Goal: Task Accomplishment & Management: Complete application form

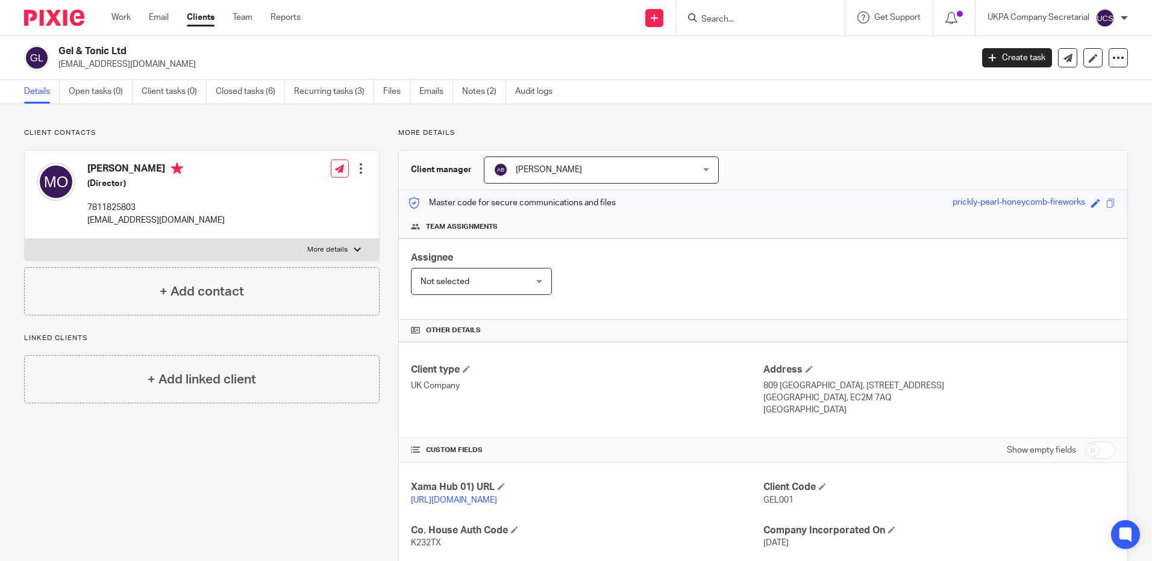
click at [728, 16] on input "Search" at bounding box center [754, 19] width 108 height 11
click at [712, 17] on input "Search" at bounding box center [754, 19] width 108 height 11
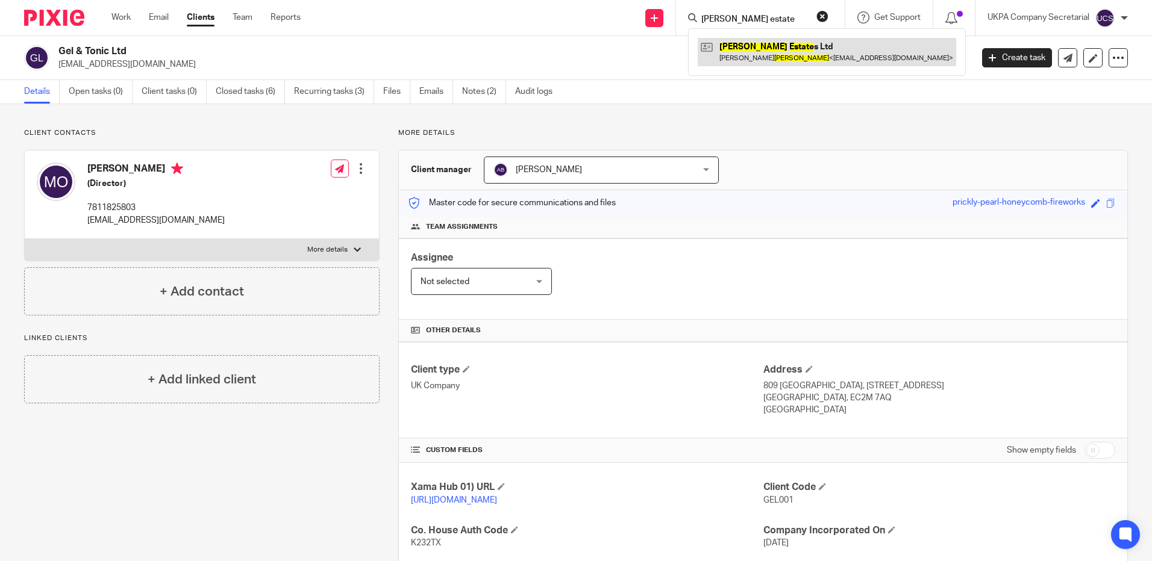
type input "newson estate"
click at [760, 50] on link at bounding box center [827, 52] width 258 height 28
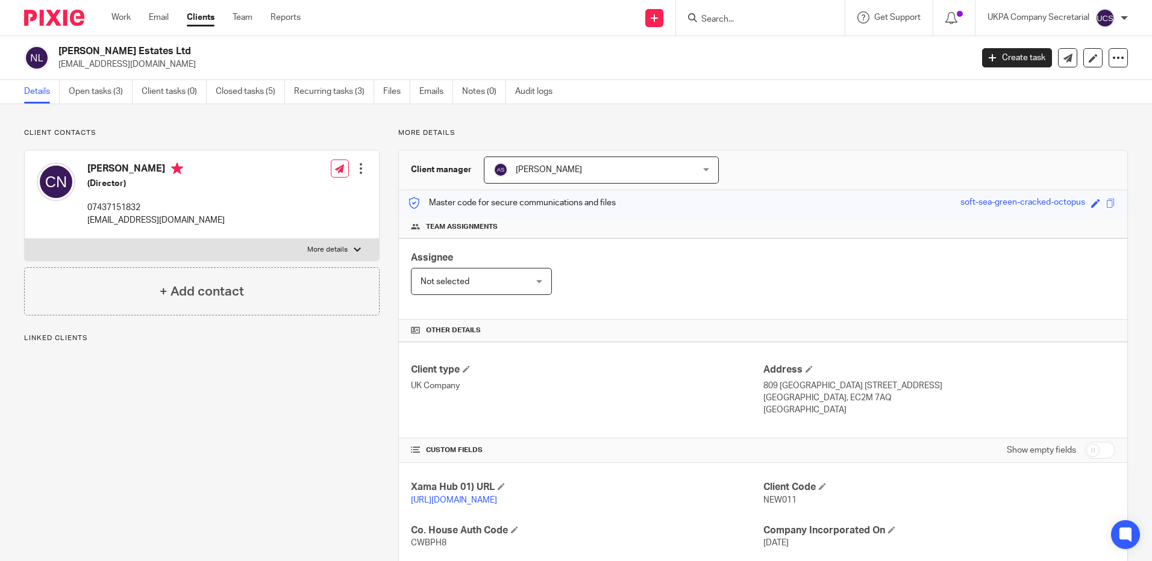
scroll to position [173, 0]
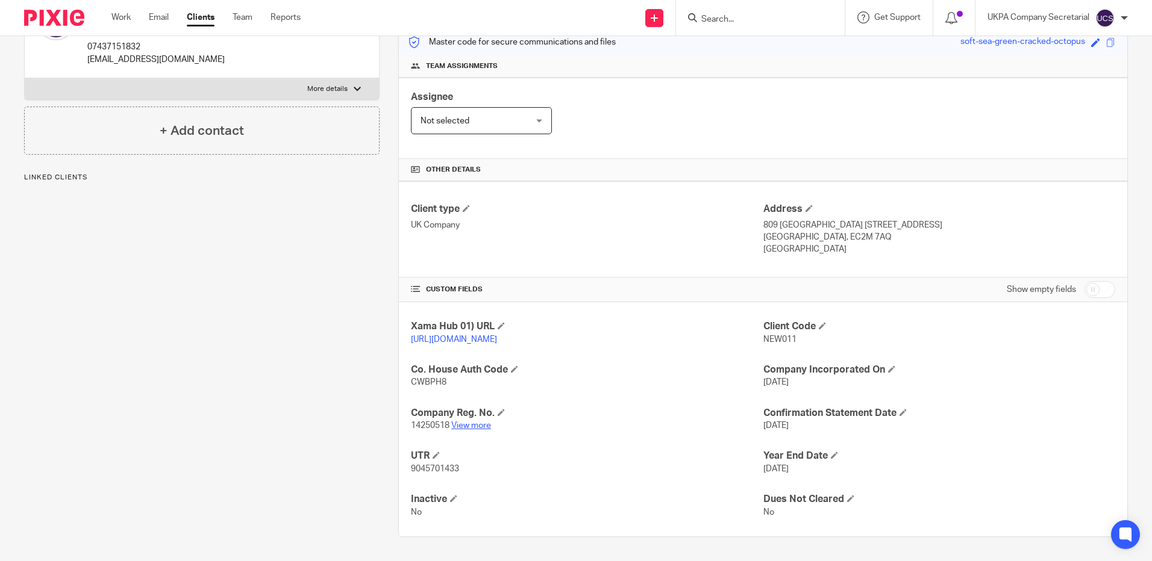
click at [474, 423] on link "View more" at bounding box center [471, 426] width 40 height 8
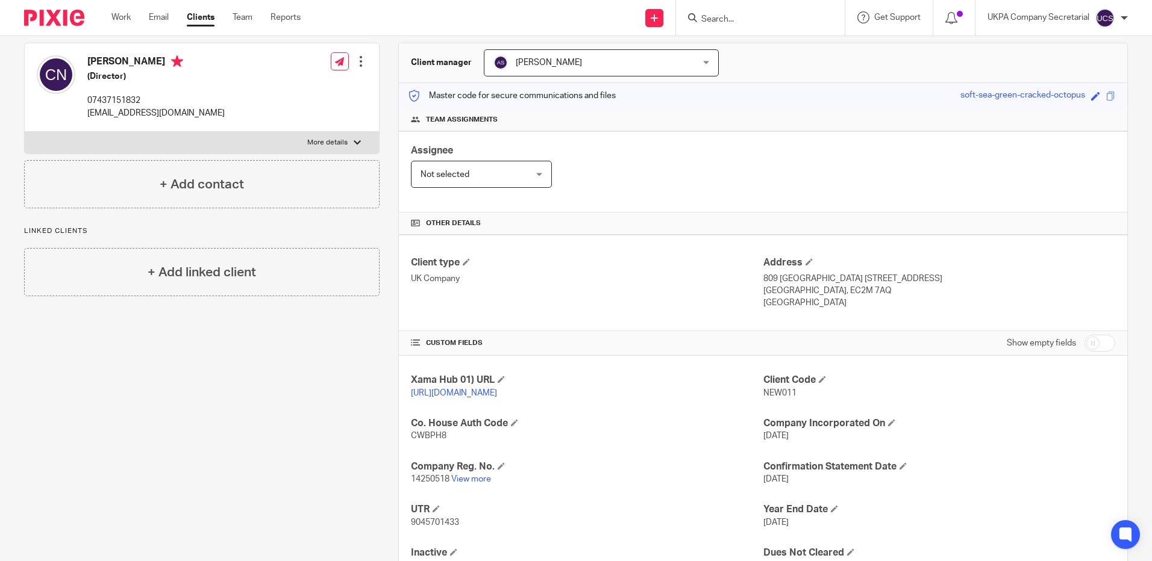
scroll to position [0, 0]
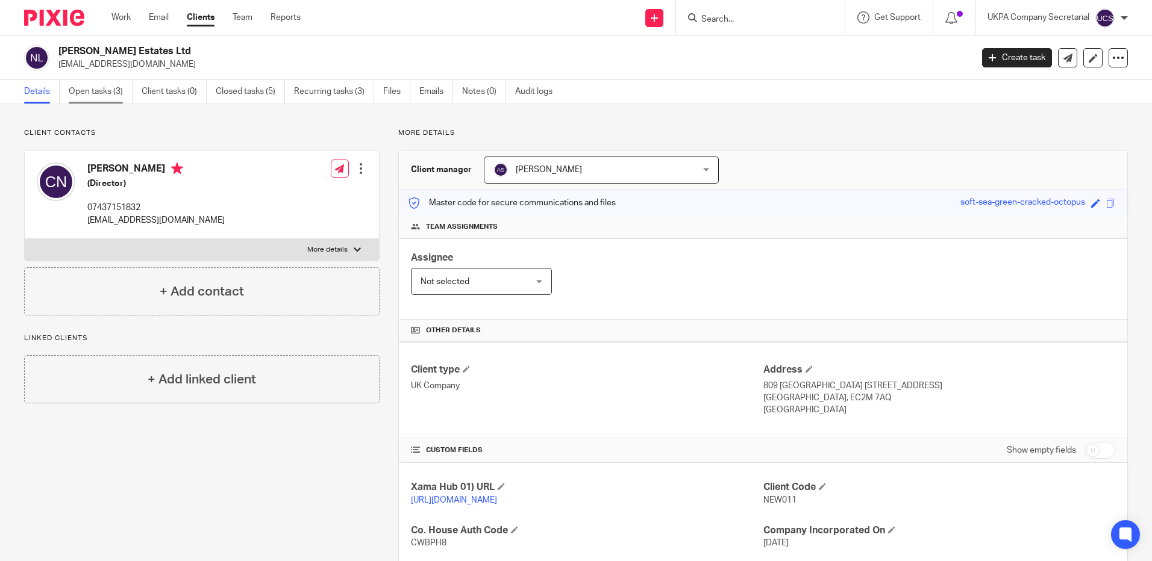
click at [98, 95] on link "Open tasks (3)" at bounding box center [101, 91] width 64 height 23
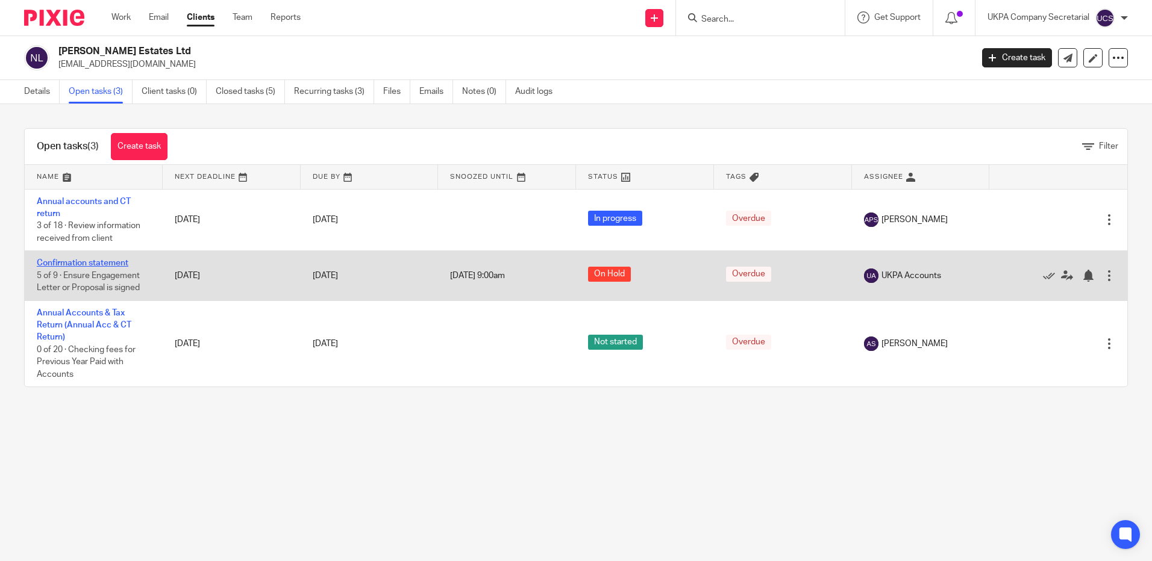
click at [96, 261] on link "Confirmation statement" at bounding box center [83, 263] width 92 height 8
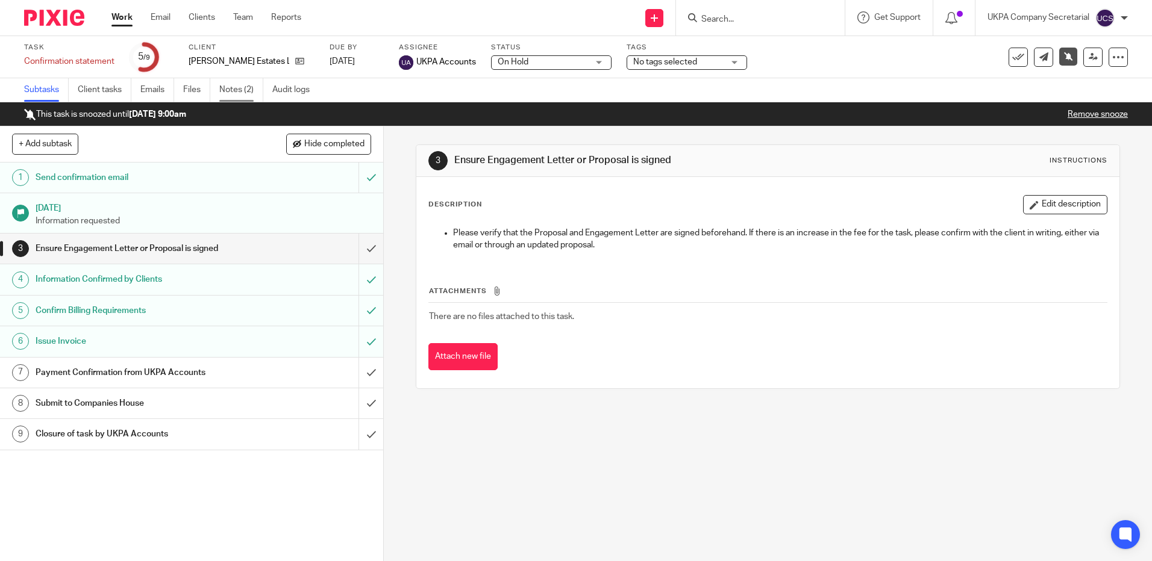
click at [230, 92] on link "Notes (2)" at bounding box center [241, 89] width 44 height 23
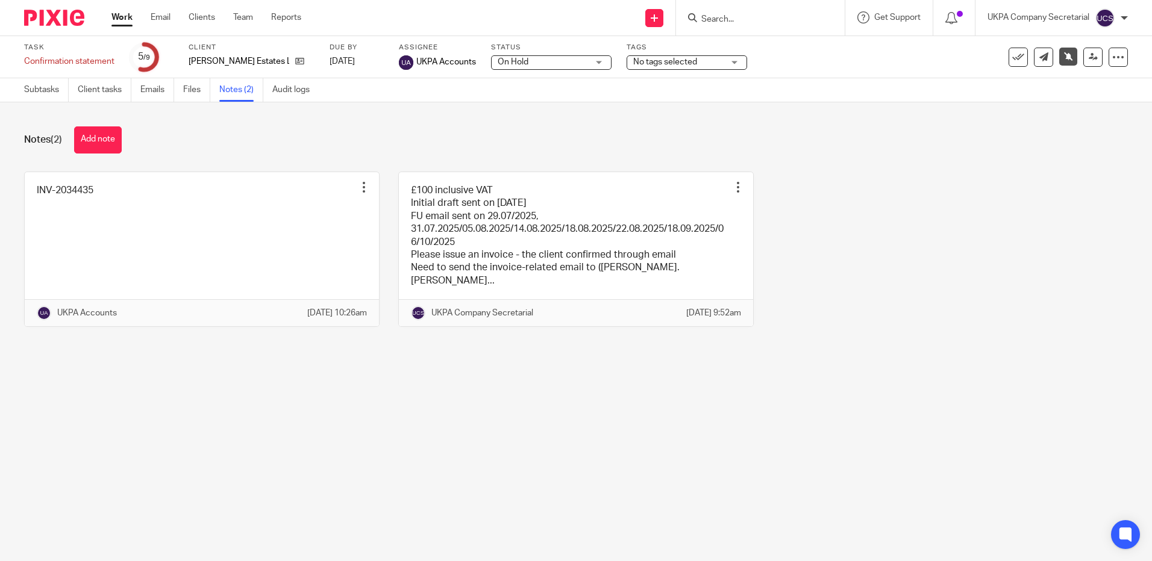
click at [743, 25] on input "Search" at bounding box center [754, 19] width 108 height 11
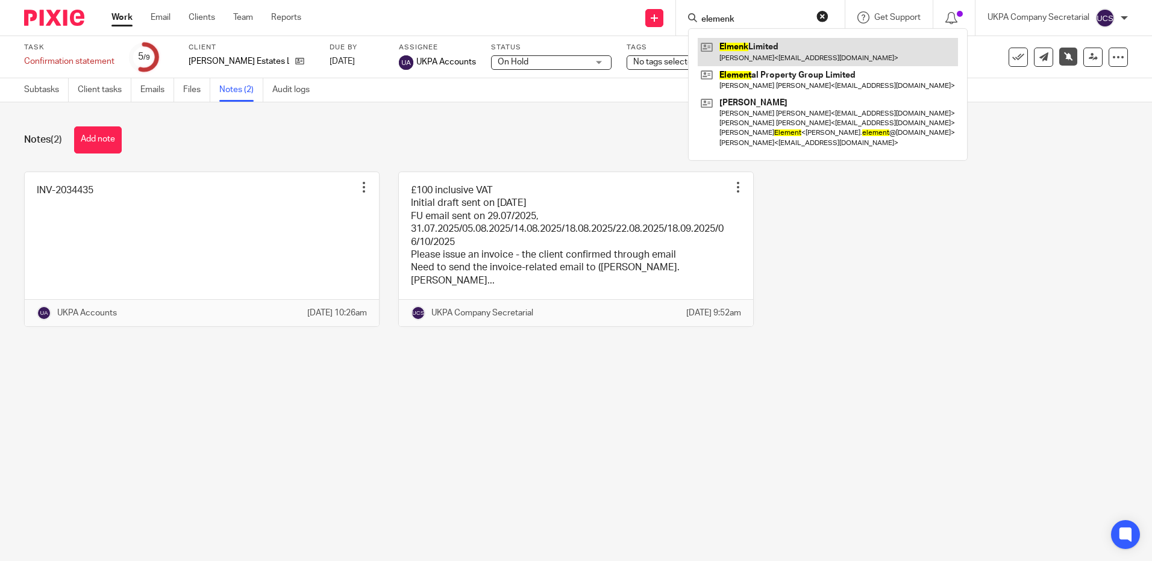
type input "elemenk"
click at [781, 47] on link at bounding box center [828, 52] width 260 height 28
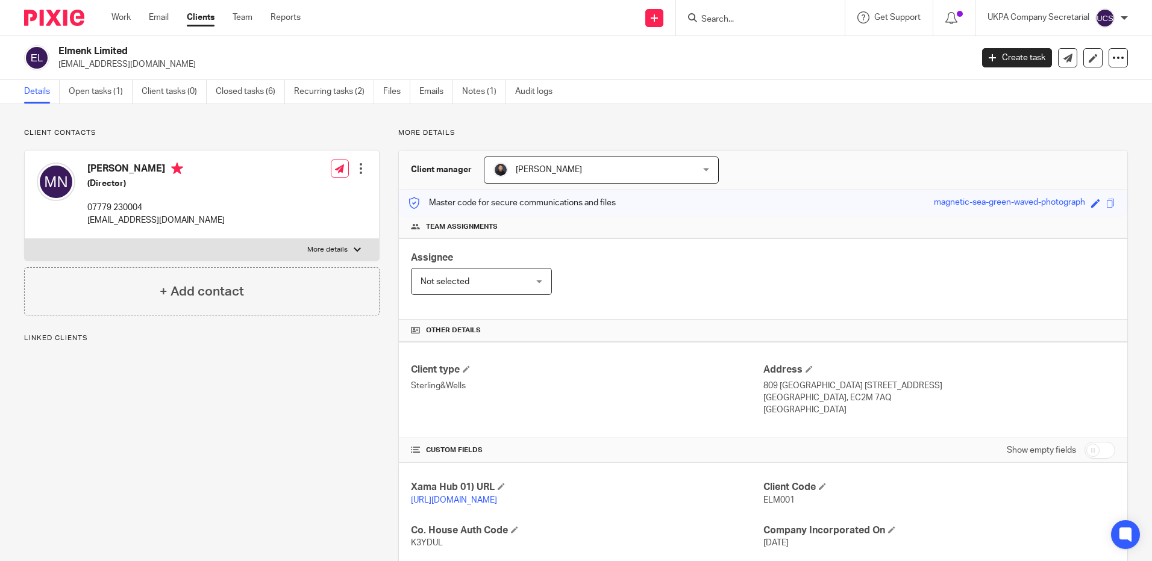
scroll to position [181, 0]
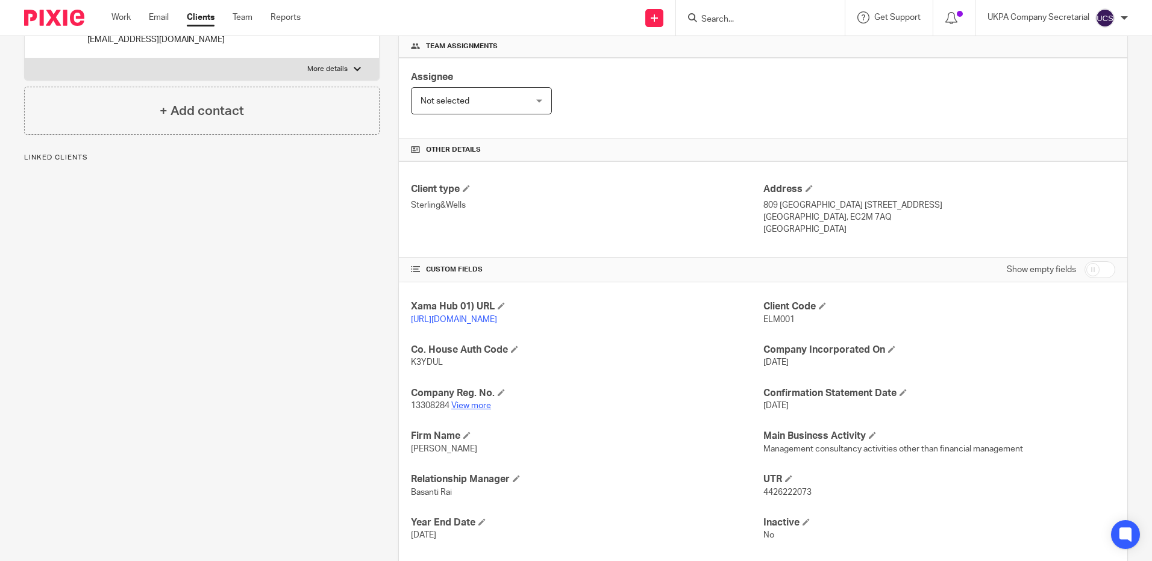
click at [474, 410] on link "View more" at bounding box center [471, 406] width 40 height 8
drag, startPoint x: 408, startPoint y: 417, endPoint x: 449, endPoint y: 422, distance: 40.6
click at [449, 412] on p "13308284 View more" at bounding box center [587, 406] width 352 height 12
copy p "13308284"
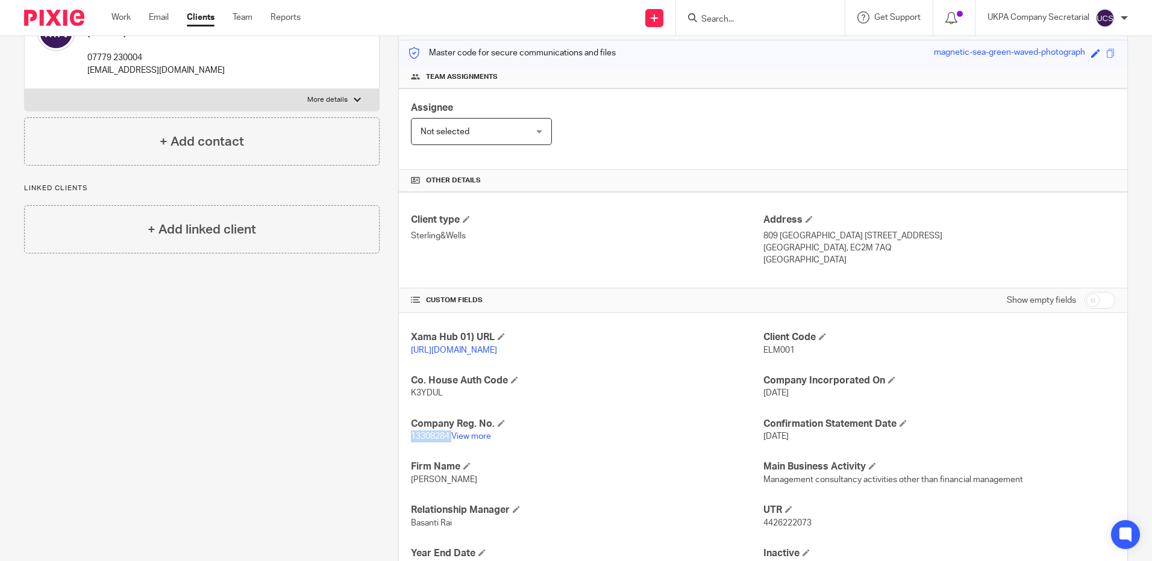
scroll to position [120, 0]
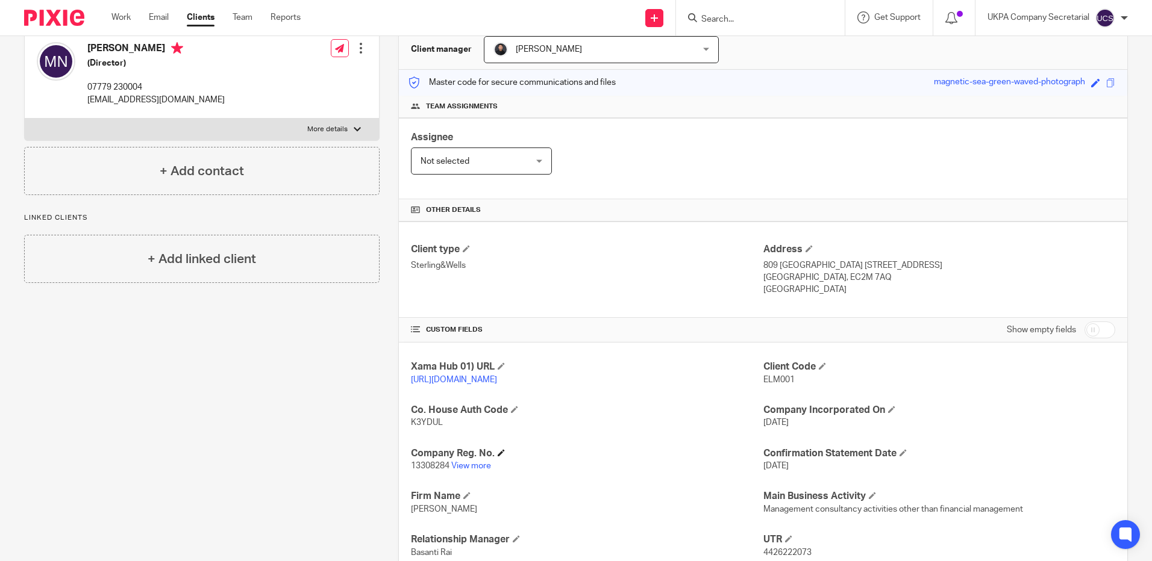
drag, startPoint x: 511, startPoint y: 472, endPoint x: 517, endPoint y: 463, distance: 11.7
click at [511, 472] on p "13308284 View more" at bounding box center [587, 466] width 352 height 12
click at [415, 427] on span "K3YDUL" at bounding box center [427, 423] width 32 height 8
copy span "K3YDUL"
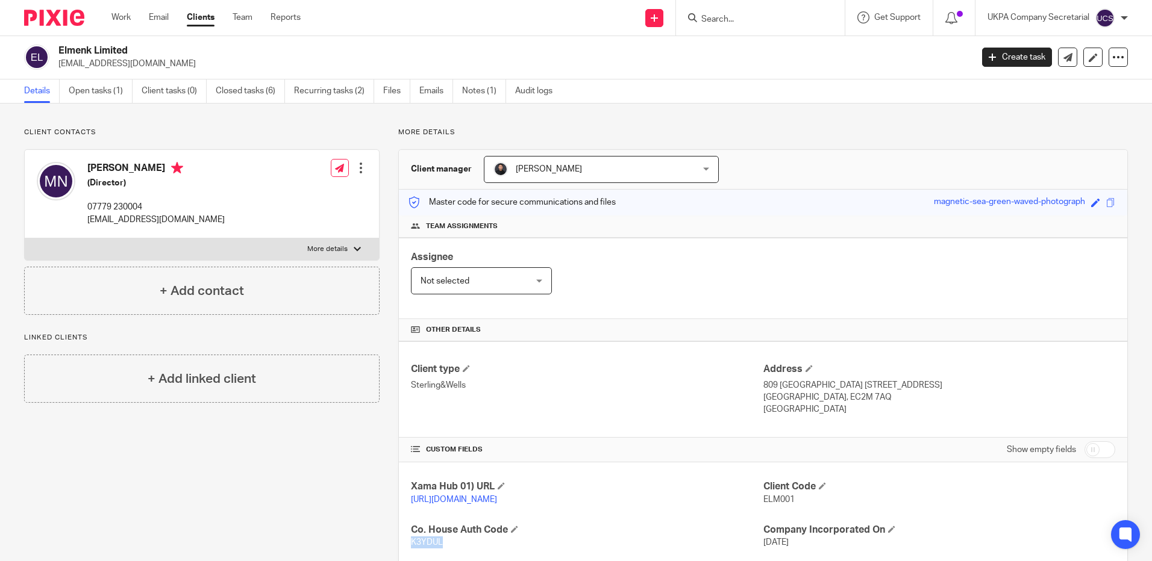
scroll to position [0, 0]
click at [724, 14] on input "Search" at bounding box center [754, 19] width 108 height 11
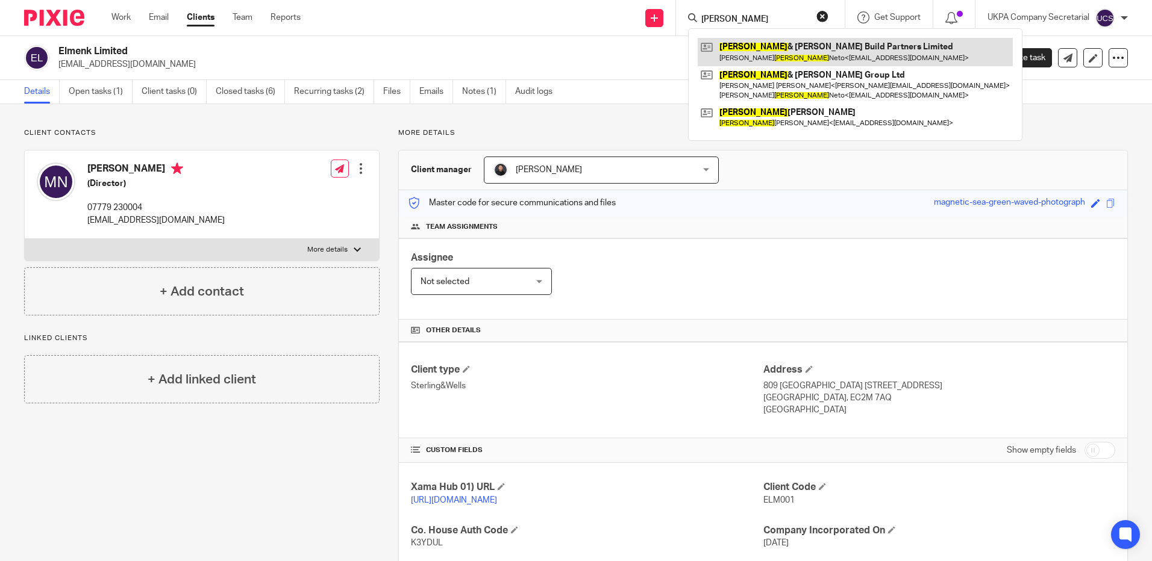
type input "rocha"
click at [771, 46] on link at bounding box center [855, 52] width 315 height 28
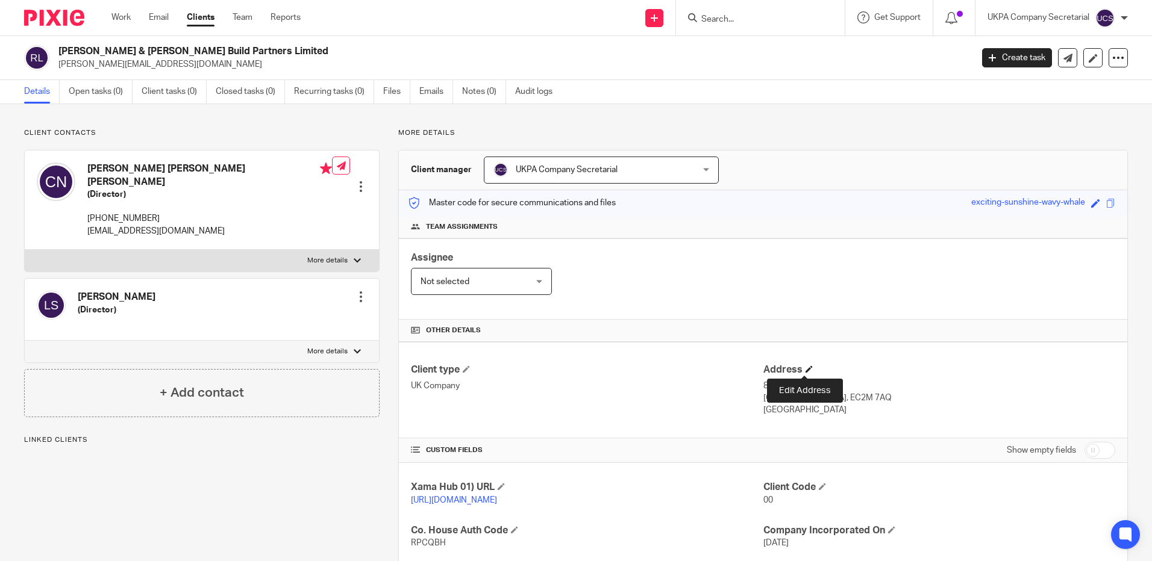
click at [805, 370] on span at bounding box center [808, 369] width 7 height 7
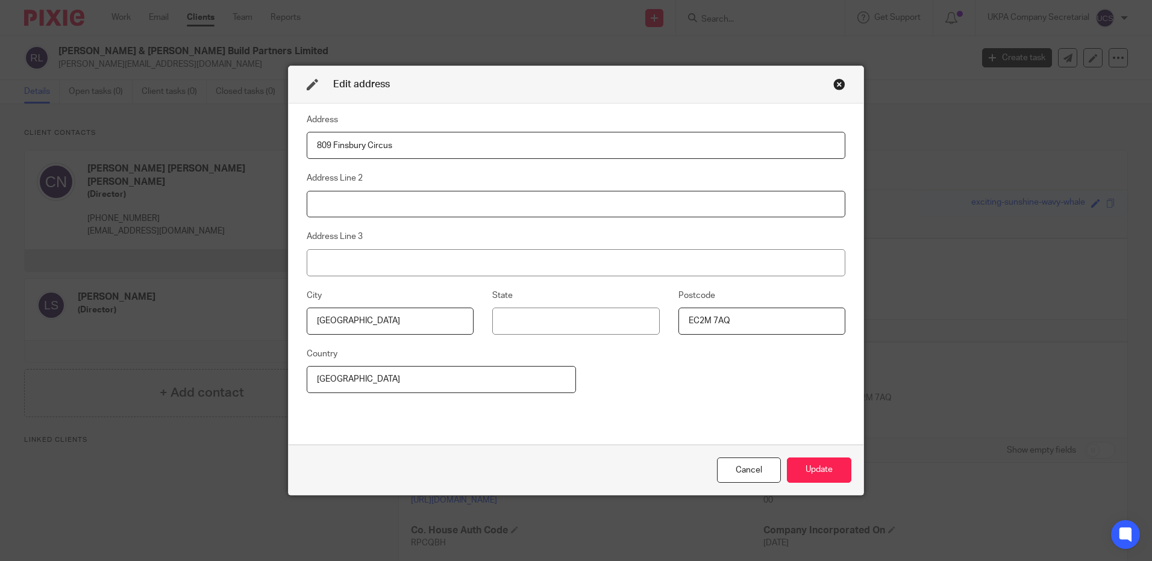
click at [346, 210] on input at bounding box center [576, 204] width 539 height 27
type input "29 Finsbury Circus"
click at [355, 374] on input "England" at bounding box center [441, 379] width 269 height 27
type input "E"
type input "United Kingdom"
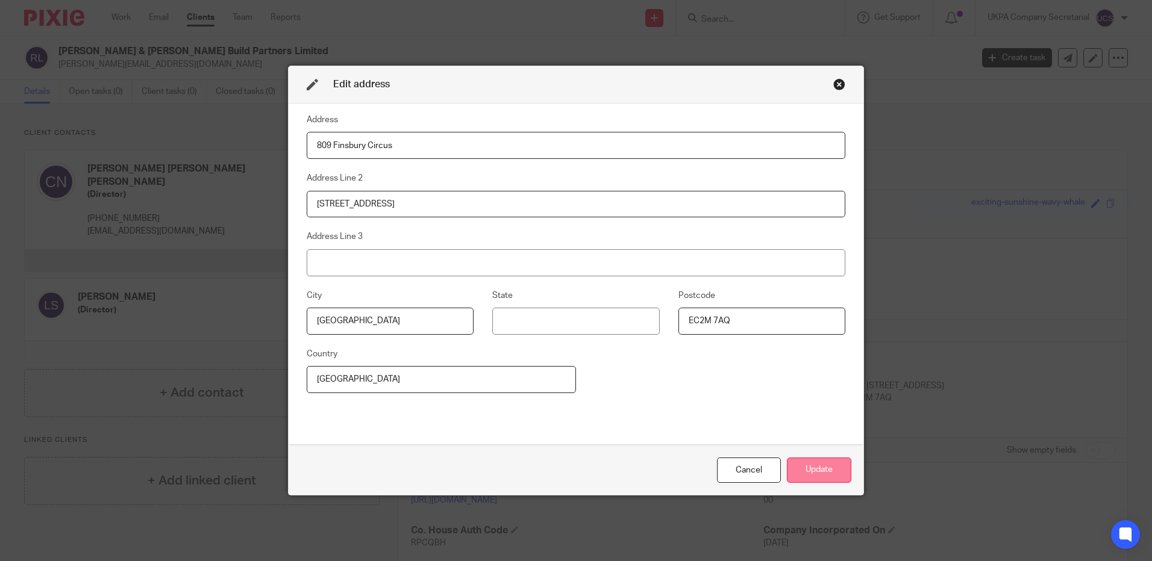
click at [817, 469] on button "Update" at bounding box center [819, 471] width 64 height 26
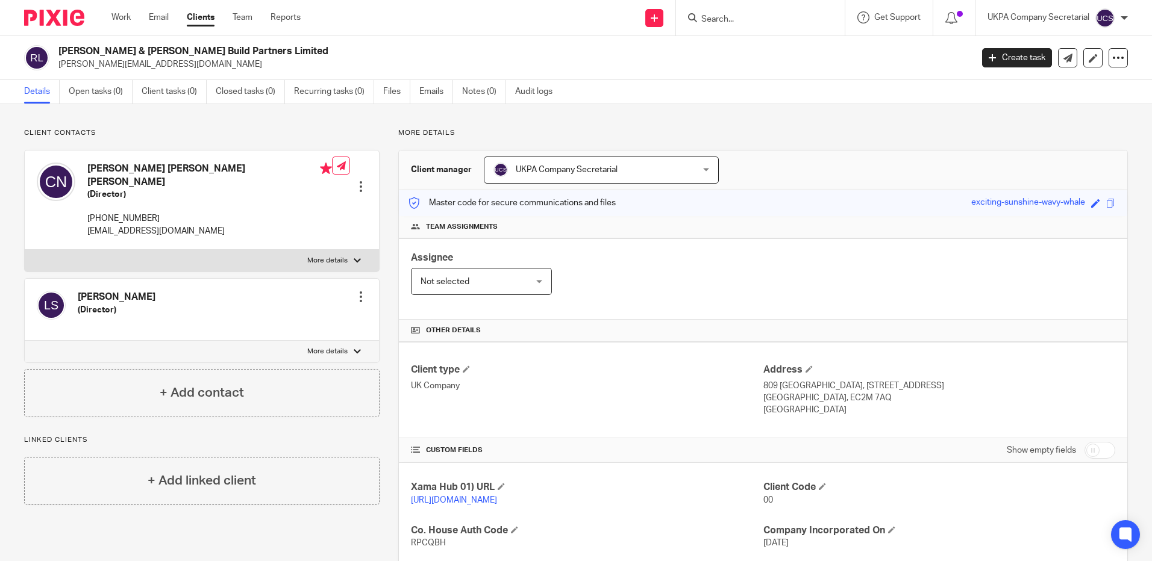
scroll to position [173, 0]
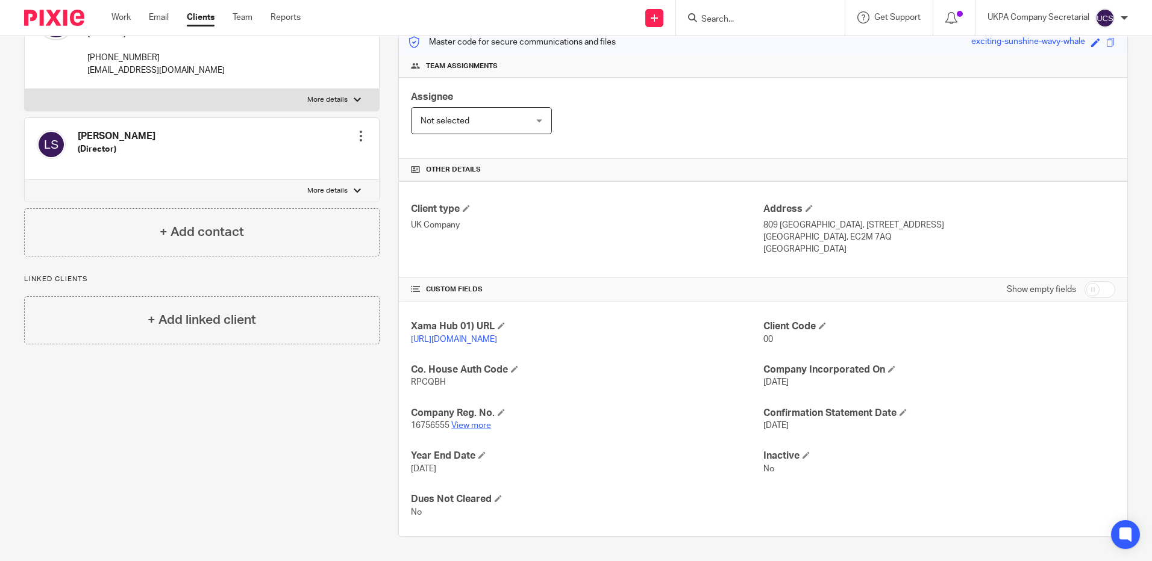
click at [473, 429] on link "View more" at bounding box center [471, 426] width 40 height 8
click at [469, 426] on link "View more" at bounding box center [471, 426] width 40 height 8
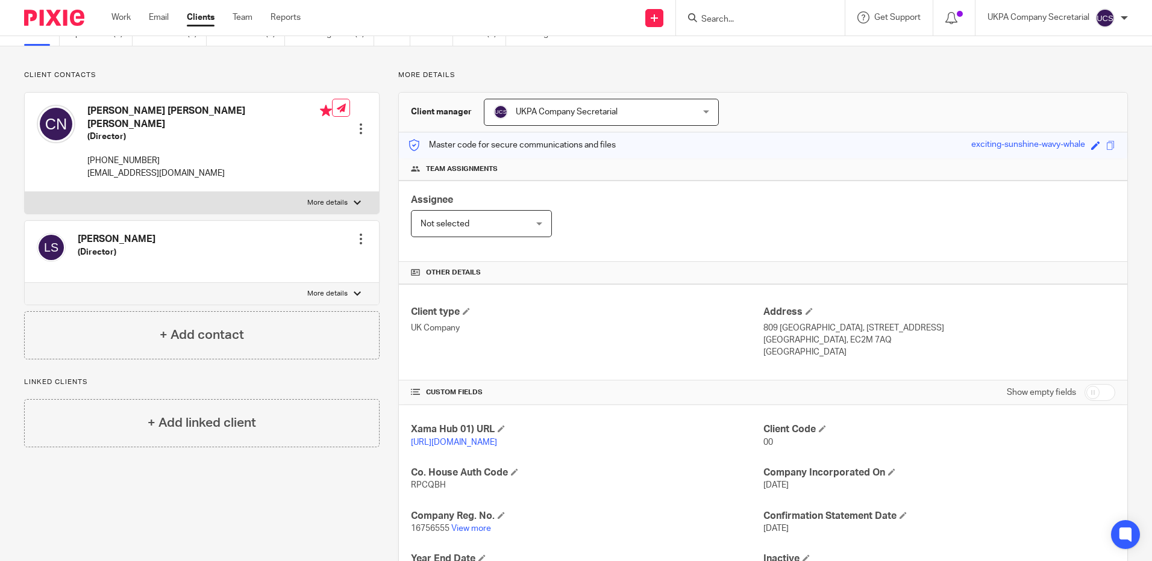
scroll to position [0, 0]
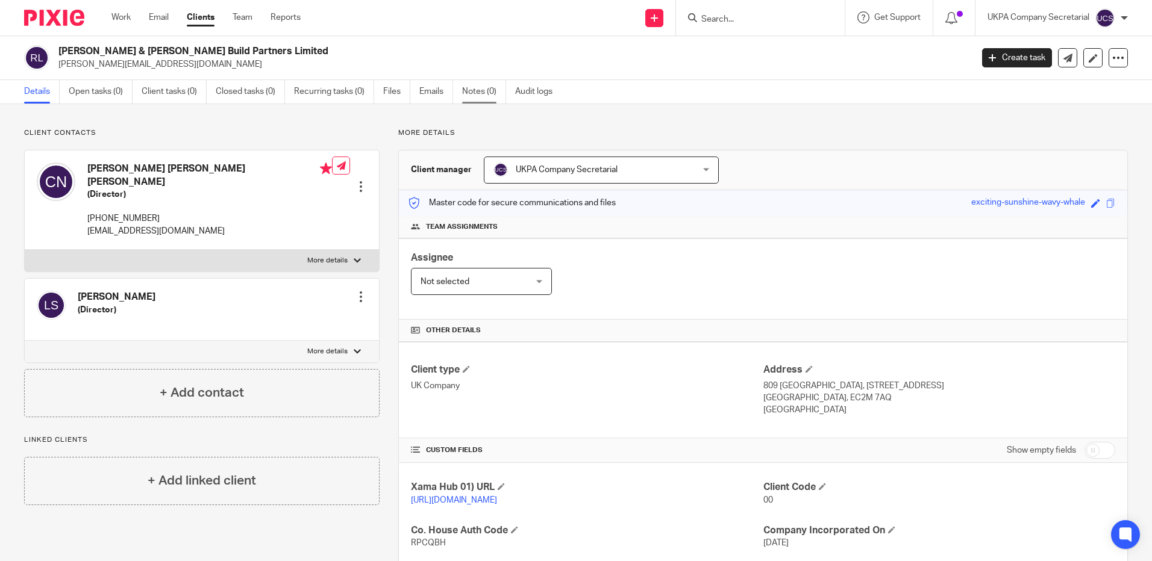
click at [479, 89] on link "Notes (0)" at bounding box center [484, 91] width 44 height 23
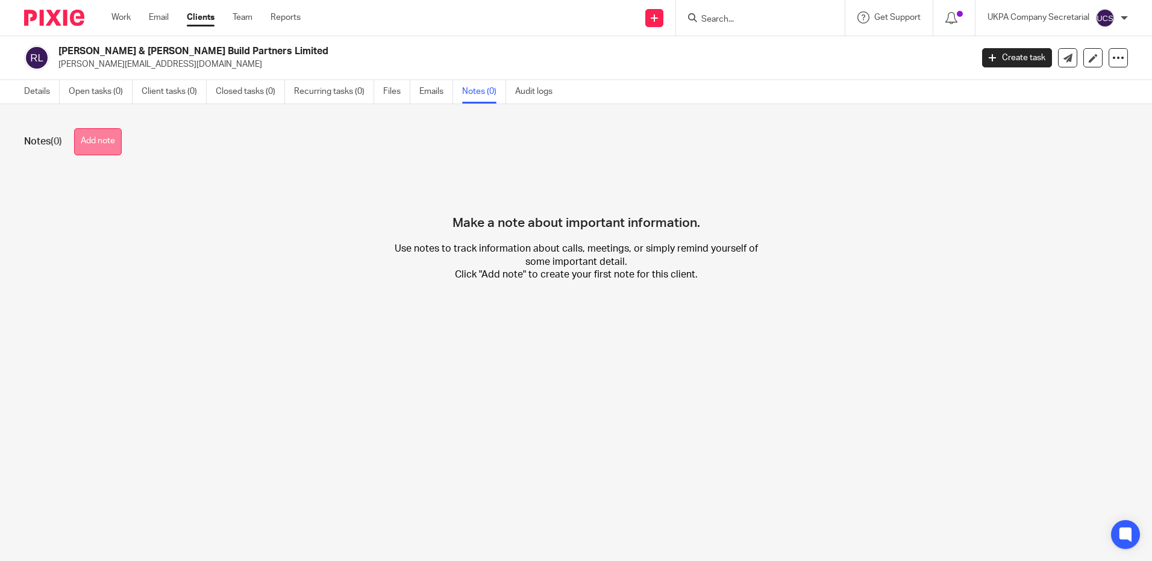
click at [86, 140] on button "Add note" at bounding box center [98, 141] width 48 height 27
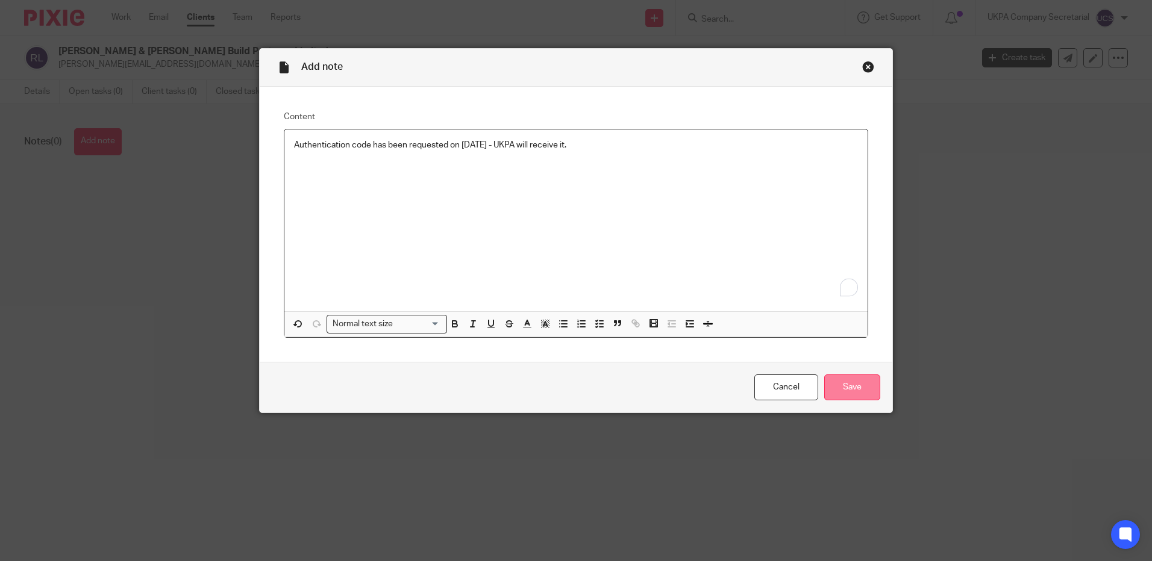
click at [853, 393] on input "Save" at bounding box center [852, 388] width 56 height 26
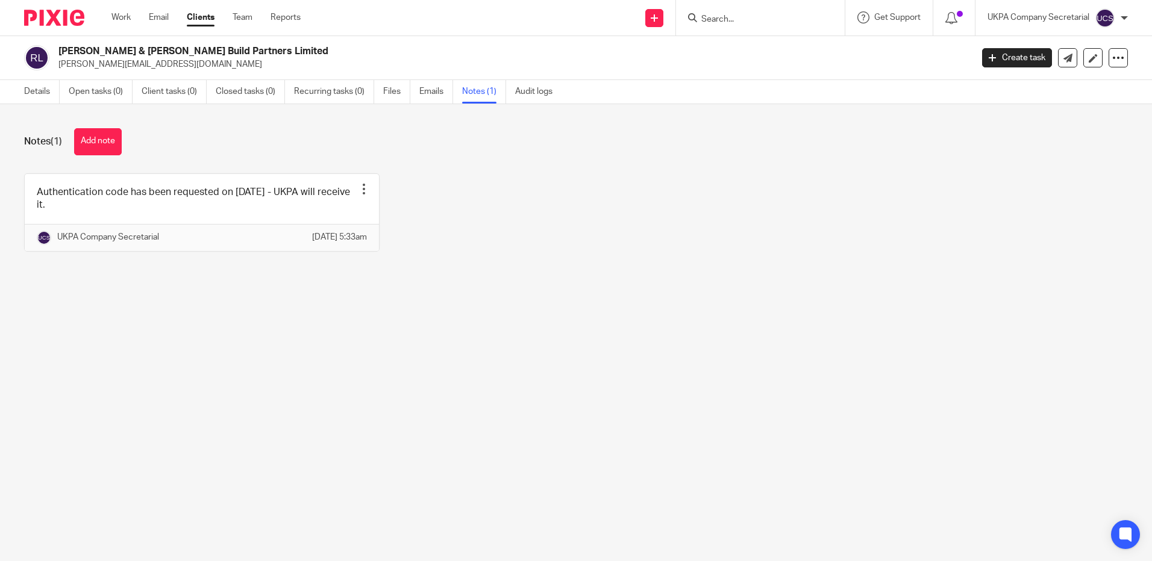
click at [780, 19] on input "Search" at bounding box center [754, 19] width 108 height 11
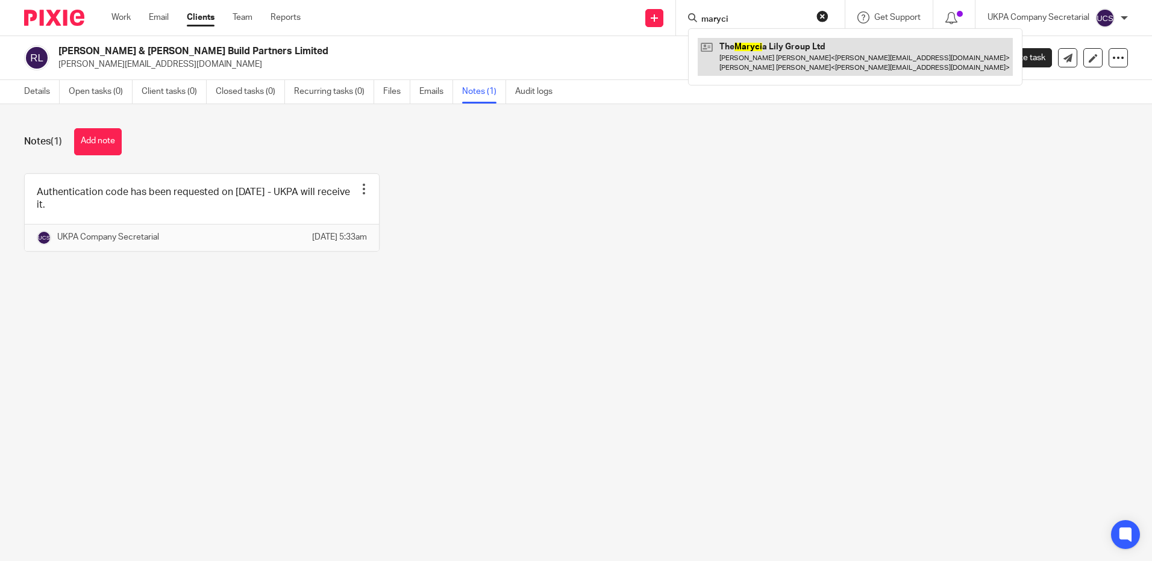
type input "maryci"
click at [794, 46] on link at bounding box center [855, 56] width 315 height 37
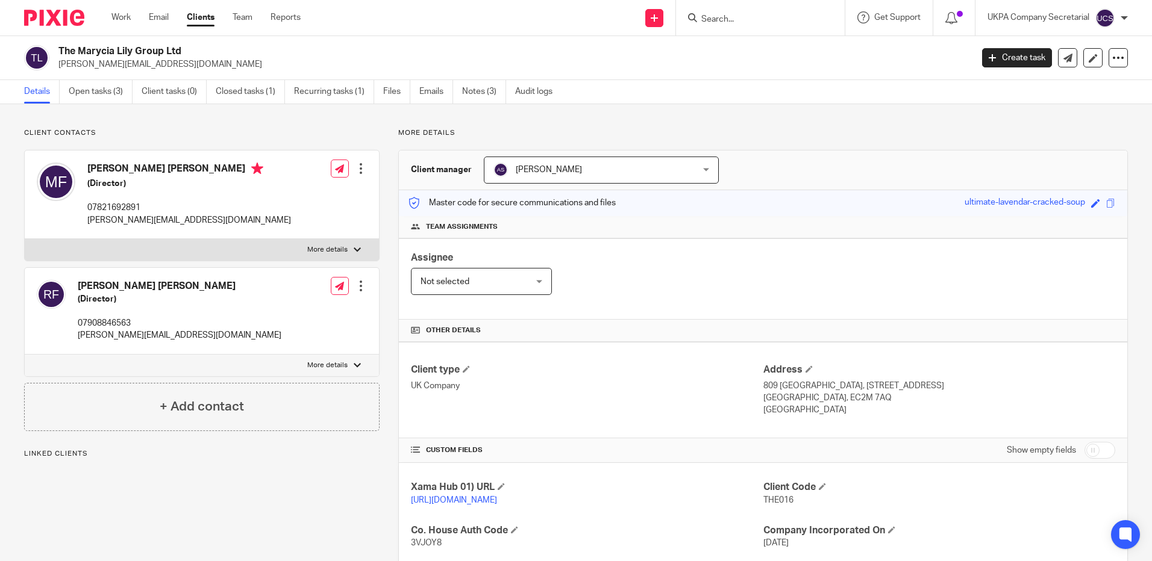
drag, startPoint x: 0, startPoint y: 0, endPoint x: 210, endPoint y: 69, distance: 221.2
click at [210, 69] on div "The Marycia Lily Group Ltd monique_letoya@hotmail.com" at bounding box center [494, 57] width 940 height 25
copy p "monique_letoya@hotmail.com"
click at [802, 299] on div "Assignee Not selected Not selected Not selected Aarshika Awale Aayush Niraula A…" at bounding box center [763, 279] width 728 height 81
click at [740, 23] on input "Search" at bounding box center [754, 19] width 108 height 11
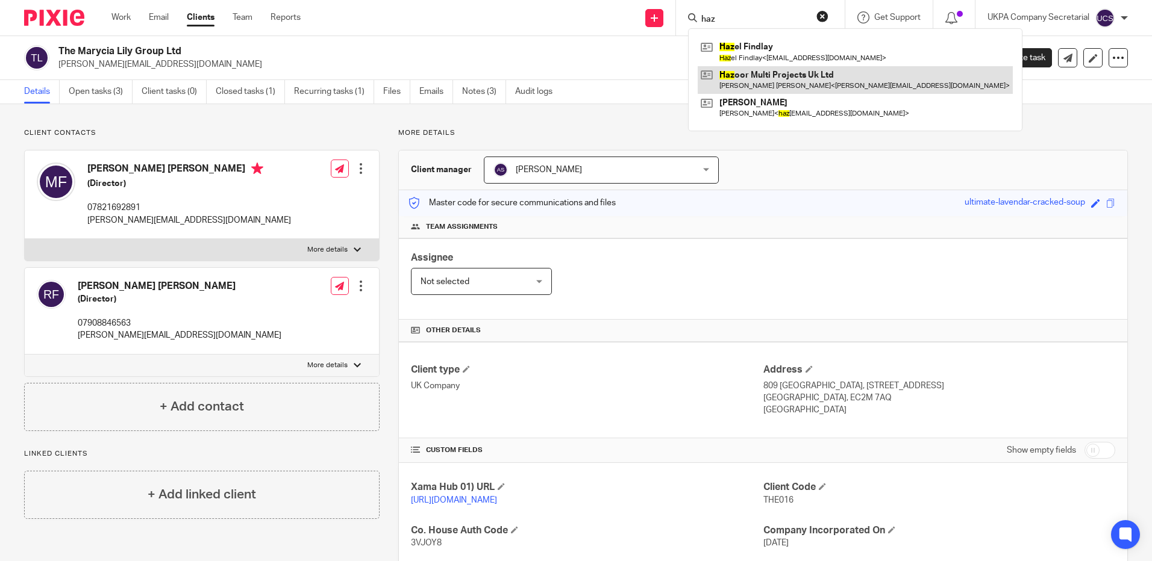
type input "haz"
click at [762, 77] on link at bounding box center [855, 80] width 315 height 28
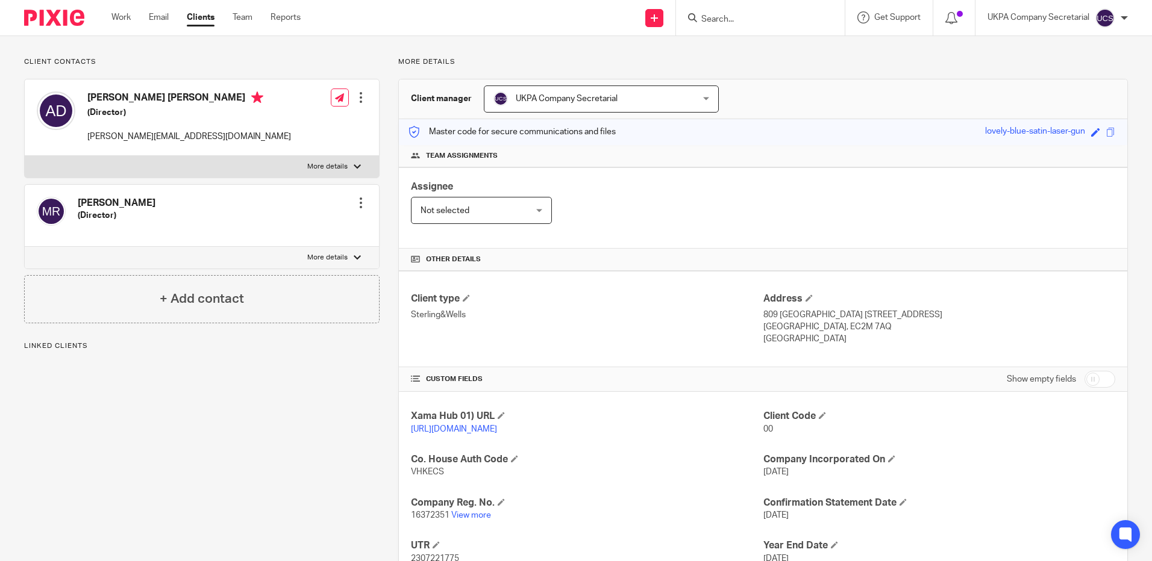
scroll to position [173, 0]
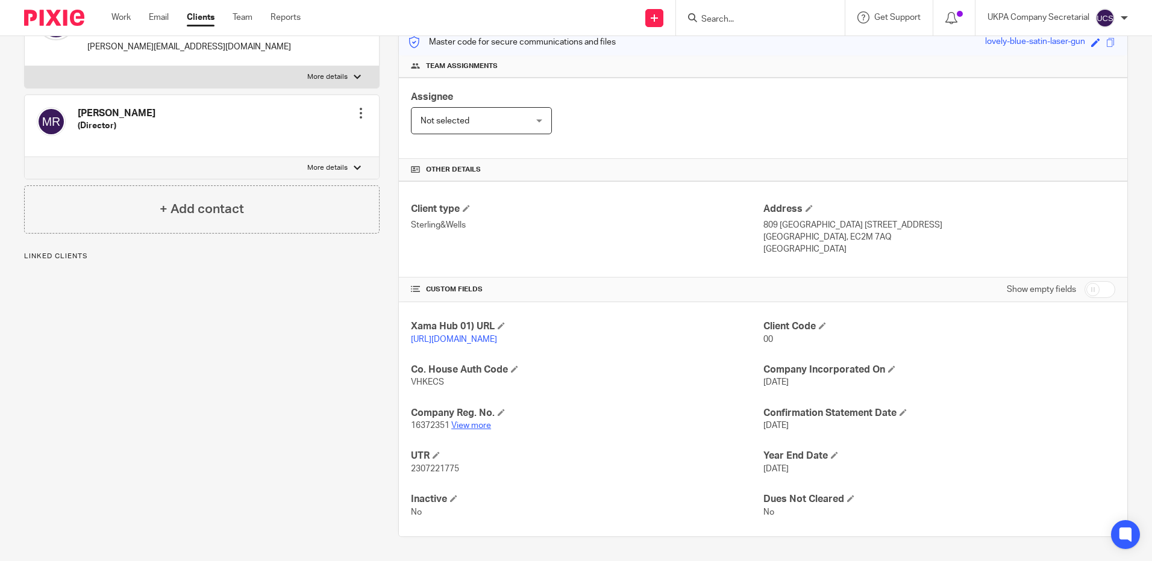
click at [465, 427] on link "View more" at bounding box center [471, 426] width 40 height 8
click at [738, 17] on input "Search" at bounding box center [754, 19] width 108 height 11
type input "[PERSON_NAME]"
click button "submit" at bounding box center [0, 0] width 0 height 0
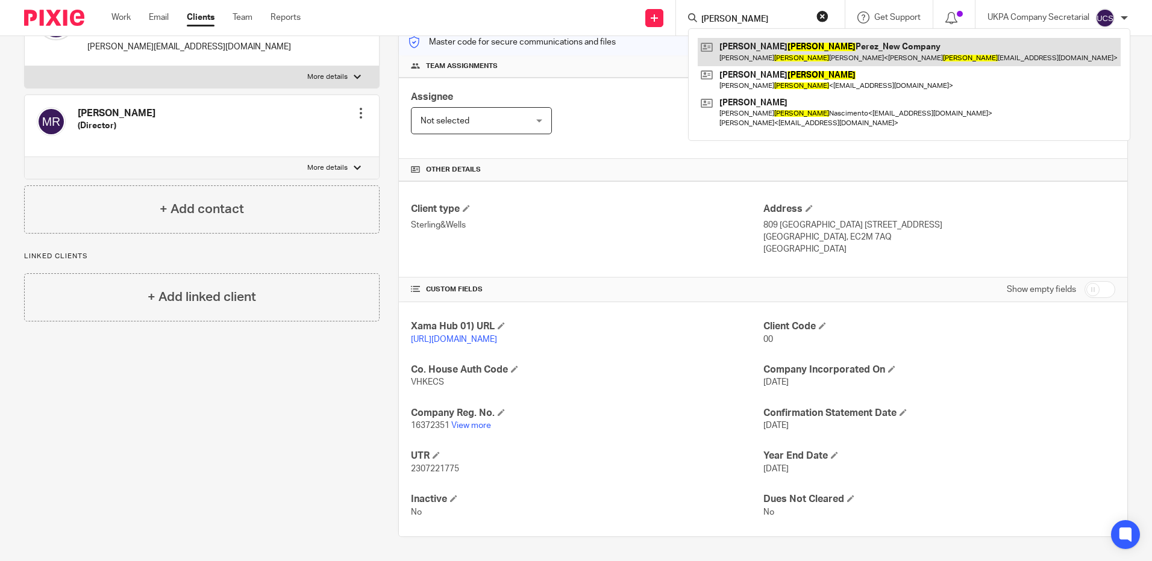
click at [790, 57] on link at bounding box center [909, 52] width 423 height 28
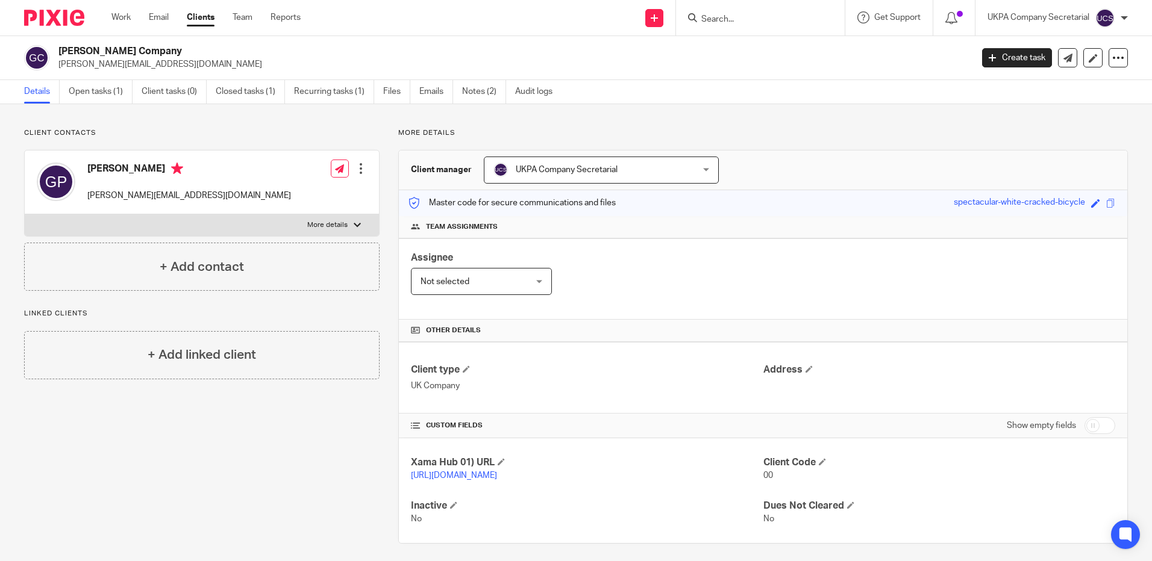
click at [720, 14] on input "Search" at bounding box center [754, 19] width 108 height 11
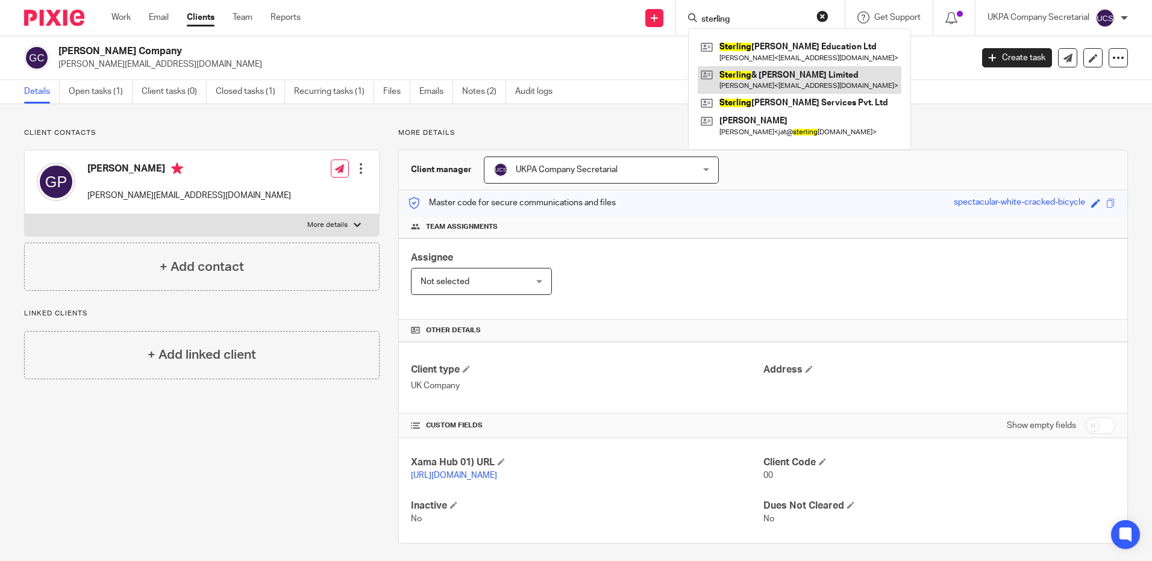
type input "sterling"
click at [799, 80] on link at bounding box center [800, 80] width 204 height 28
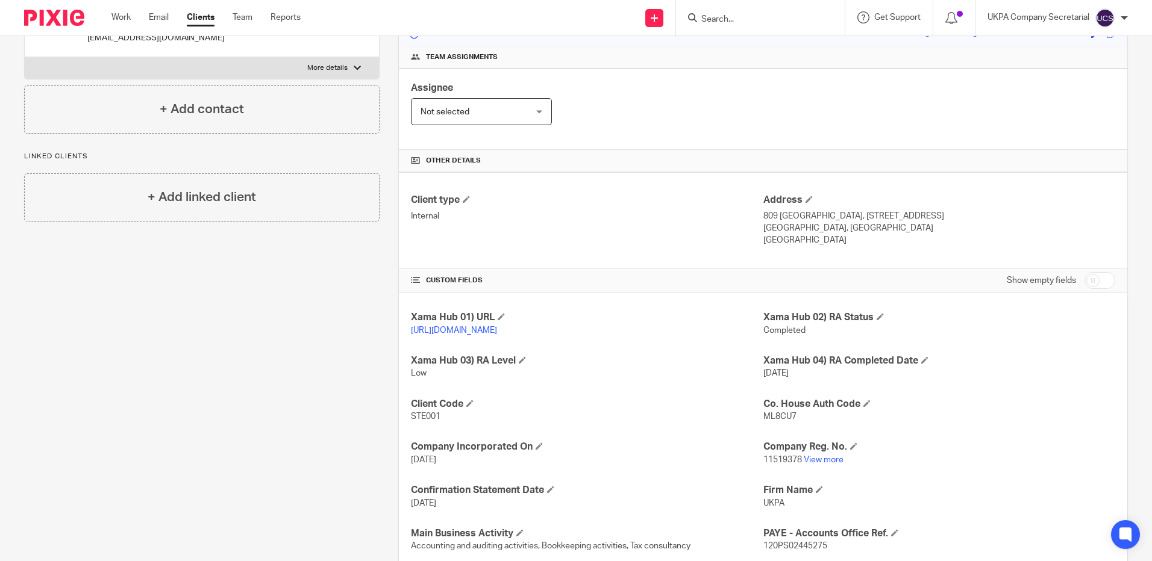
scroll to position [181, 0]
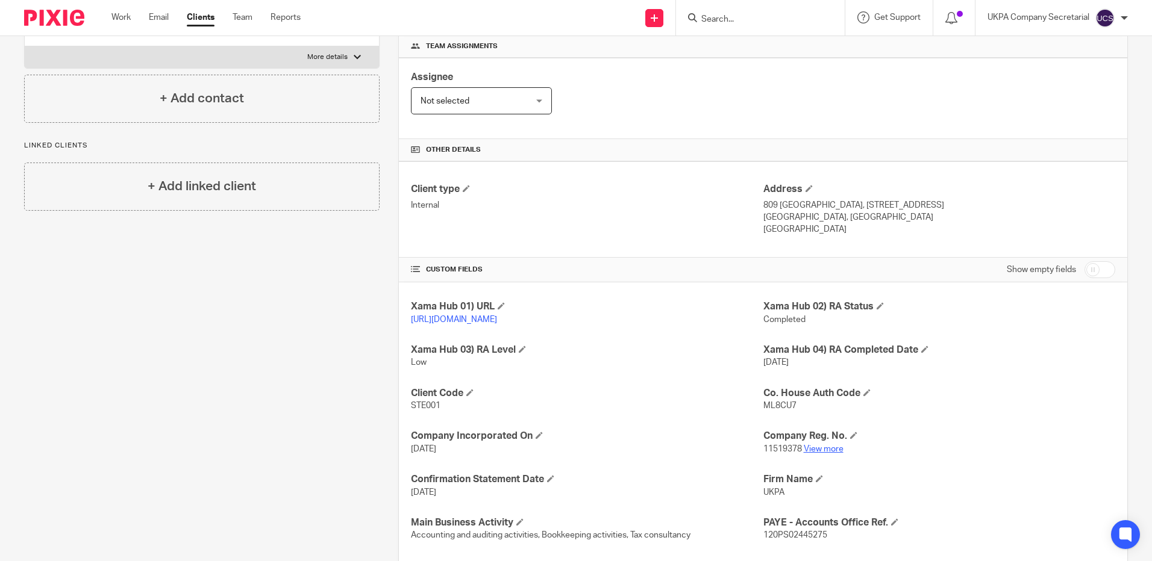
click at [819, 454] on link "View more" at bounding box center [824, 449] width 40 height 8
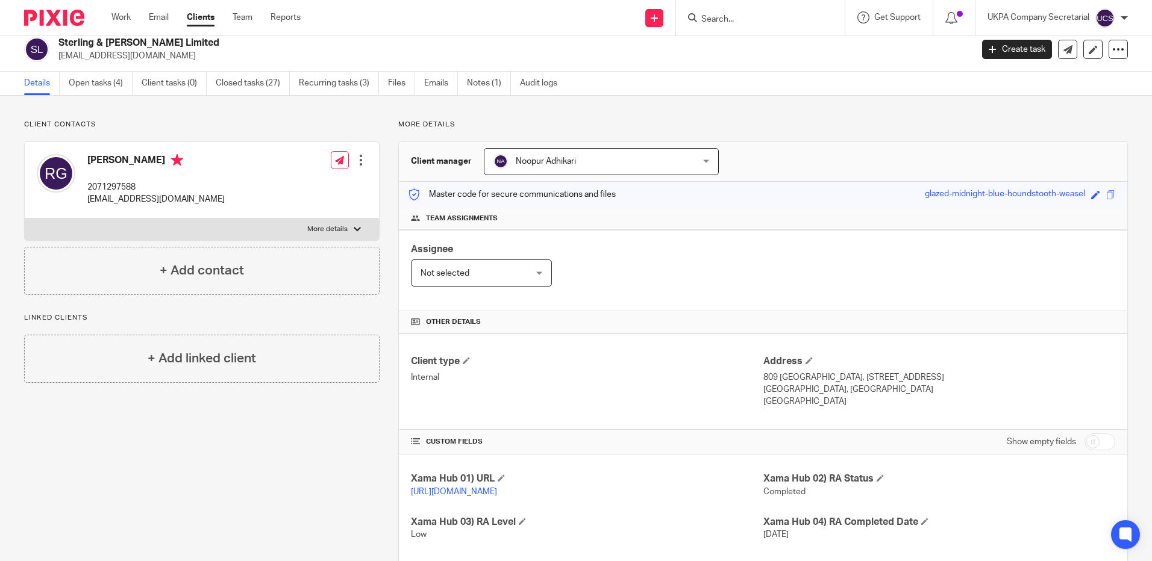
scroll to position [0, 0]
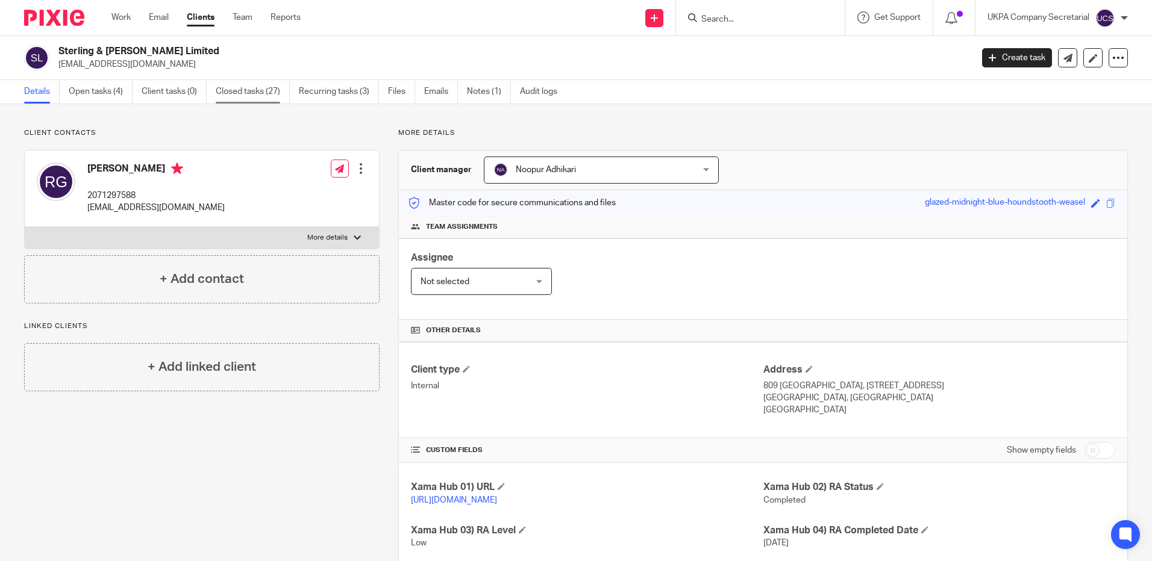
click at [251, 92] on link "Closed tasks (27)" at bounding box center [253, 91] width 74 height 23
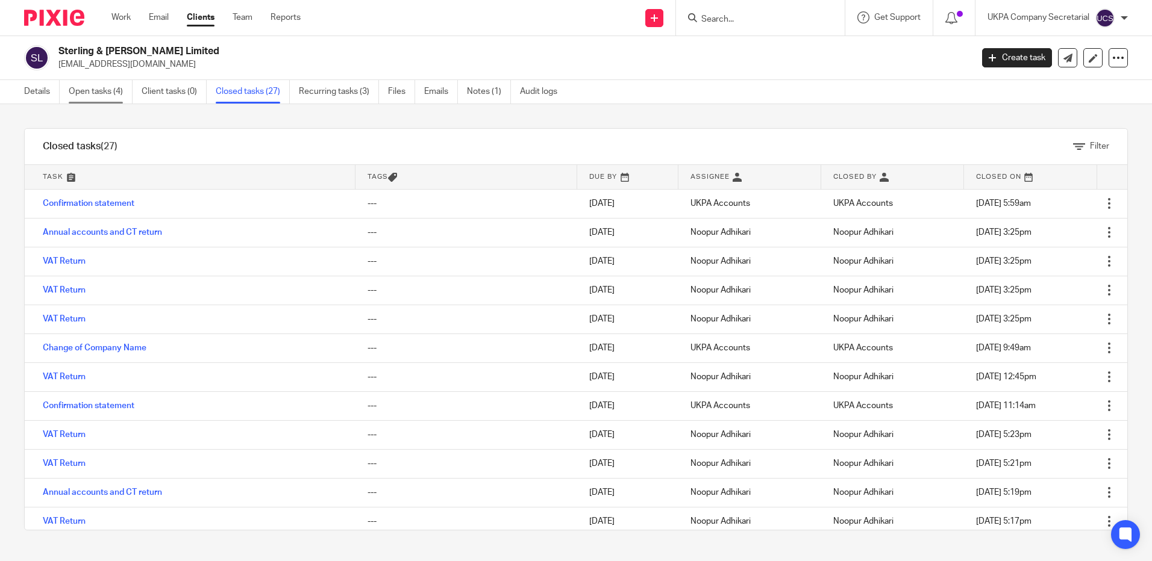
click at [101, 86] on link "Open tasks (4)" at bounding box center [101, 91] width 64 height 23
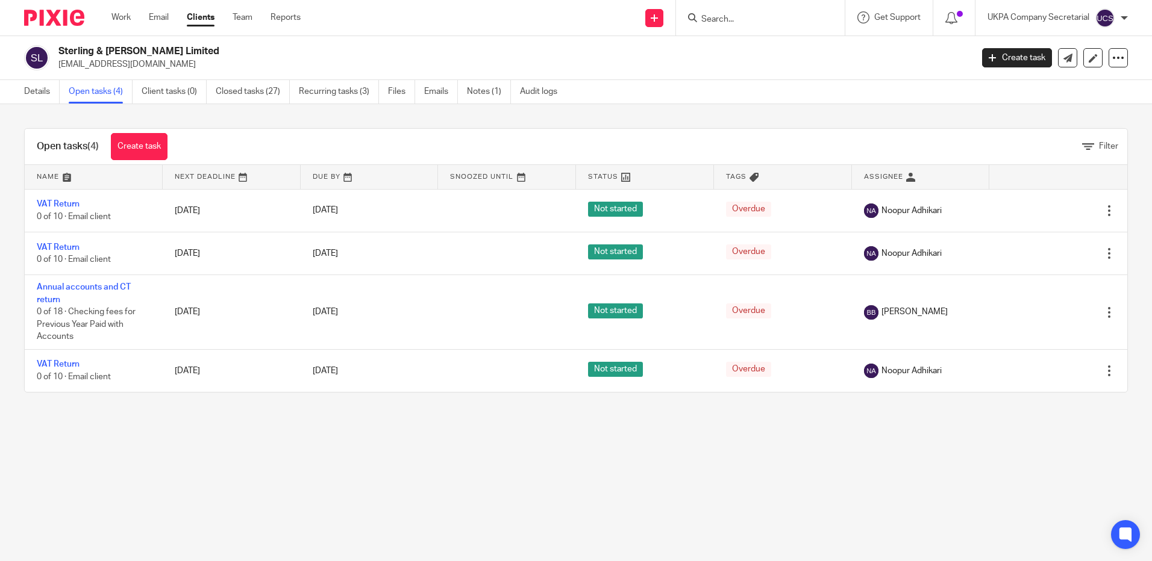
drag, startPoint x: 58, startPoint y: 48, endPoint x: 179, endPoint y: 48, distance: 120.5
click at [179, 48] on h2 "Sterling & [PERSON_NAME] Limited" at bounding box center [420, 51] width 724 height 13
copy h2 "Sterling & Wells Limited"
click at [216, 61] on p "rajugajurel@aol.com" at bounding box center [510, 64] width 905 height 12
drag, startPoint x: 58, startPoint y: 50, endPoint x: 173, endPoint y: 52, distance: 114.5
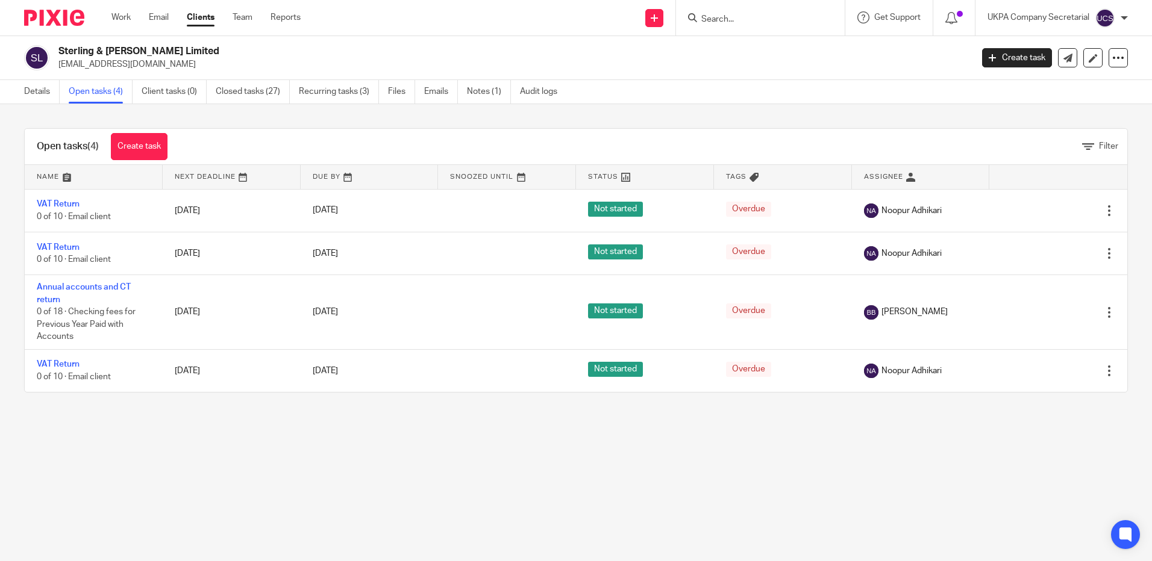
click at [173, 52] on h2 "Sterling & Wells Limited" at bounding box center [420, 51] width 724 height 13
copy h2 "Sterling & Wells Limited"
click at [351, 42] on div "Sterling & Wells Limited rajugajurel@aol.com Create task Update from Companies …" at bounding box center [576, 58] width 1152 height 44
drag, startPoint x: 53, startPoint y: 48, endPoint x: 217, endPoint y: 53, distance: 163.9
click at [217, 53] on div "Sterling & Wells Limited rajugajurel@aol.com" at bounding box center [494, 57] width 940 height 25
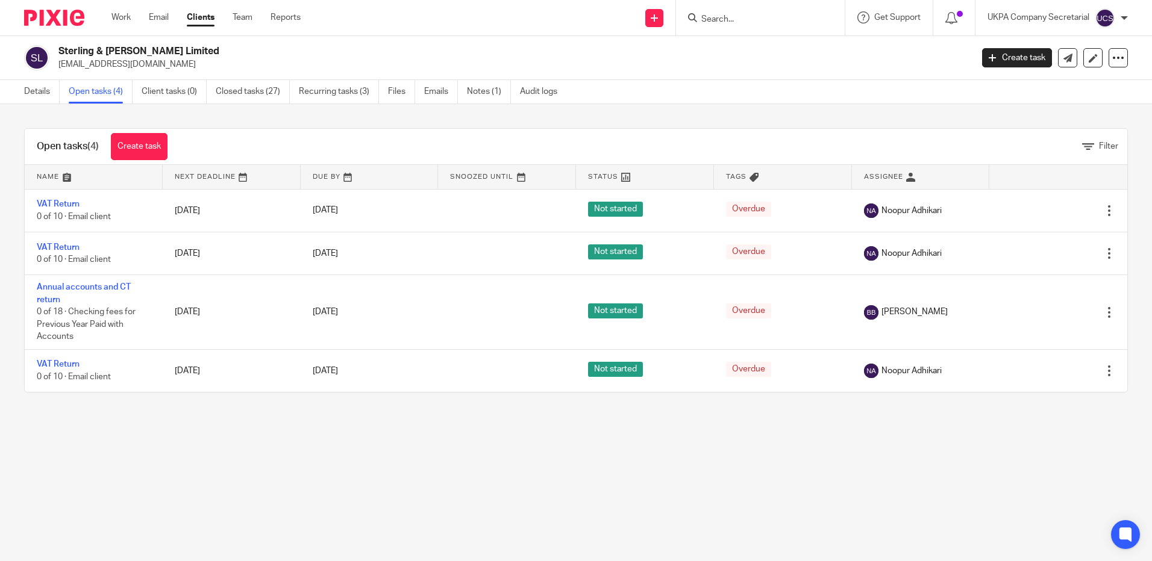
copy div "Sterling & Wells Limited"
click at [325, 60] on p "rajugajurel@aol.com" at bounding box center [510, 64] width 905 height 12
click at [34, 92] on link "Details" at bounding box center [42, 91] width 36 height 23
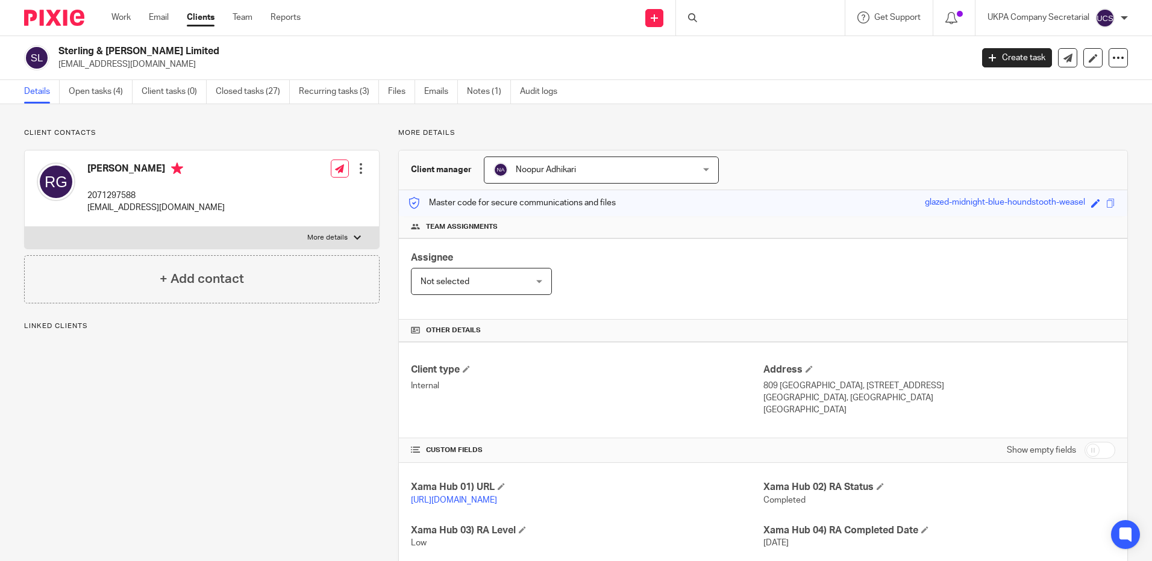
scroll to position [181, 0]
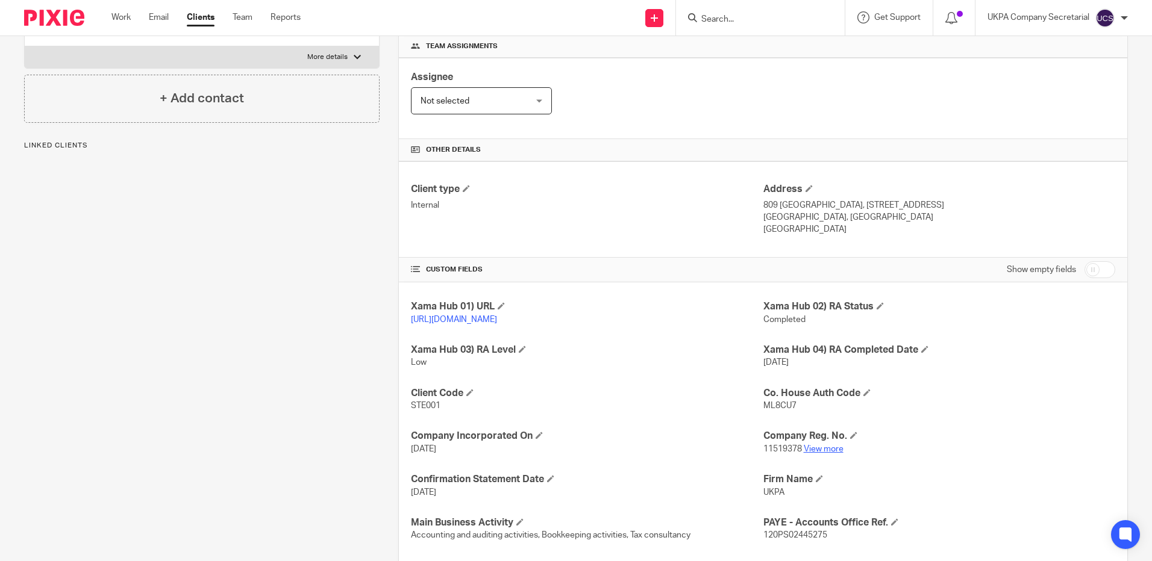
click at [805, 454] on link "View more" at bounding box center [824, 449] width 40 height 8
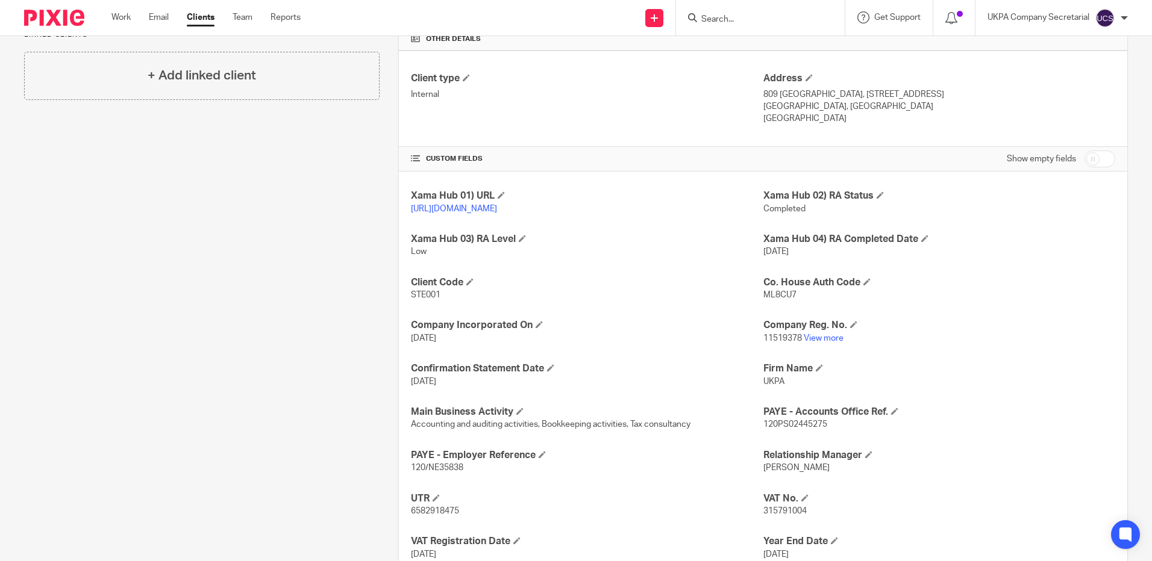
scroll to position [301, 0]
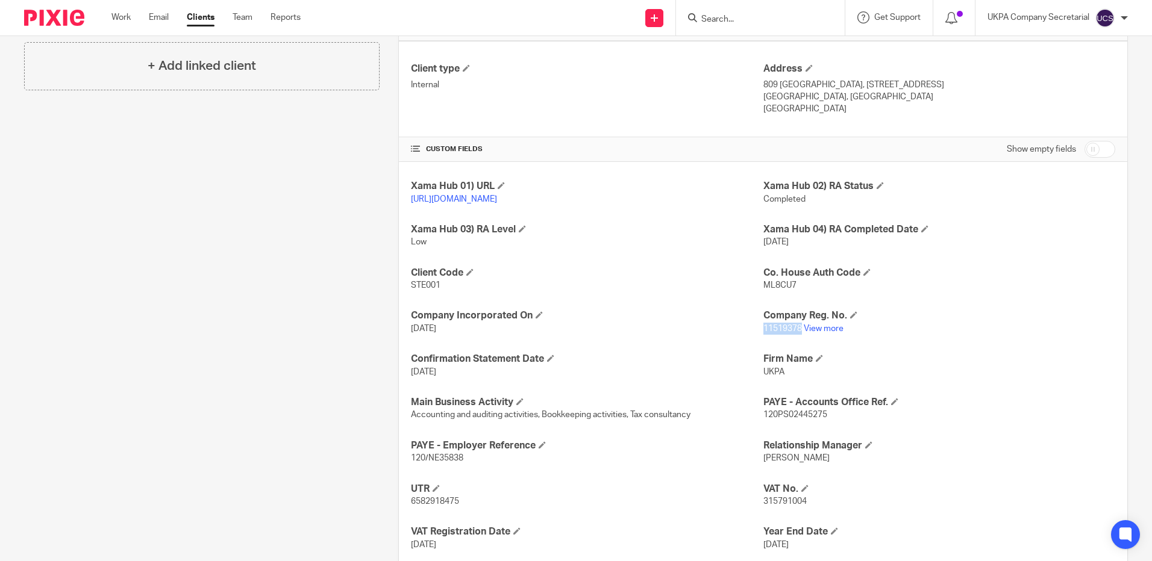
drag, startPoint x: 757, startPoint y: 342, endPoint x: 795, endPoint y: 345, distance: 38.1
click at [795, 333] on span "11519378" at bounding box center [782, 329] width 39 height 8
copy span "11519378"
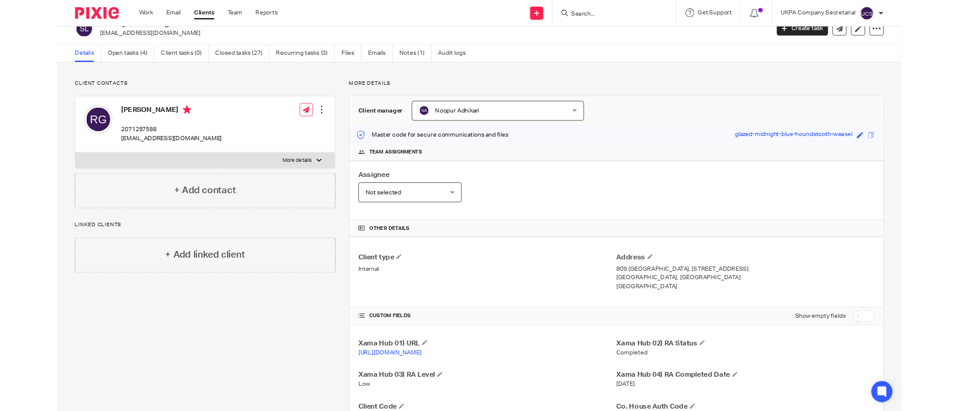
scroll to position [0, 0]
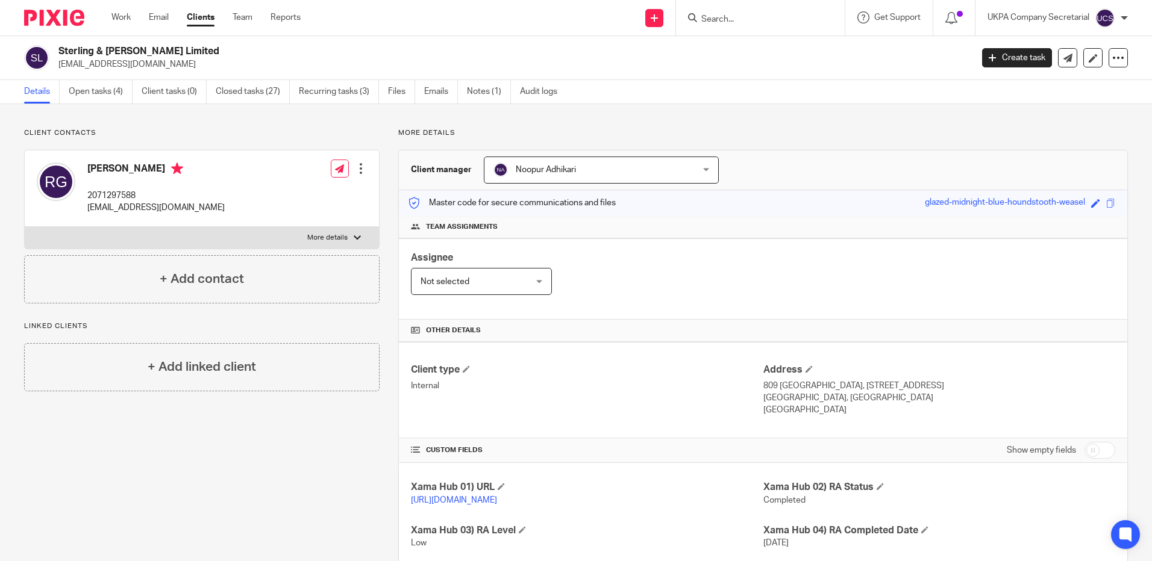
drag, startPoint x: 57, startPoint y: 50, endPoint x: 173, endPoint y: 50, distance: 116.9
click at [173, 50] on div "Sterling & [PERSON_NAME] Limited [EMAIL_ADDRESS][DOMAIN_NAME]" at bounding box center [494, 57] width 940 height 25
copy h2 "Sterling & [PERSON_NAME] Limited"
click at [631, 314] on div "Assignee Not selected Not selected Not selected Aarshika Awale Aayush Niraula A…" at bounding box center [763, 279] width 728 height 81
click at [761, 26] on div at bounding box center [760, 18] width 169 height 36
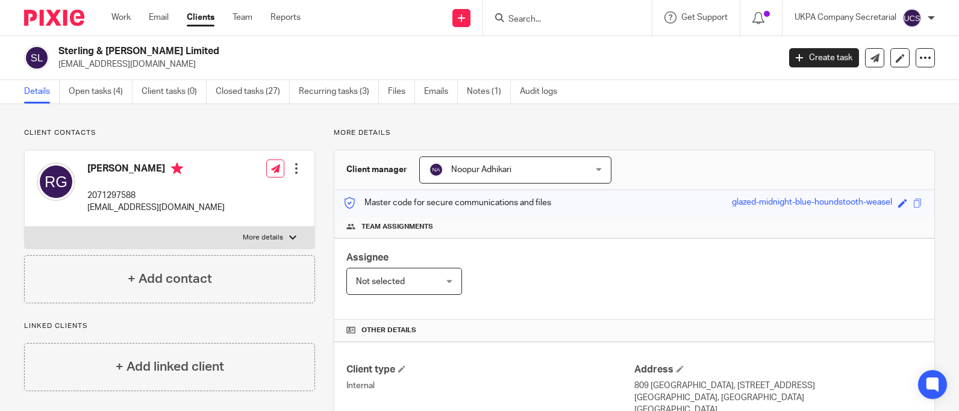
drag, startPoint x: 564, startPoint y: 14, endPoint x: 634, endPoint y: 14, distance: 69.3
click at [564, 14] on input "Search" at bounding box center [561, 19] width 108 height 11
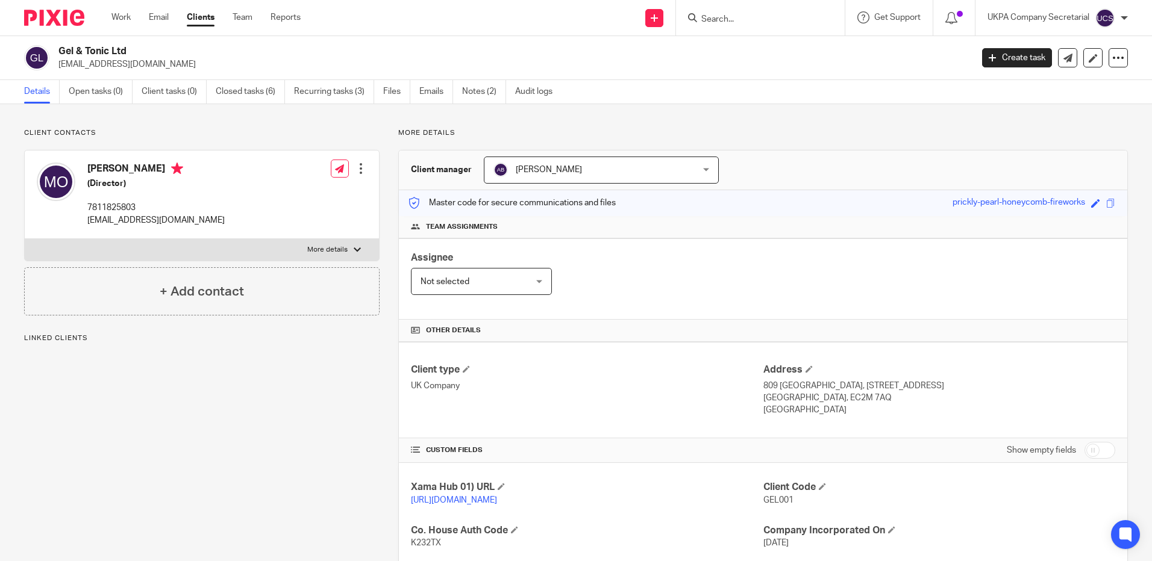
click at [789, 14] on input "Search" at bounding box center [754, 19] width 108 height 11
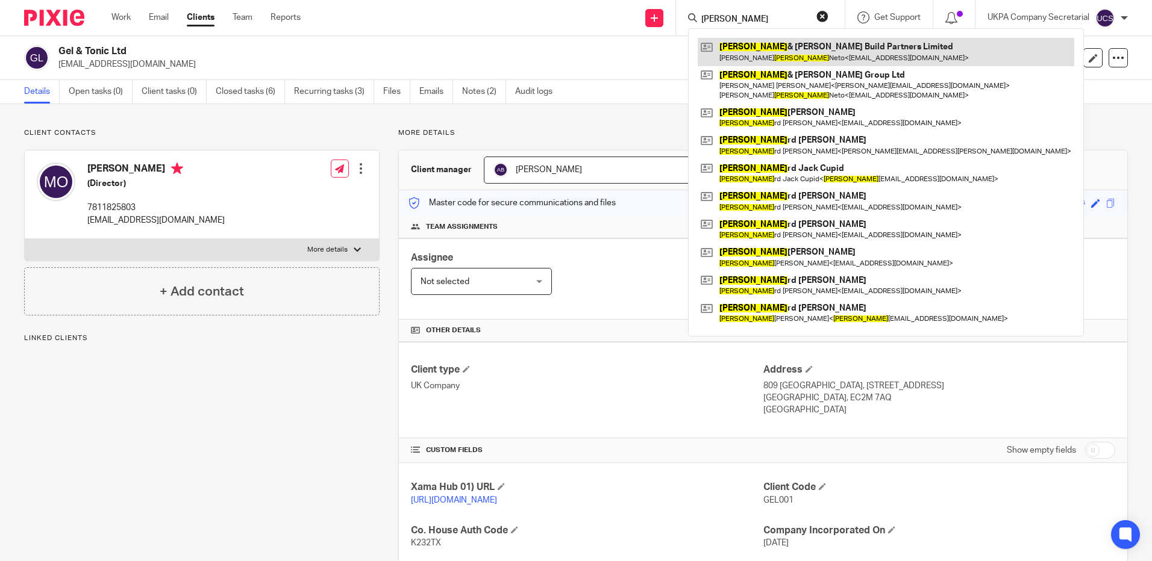
type input "[PERSON_NAME]"
click at [781, 48] on link at bounding box center [886, 52] width 377 height 28
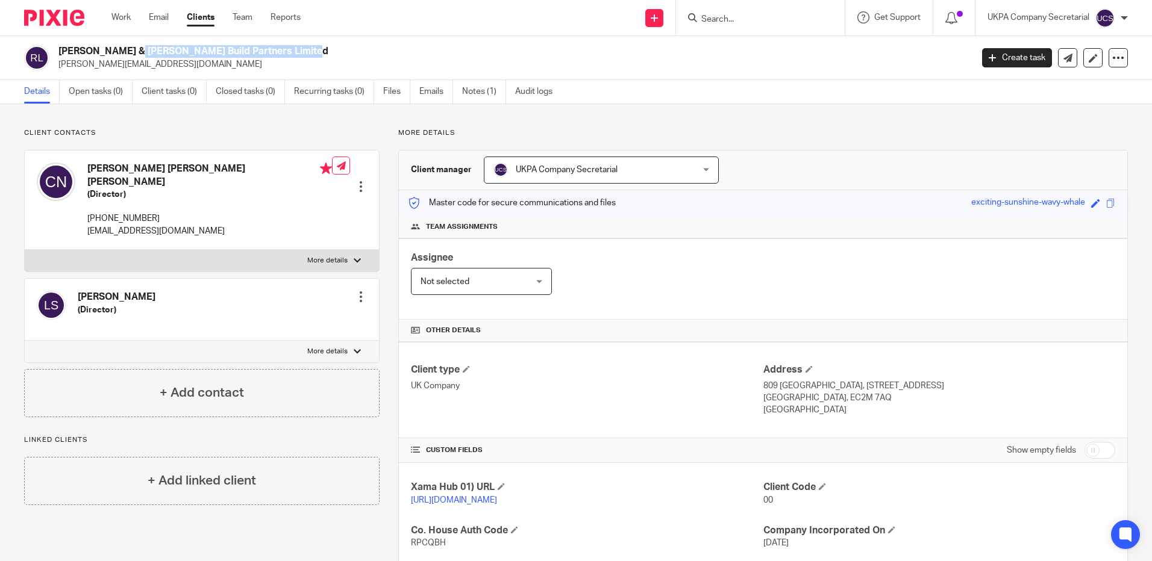
drag, startPoint x: 55, startPoint y: 49, endPoint x: 263, endPoint y: 57, distance: 208.0
click at [263, 57] on div "Rocha & Silva Build Partners Limited lucas@mobrasgroup.co.uk" at bounding box center [494, 57] width 940 height 25
click at [652, 444] on div "CUSTOM FIELDS Show empty fields" at bounding box center [763, 451] width 704 height 24
click at [596, 413] on div "Client type UK Company" at bounding box center [587, 390] width 352 height 53
click at [464, 372] on span at bounding box center [466, 369] width 7 height 7
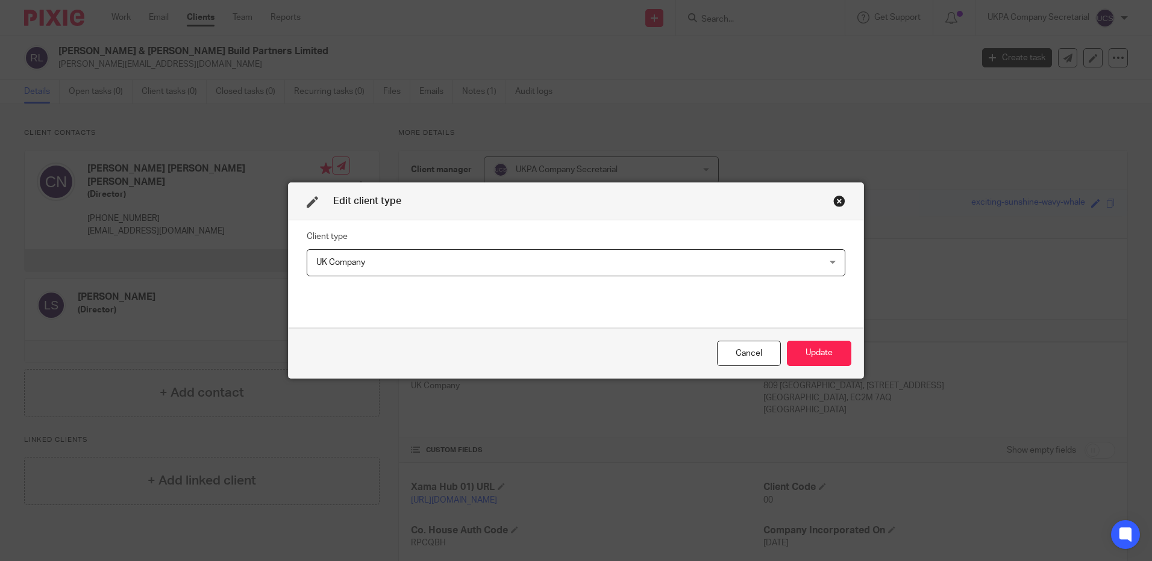
click at [436, 248] on fieldset "Client type UK Company UK Company Ad-hoc Jobs Charity Internal Overseas Company…" at bounding box center [576, 253] width 539 height 46
drag, startPoint x: 429, startPoint y: 261, endPoint x: 422, endPoint y: 271, distance: 12.2
click at [428, 261] on span "UK Company" at bounding box center [527, 262] width 423 height 25
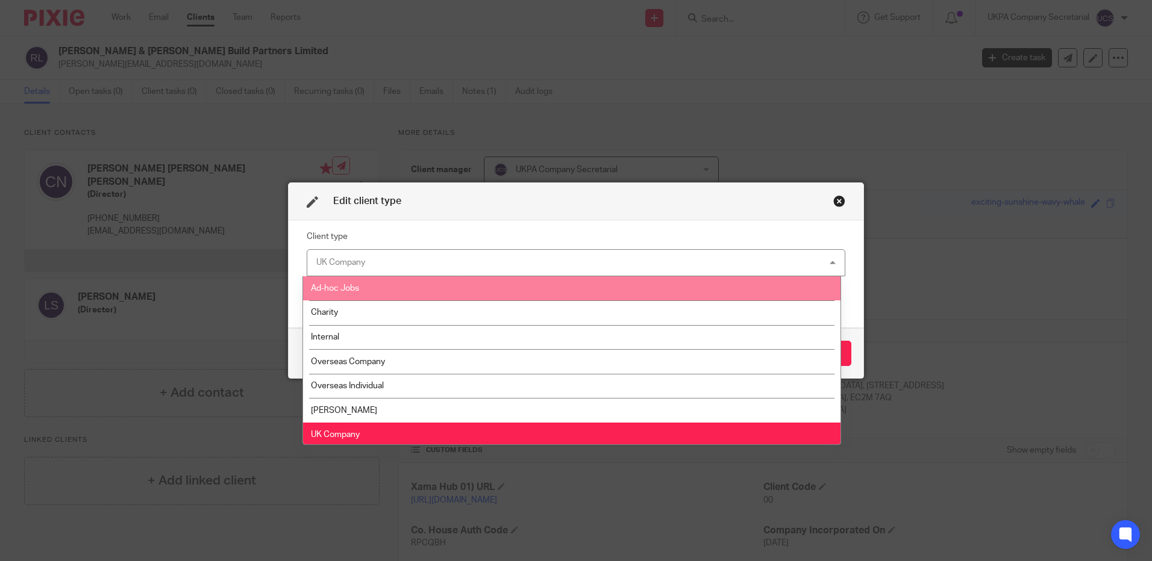
click at [346, 290] on span "Ad-hoc Jobs" at bounding box center [335, 288] width 48 height 8
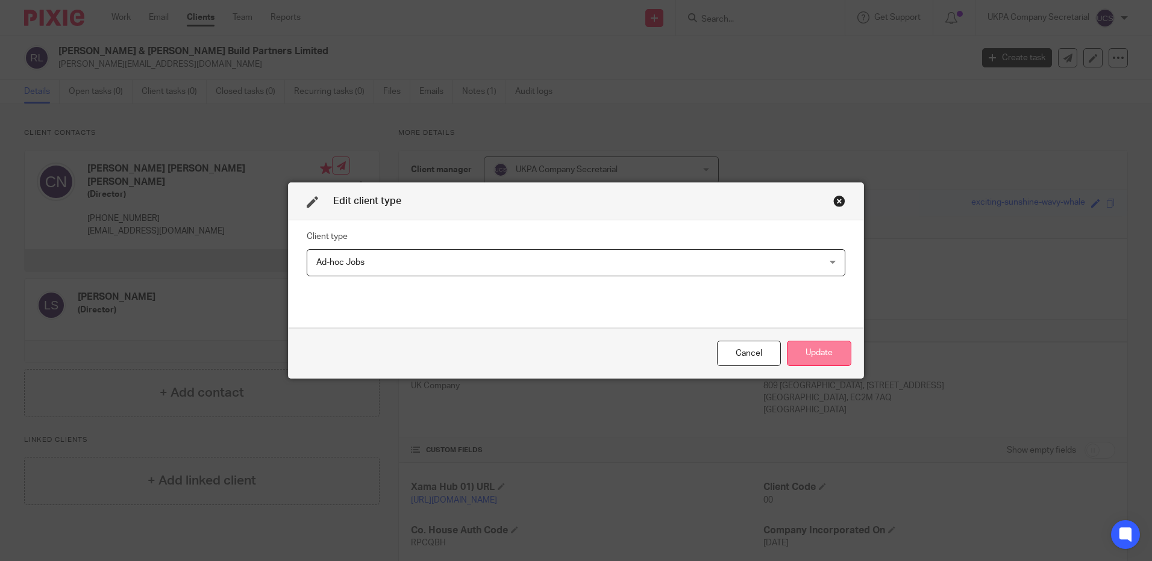
click at [823, 344] on button "Update" at bounding box center [819, 354] width 64 height 26
click at [817, 350] on button "Update" at bounding box center [819, 354] width 64 height 26
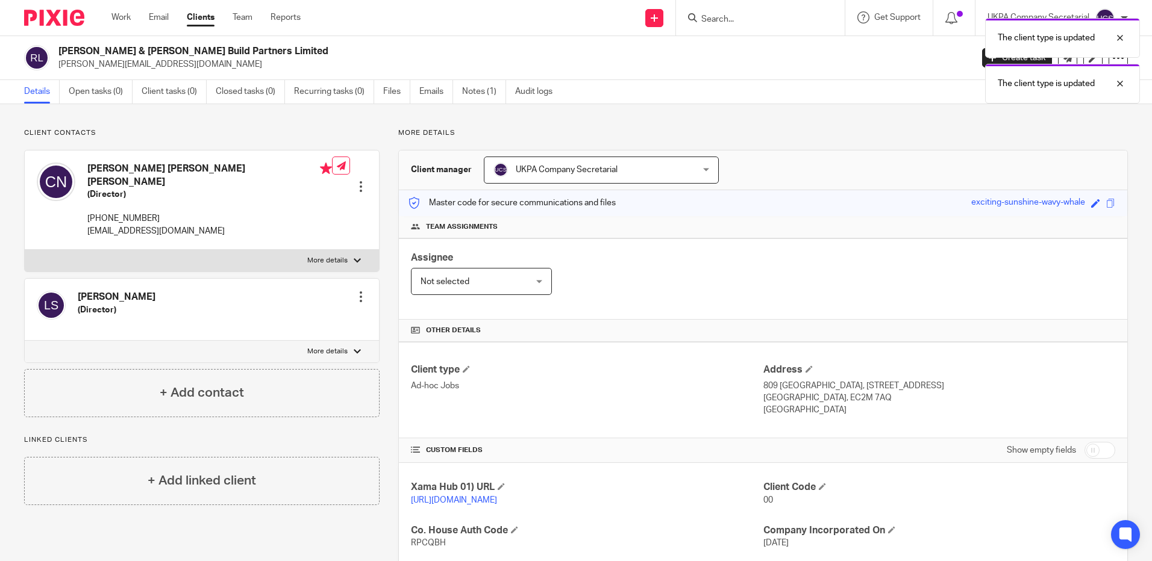
click at [730, 19] on div "The client type is updated The client type is updated" at bounding box center [858, 58] width 564 height 92
click at [725, 17] on div "The client type is updated The client type is updated" at bounding box center [858, 58] width 564 height 92
click at [727, 23] on div "The client type is updated The client type is updated" at bounding box center [858, 58] width 564 height 92
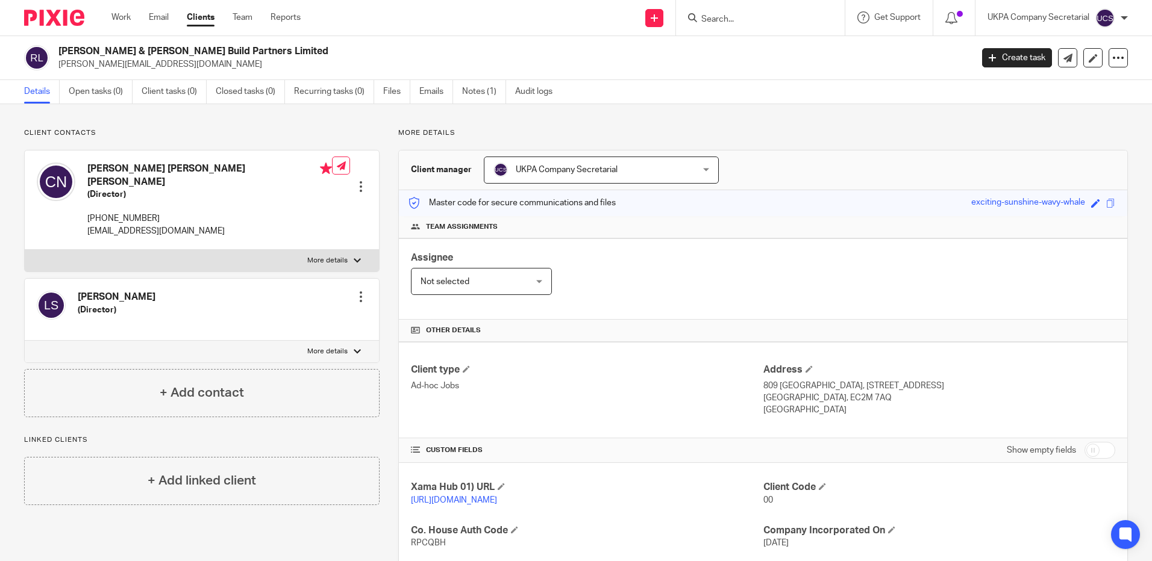
click at [746, 22] on input "Search" at bounding box center [754, 19] width 108 height 11
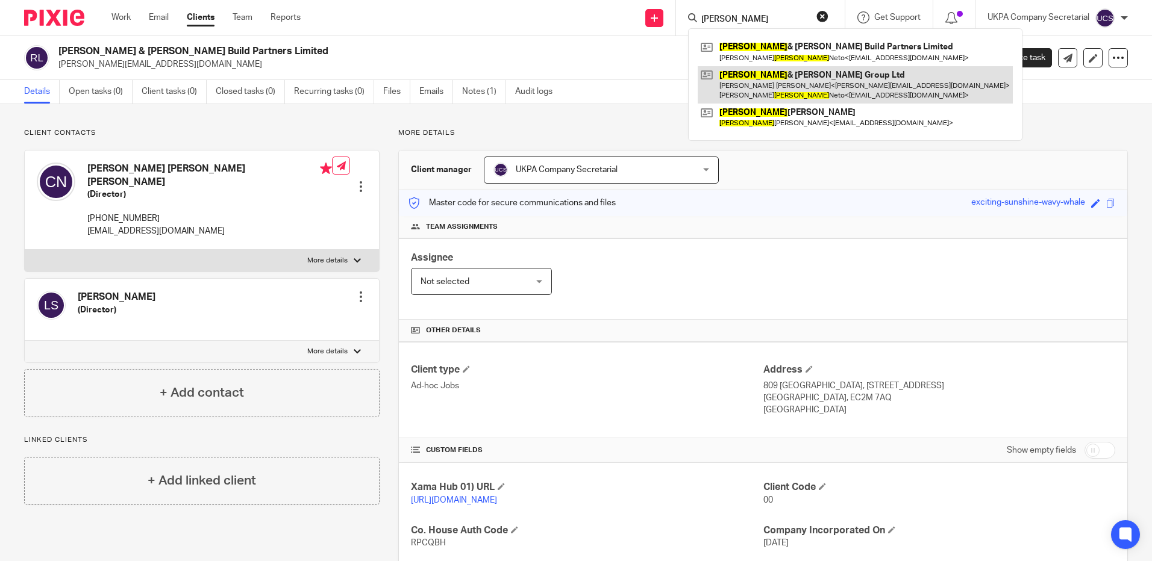
type input "rocha"
click at [751, 87] on link at bounding box center [855, 84] width 315 height 37
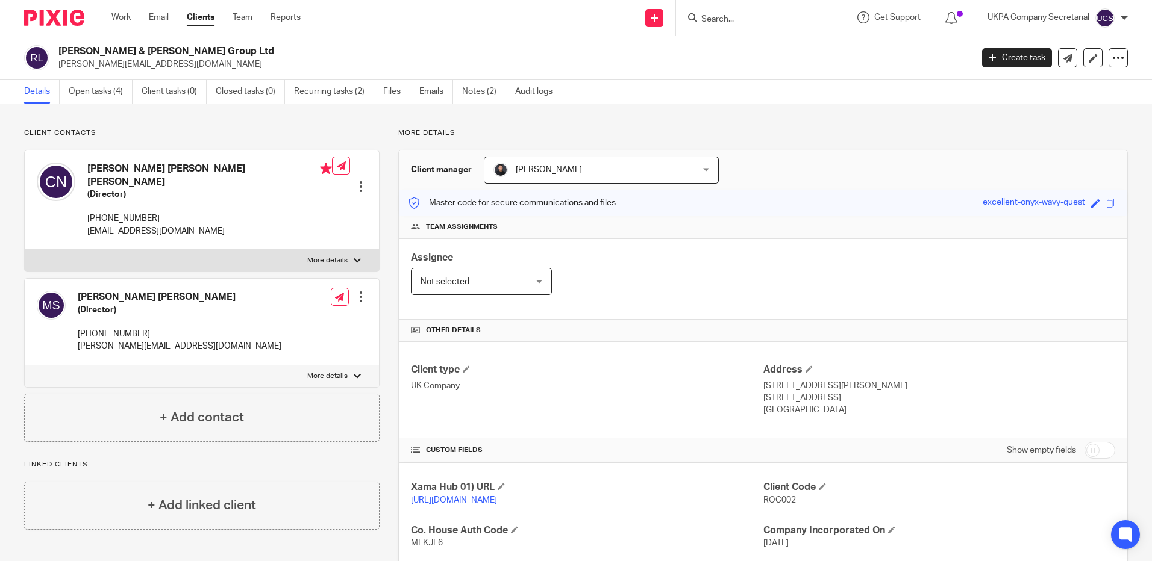
click at [605, 308] on div "Assignee Not selected Not selected Not selected [PERSON_NAME] [PERSON_NAME] [PE…" at bounding box center [763, 279] width 728 height 81
click at [757, 16] on input "Search" at bounding box center [754, 19] width 108 height 11
click at [743, 21] on input "Search" at bounding box center [754, 19] width 108 height 11
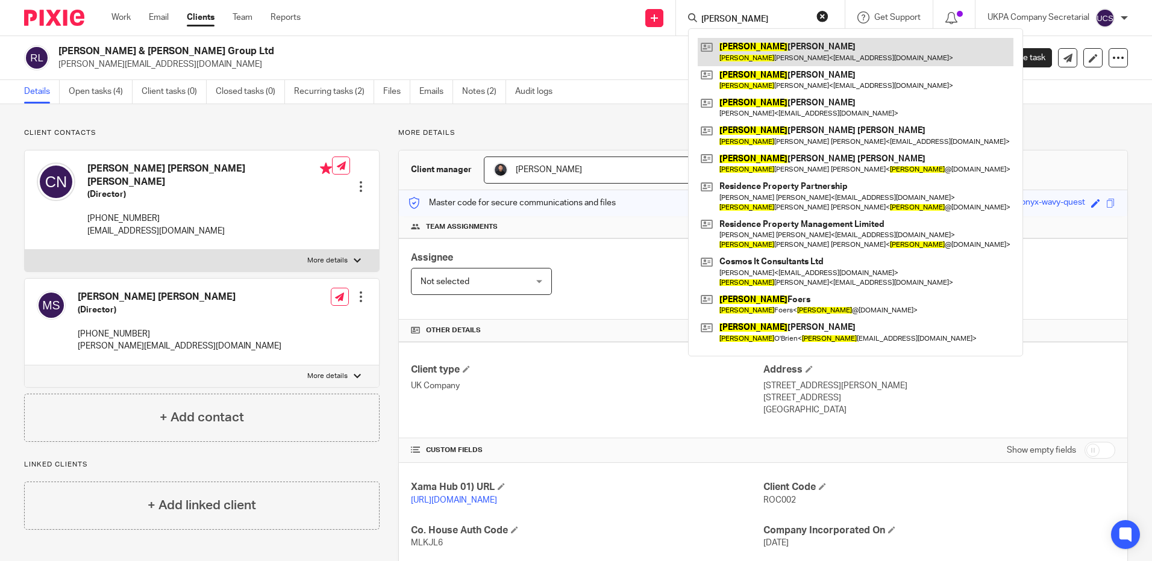
type input "janet"
click at [762, 54] on link at bounding box center [856, 52] width 316 height 28
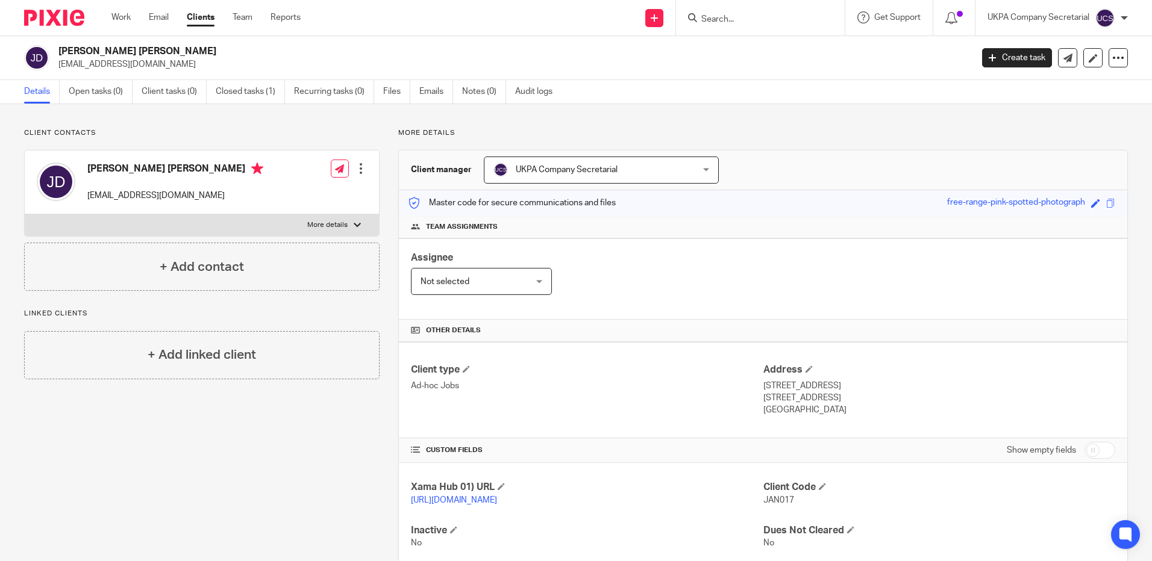
click at [717, 24] on input "Search" at bounding box center [754, 19] width 108 height 11
type input "t"
click at [719, 18] on input "Search" at bounding box center [754, 19] width 108 height 11
paste input "[EMAIL_ADDRESS][DOMAIN_NAME]"
type input "[EMAIL_ADDRESS][DOMAIN_NAME]"
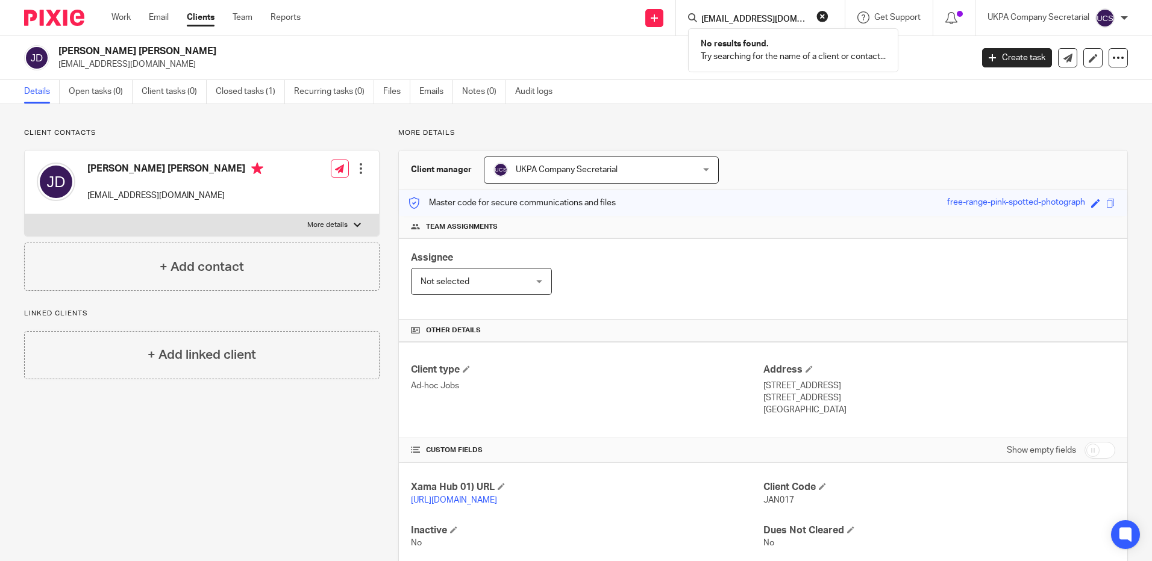
click button "submit" at bounding box center [0, 0] width 0 height 0
click at [591, 358] on div "Client type Ad-hoc Jobs Address [STREET_ADDRESS] [STREET_ADDRESS] [GEOGRAPHIC_D…" at bounding box center [763, 390] width 728 height 96
click at [211, 17] on link "Clients" at bounding box center [201, 17] width 28 height 12
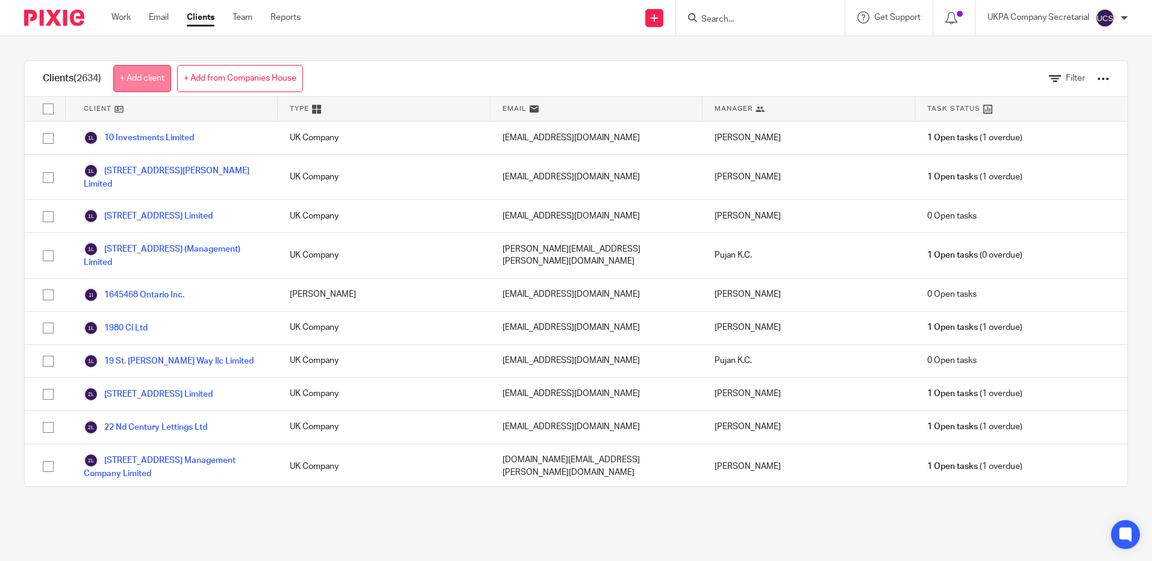
click at [163, 80] on link "+ Add client" at bounding box center [142, 78] width 58 height 27
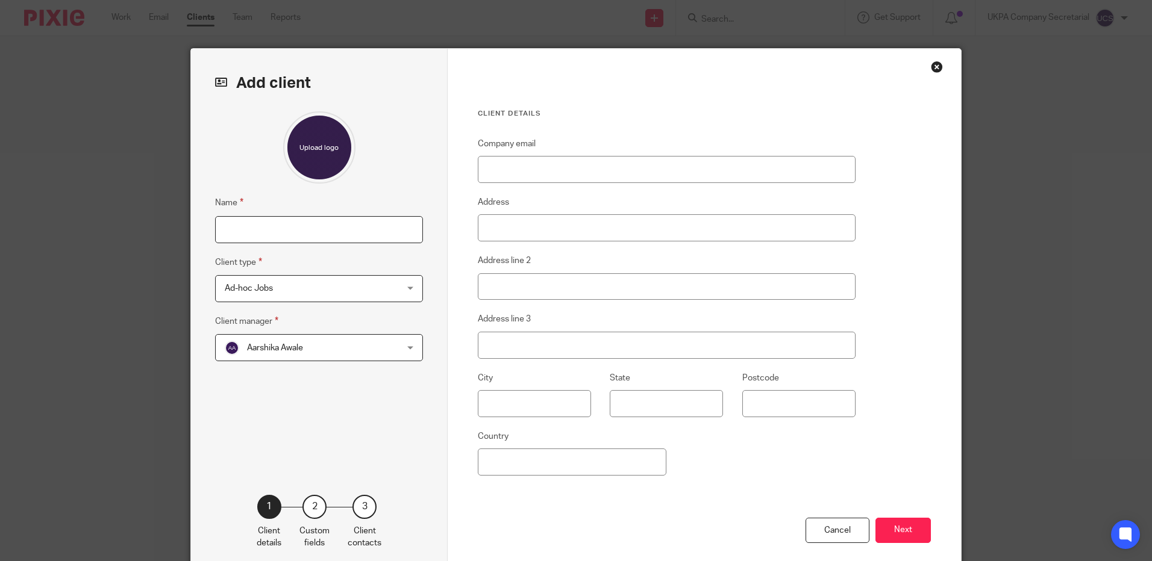
click at [266, 239] on input "Name" at bounding box center [319, 229] width 208 height 27
type input "'"
type input "T"
click at [313, 228] on input "Name" at bounding box center [319, 229] width 208 height 27
type input "t"
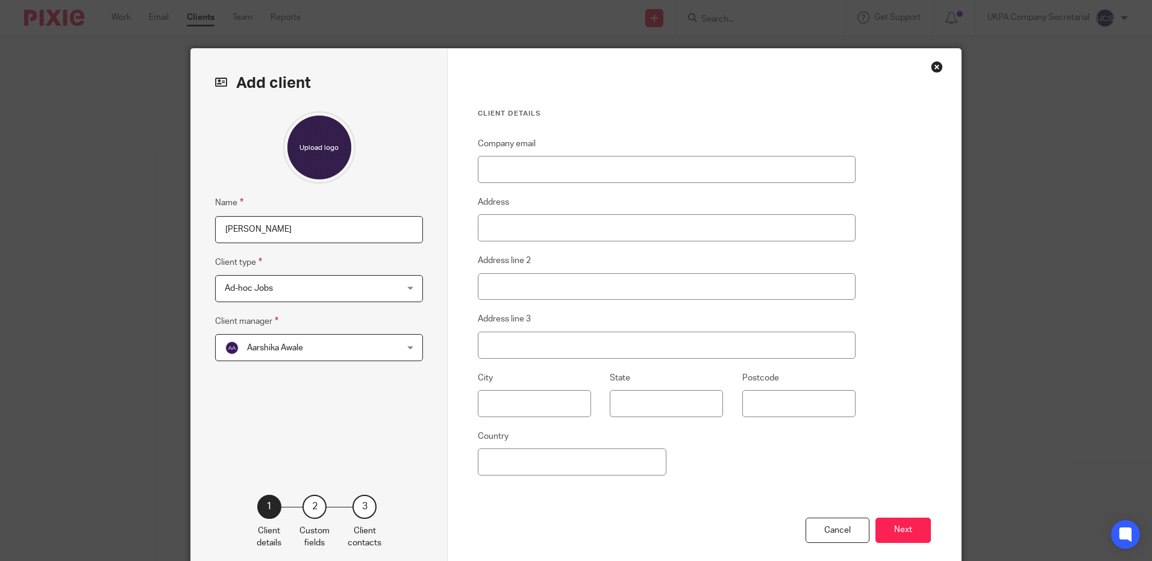
type input "[PERSON_NAME]"
click at [519, 169] on input "Company email" at bounding box center [667, 169] width 378 height 27
paste input "tomaso.aste@gmail.com"
type input "tomaso.aste@gmail.com"
drag, startPoint x: 901, startPoint y: 536, endPoint x: 895, endPoint y: 533, distance: 6.7
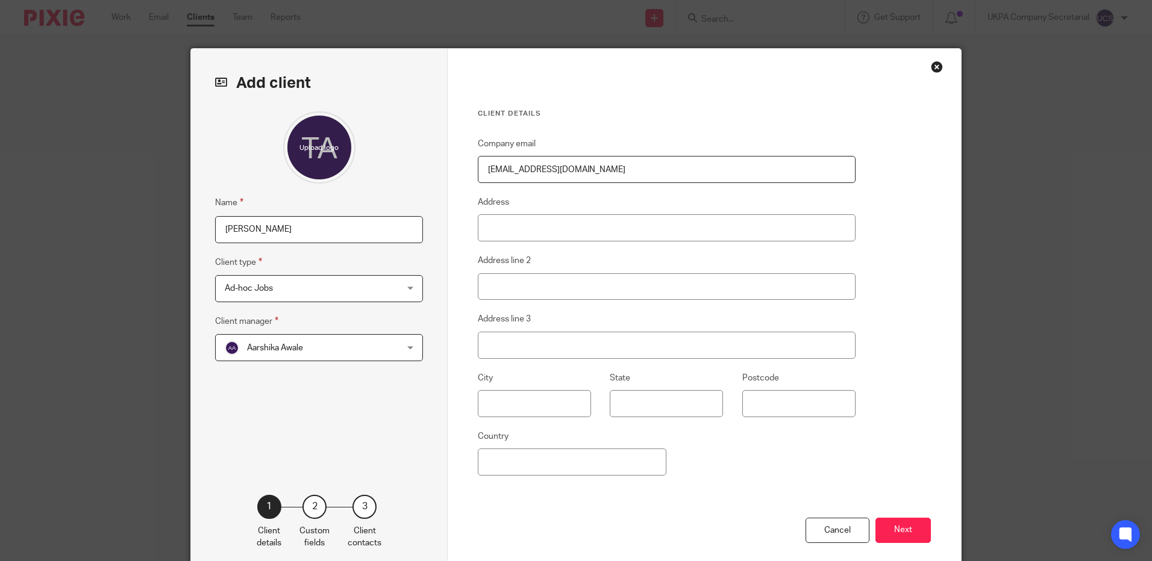
click at [901, 536] on button "Next" at bounding box center [902, 531] width 55 height 26
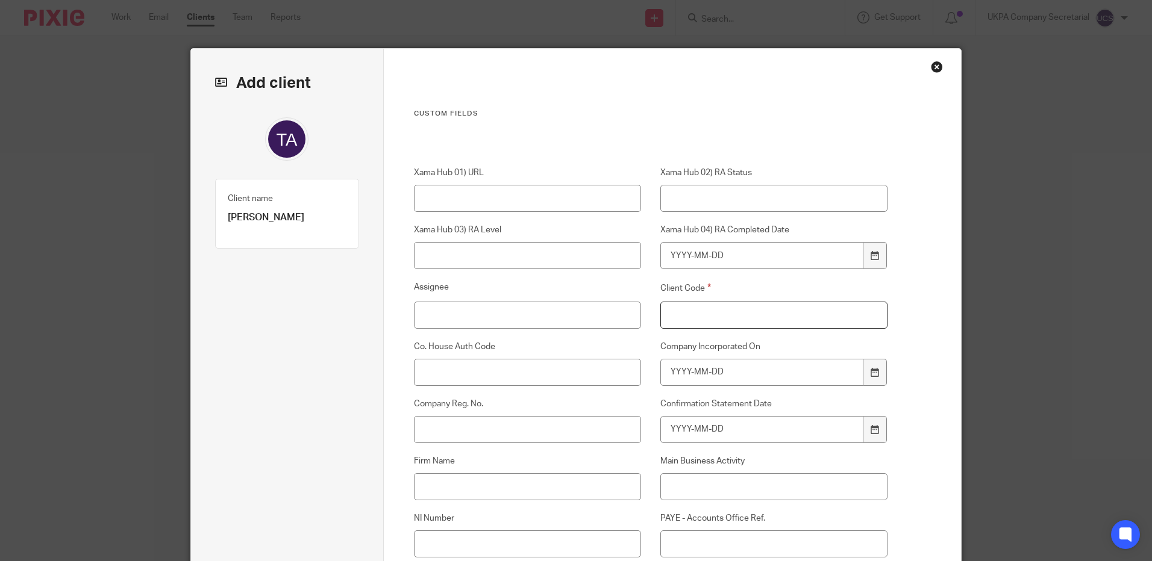
click at [754, 312] on input "Client Code" at bounding box center [774, 315] width 228 height 27
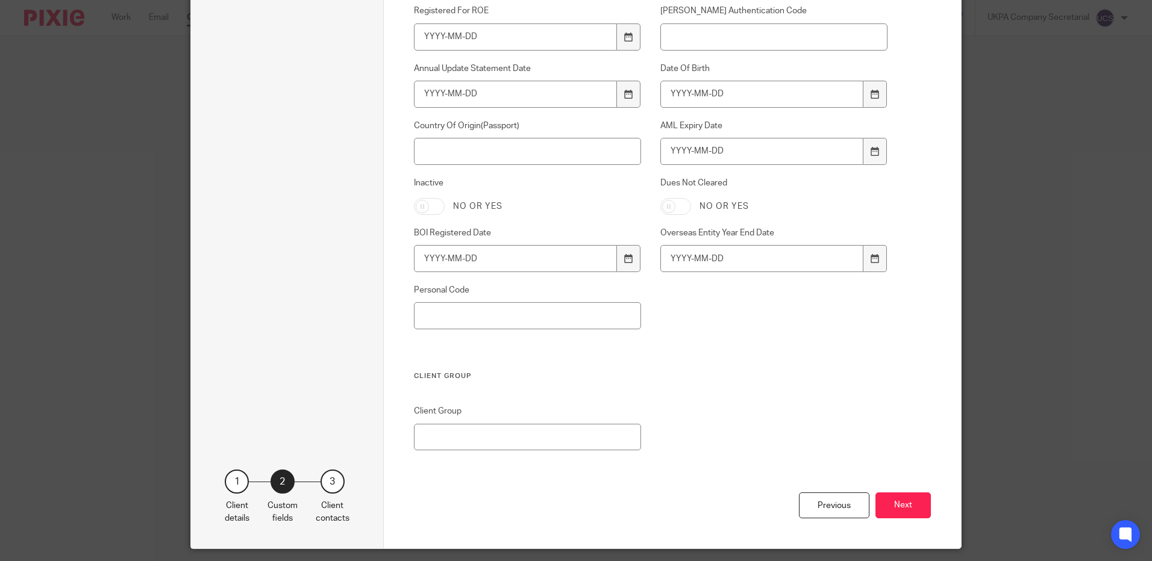
scroll to position [830, 0]
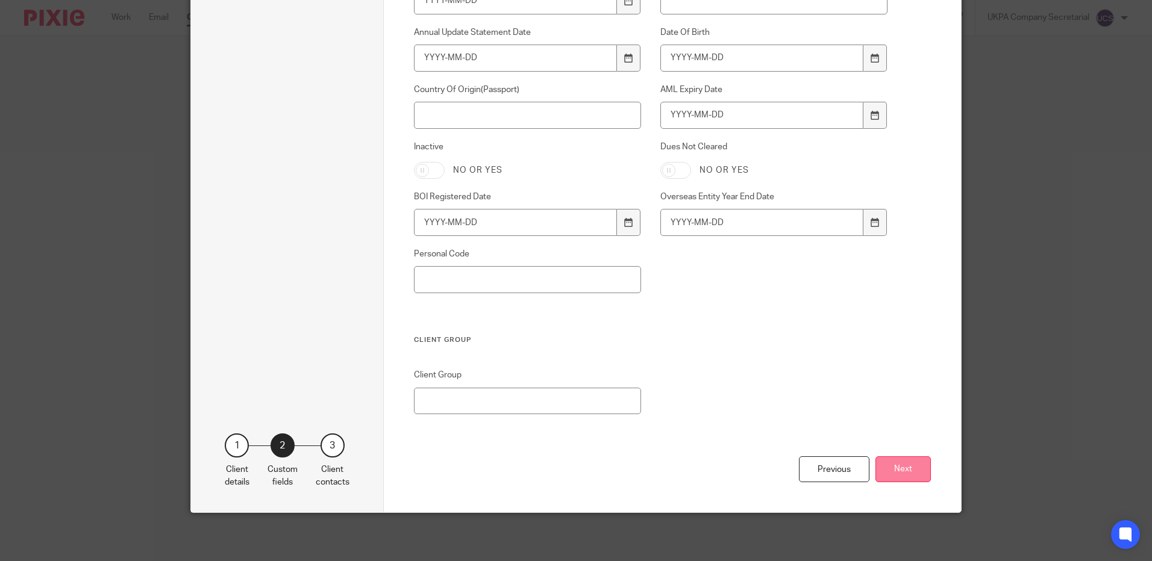
type input "000"
click at [892, 464] on button "Next" at bounding box center [902, 470] width 55 height 26
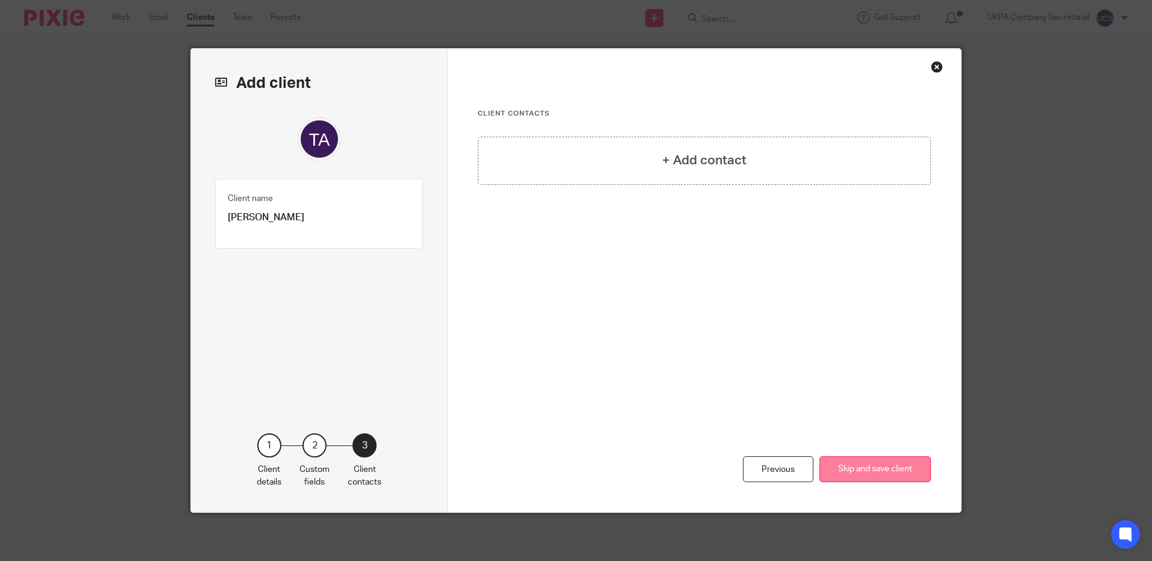
click at [871, 478] on button "Skip and save client" at bounding box center [874, 470] width 111 height 26
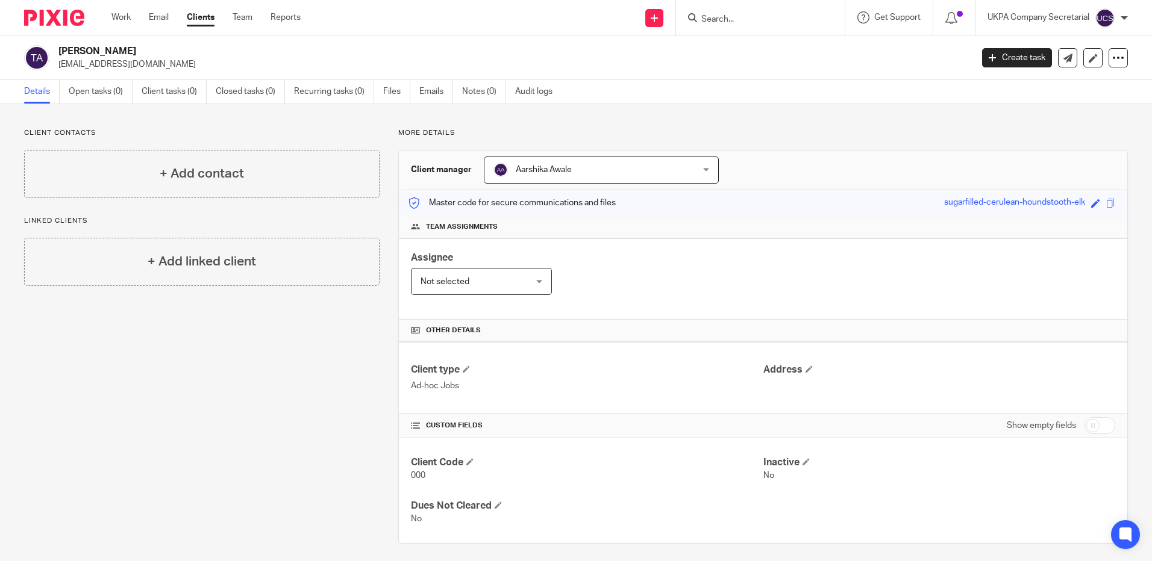
click at [658, 404] on div "Client type Ad-hoc Jobs Address" at bounding box center [763, 378] width 728 height 72
click at [77, 93] on link "Open tasks (0)" at bounding box center [101, 91] width 64 height 23
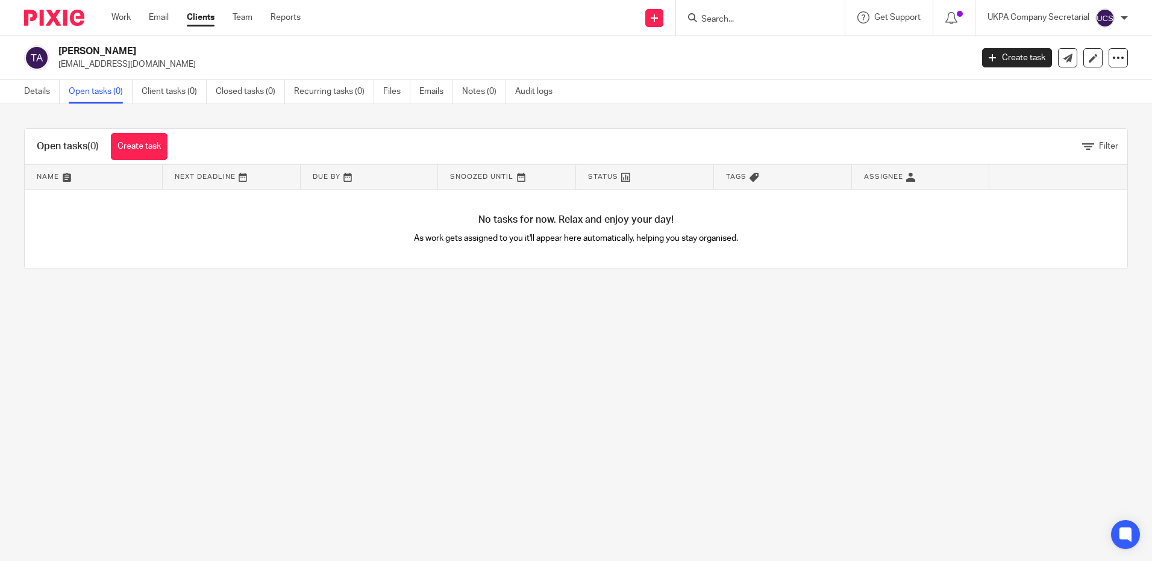
click at [136, 148] on link "Create task" at bounding box center [139, 146] width 57 height 27
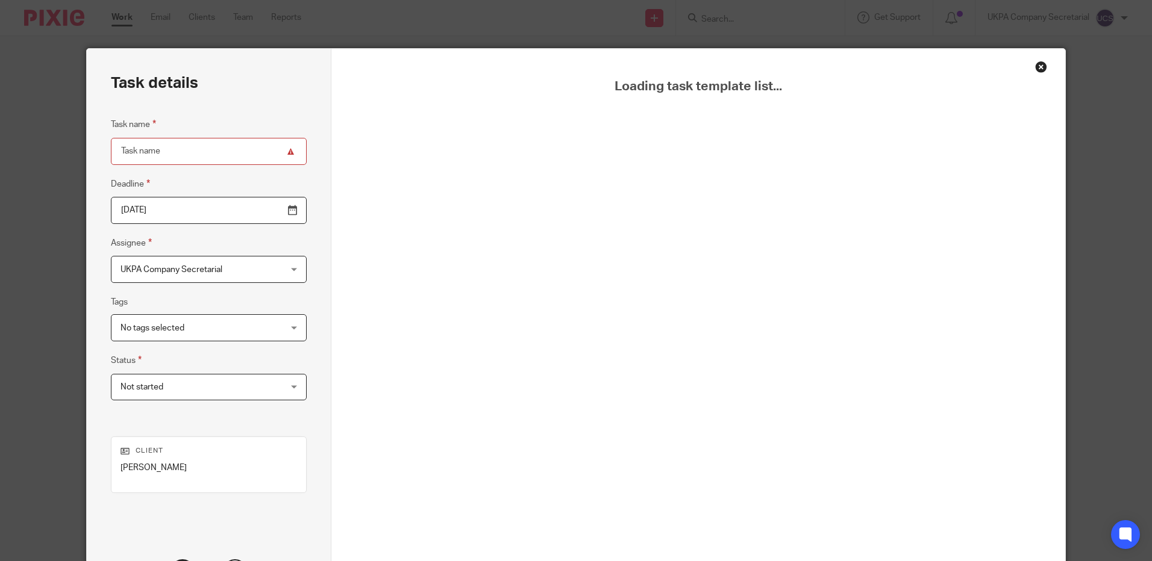
click at [1035, 65] on div "Close this dialog window" at bounding box center [1041, 67] width 12 height 12
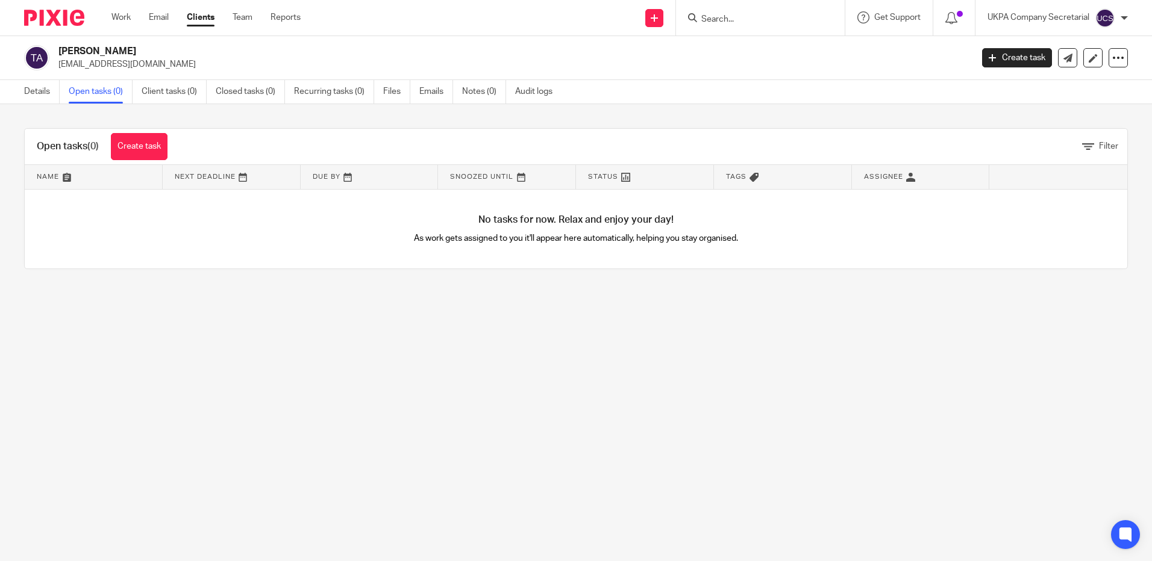
click at [195, 146] on div "Filter" at bounding box center [654, 146] width 948 height 13
click at [161, 149] on link "Create task" at bounding box center [139, 146] width 57 height 27
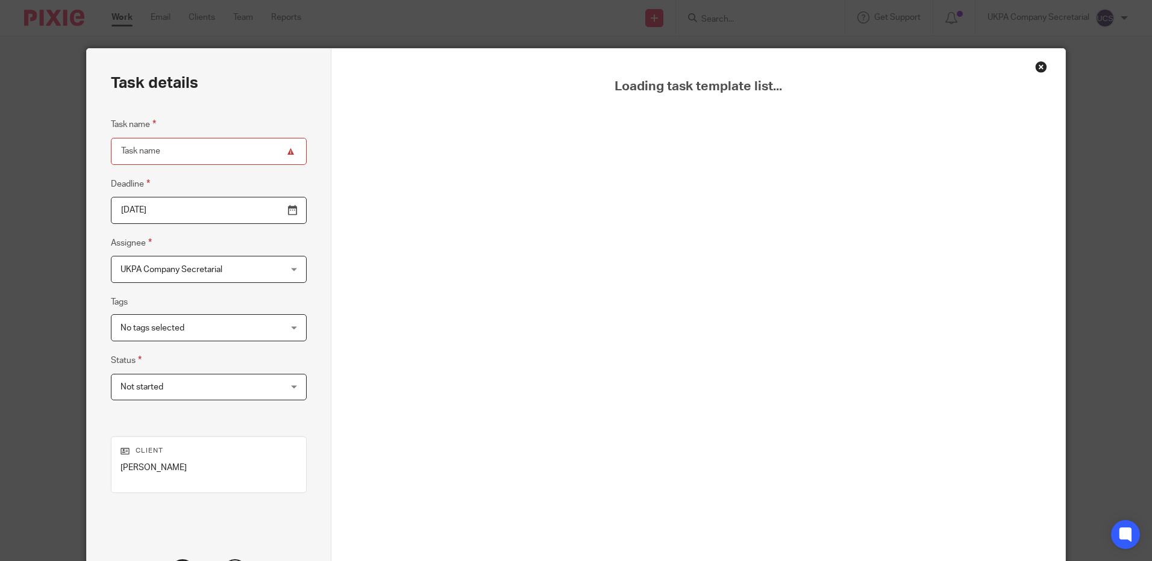
drag, startPoint x: 1034, startPoint y: 65, endPoint x: 752, endPoint y: 4, distance: 288.4
click at [1035, 64] on div "Close this dialog window" at bounding box center [1041, 67] width 12 height 12
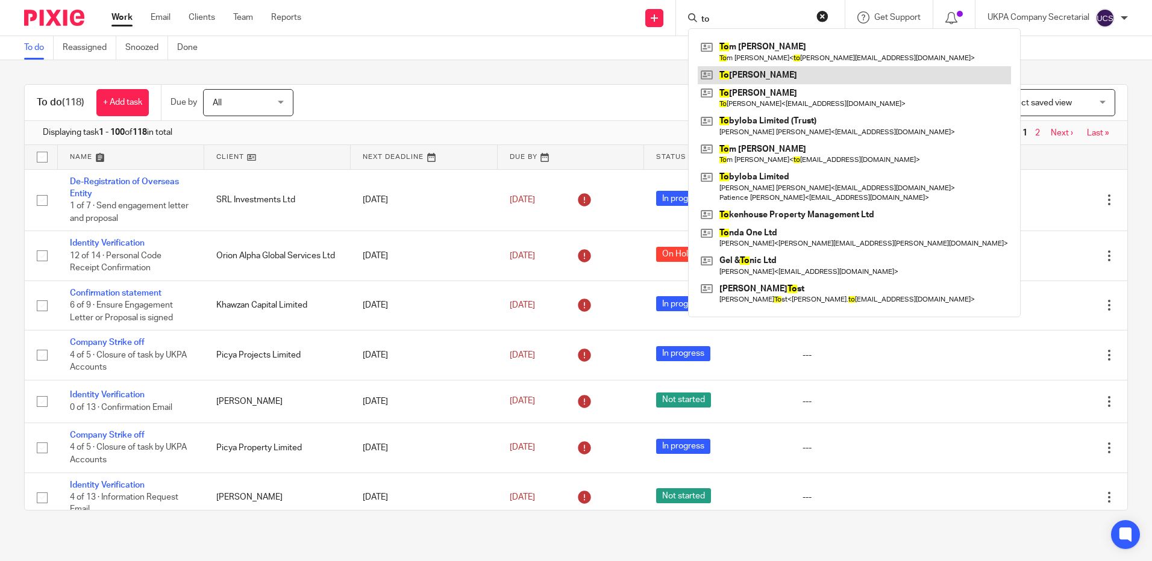
type input "to"
click at [761, 76] on link at bounding box center [854, 75] width 313 height 18
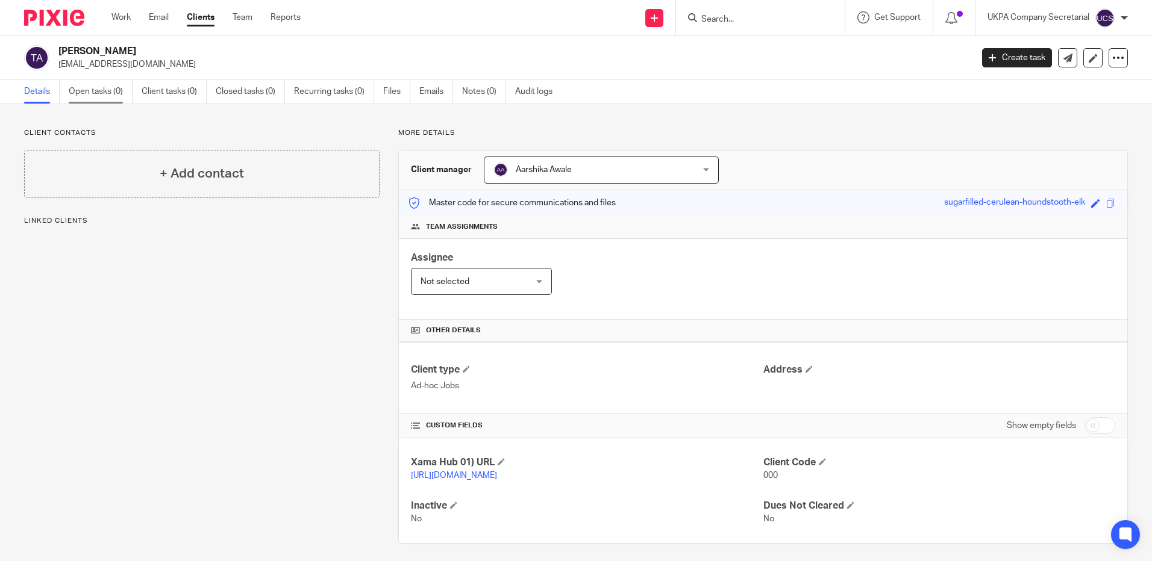
click at [90, 88] on link "Open tasks (0)" at bounding box center [101, 91] width 64 height 23
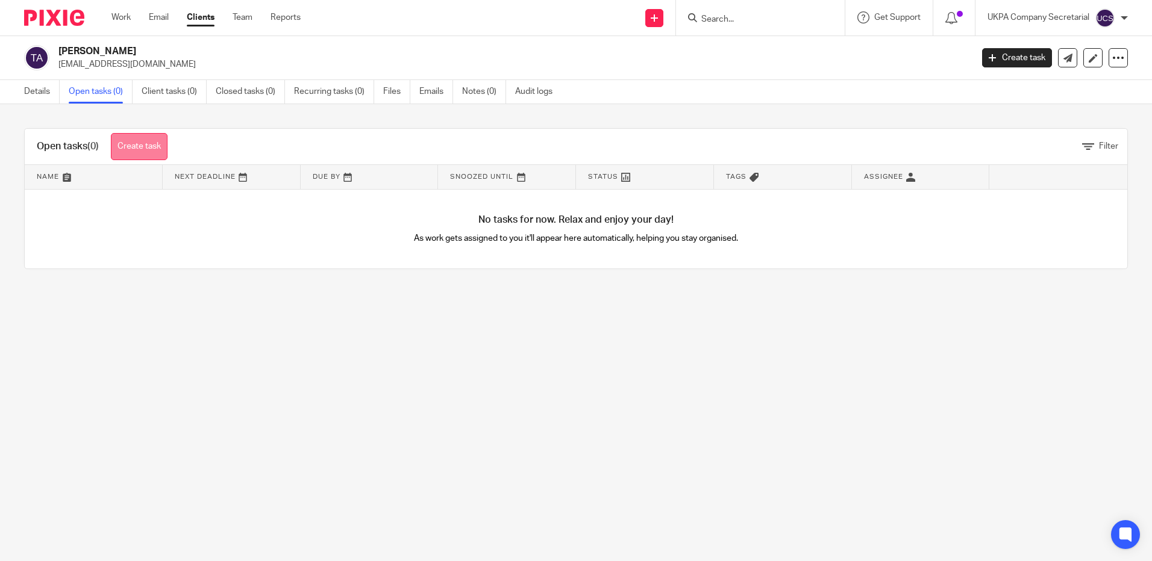
click at [152, 148] on link "Create task" at bounding box center [139, 146] width 57 height 27
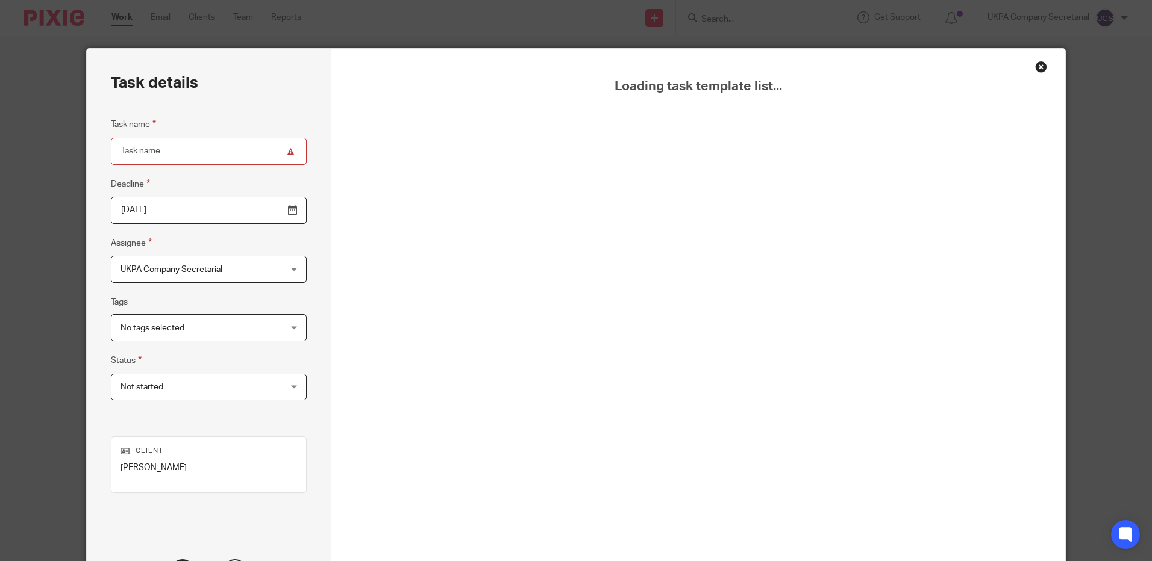
click at [1035, 66] on div "Close this dialog window" at bounding box center [1041, 67] width 12 height 12
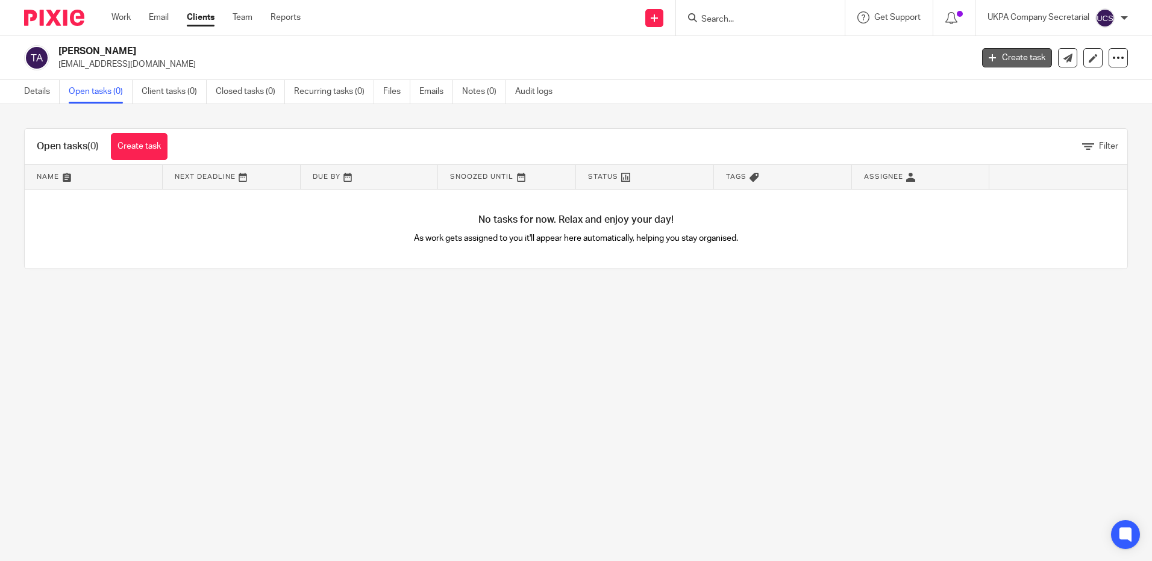
click at [1009, 57] on link "Create task" at bounding box center [1017, 57] width 70 height 19
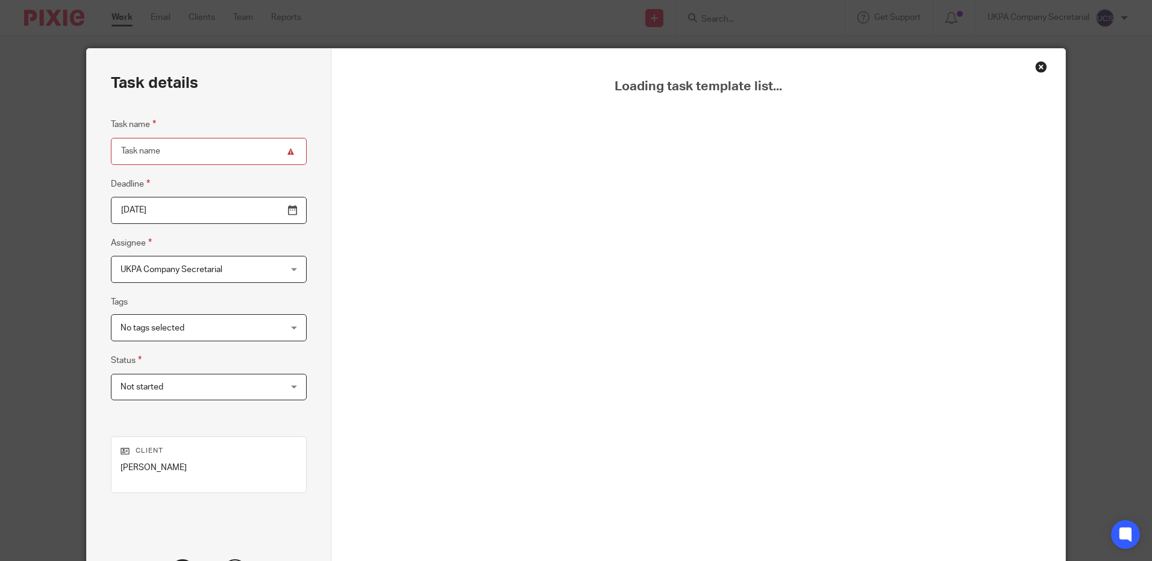
click at [1039, 64] on div "Close this dialog window" at bounding box center [1041, 67] width 12 height 12
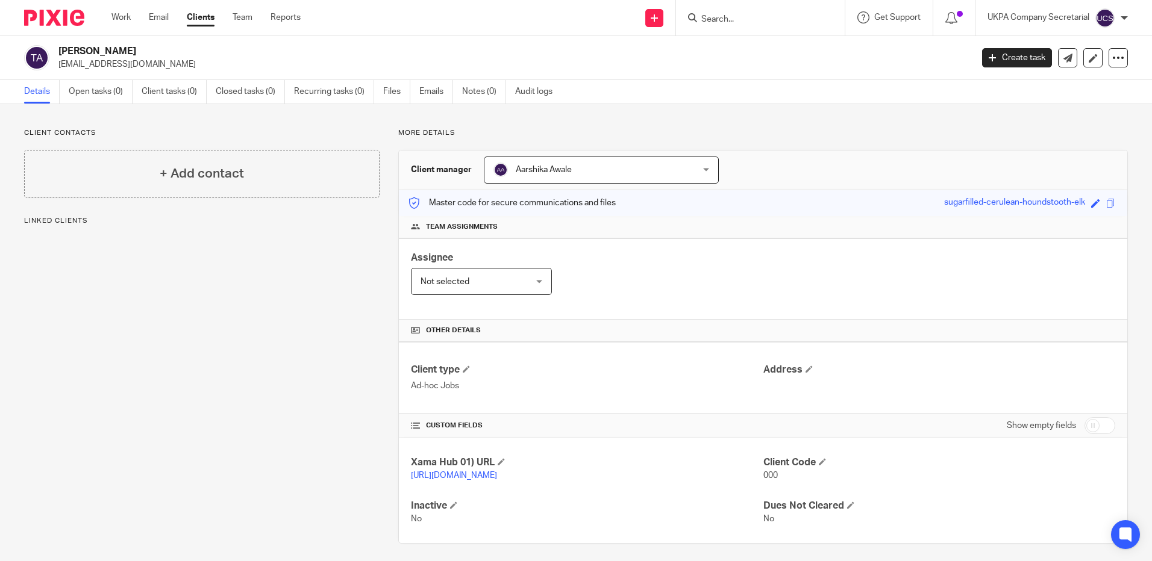
drag, startPoint x: 55, startPoint y: 63, endPoint x: 175, endPoint y: 67, distance: 119.4
click at [175, 67] on div "Tomaso Aste tomaso.aste@gmail.com" at bounding box center [494, 57] width 940 height 25
copy p "[EMAIL_ADDRESS][DOMAIN_NAME]"
click at [745, 22] on input "Search" at bounding box center [754, 19] width 108 height 11
paste input "tomaso.aste@gmail.com"
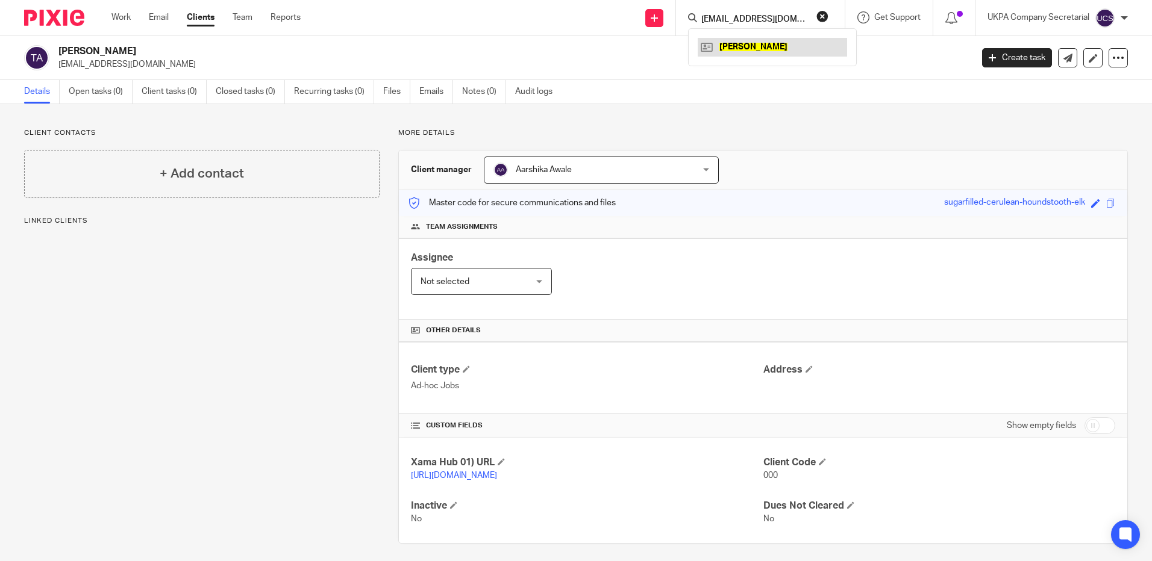
type input "tomaso.aste@gmail.com"
click at [755, 39] on link at bounding box center [772, 47] width 149 height 18
click at [101, 90] on link "Open tasks (0)" at bounding box center [101, 91] width 64 height 23
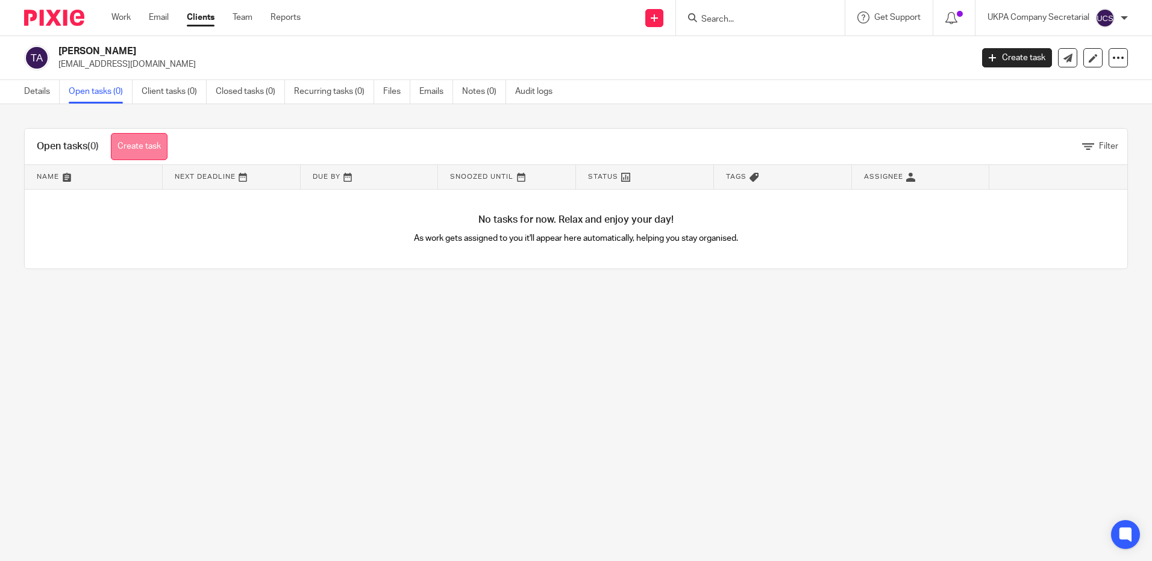
click at [153, 140] on link "Create task" at bounding box center [139, 146] width 57 height 27
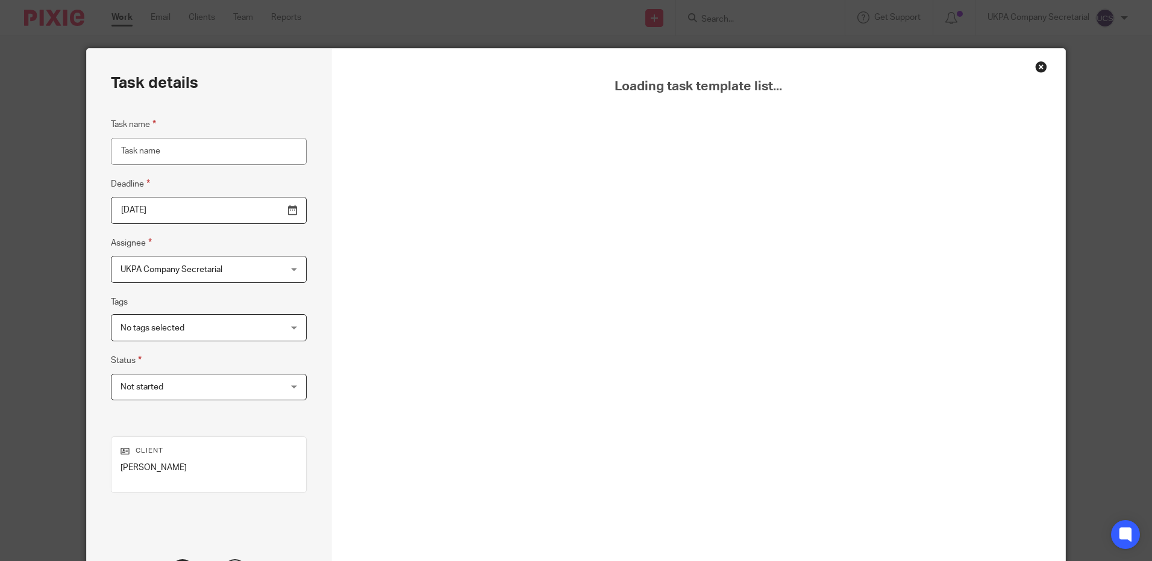
click at [1038, 69] on div "Close this dialog window" at bounding box center [1041, 67] width 12 height 12
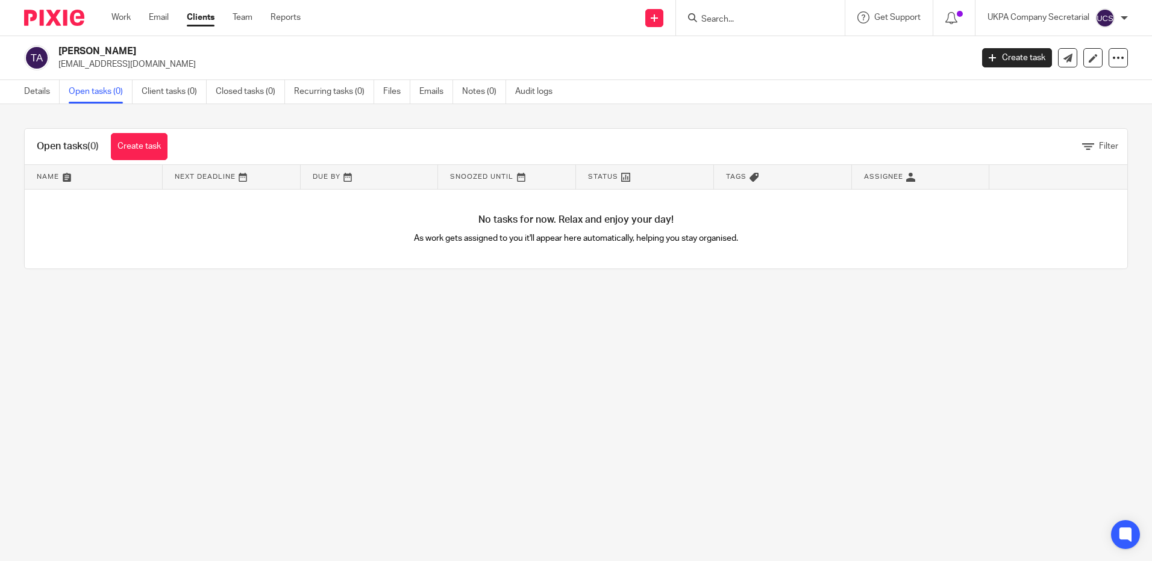
drag, startPoint x: 59, startPoint y: 49, endPoint x: 251, endPoint y: -16, distance: 203.1
click at [251, 0] on html "Work Email Clients Team Reports Work Email Clients Team Reports Settings Send n…" at bounding box center [576, 280] width 1152 height 561
copy h2 "Tomaso Aste"
click at [404, 357] on main "Tomaso Aste tomaso.aste@gmail.com Create task Update from Companies House Expor…" at bounding box center [576, 280] width 1152 height 561
click at [152, 150] on link "Create task" at bounding box center [139, 146] width 57 height 27
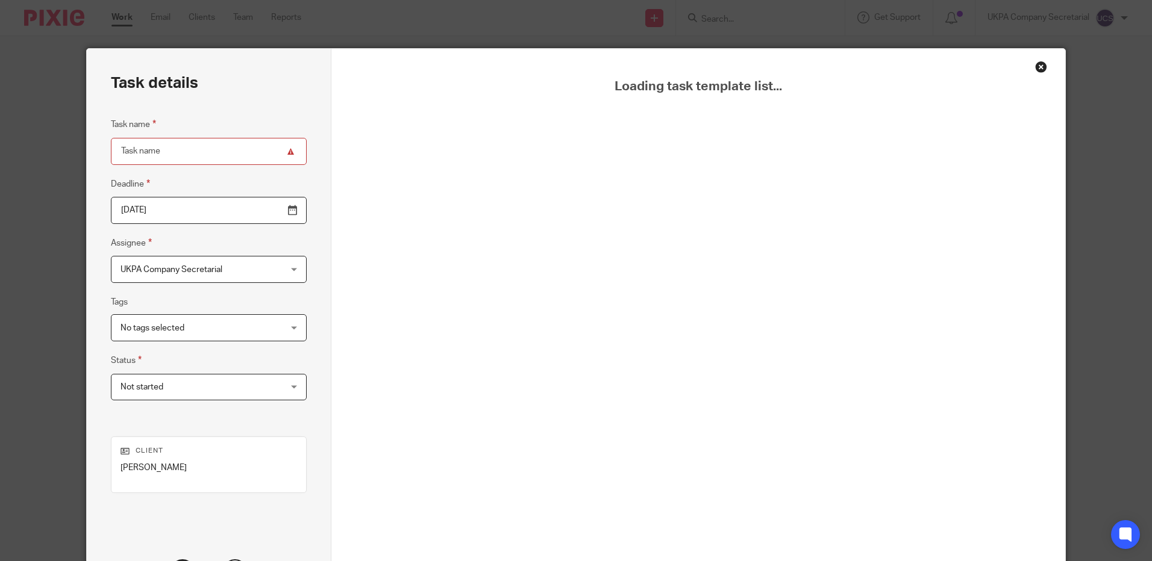
click at [1036, 72] on div "Close this dialog window" at bounding box center [1041, 67] width 12 height 12
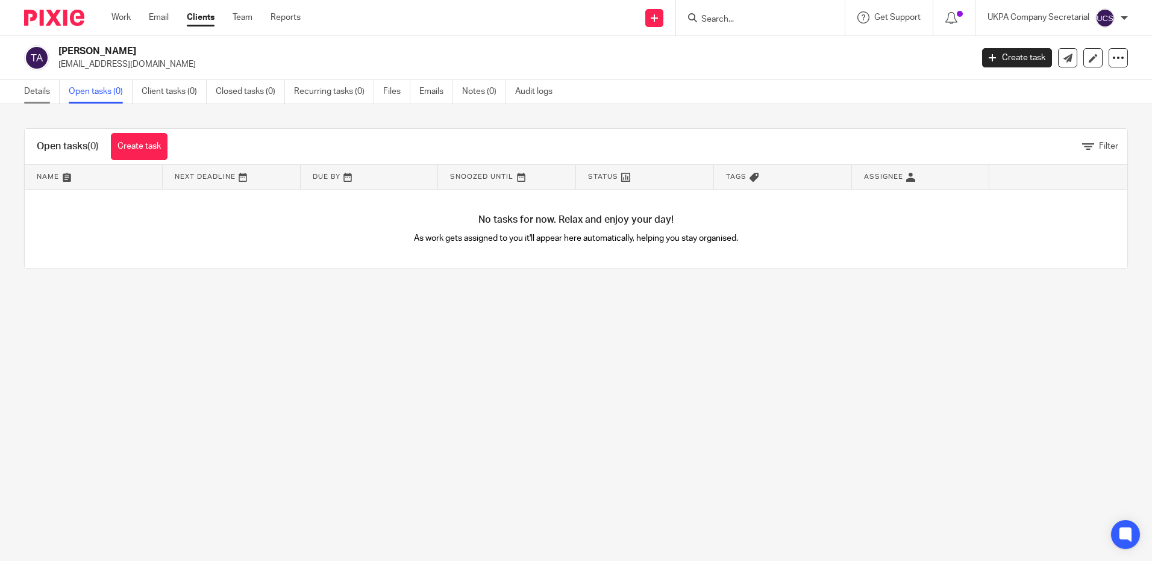
click at [46, 91] on link "Details" at bounding box center [42, 91] width 36 height 23
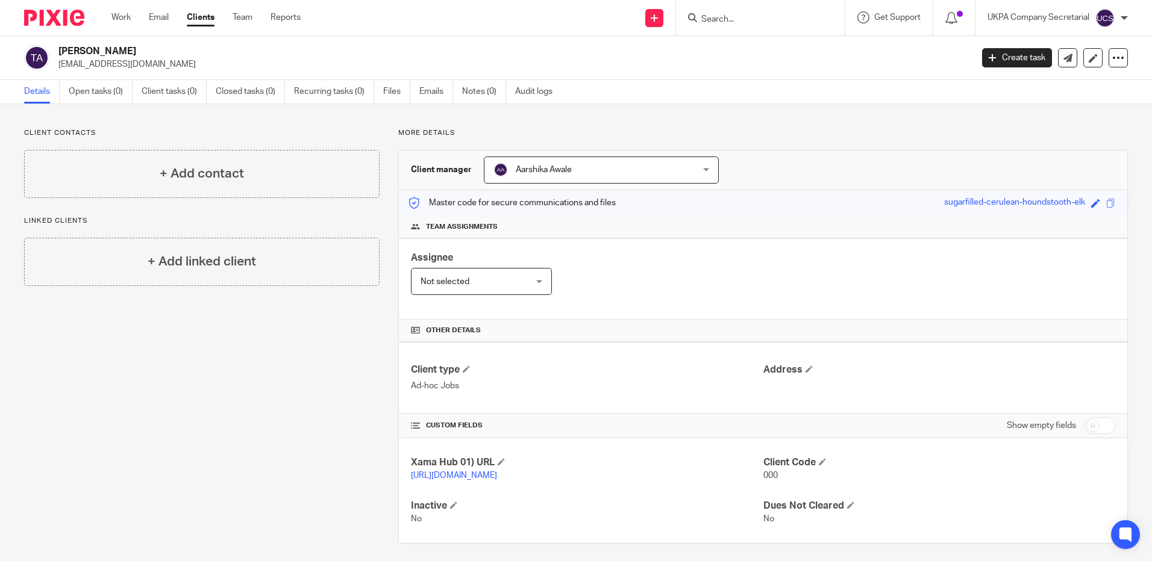
click at [710, 22] on input "Search" at bounding box center [754, 19] width 108 height 11
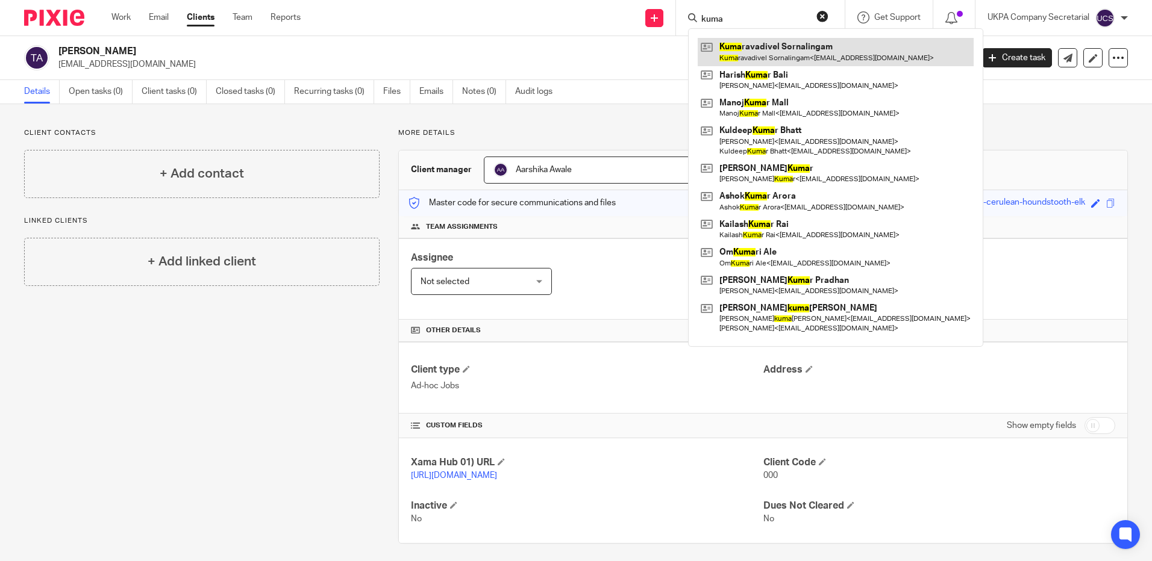
type input "kuma"
click at [785, 44] on link at bounding box center [836, 52] width 276 height 28
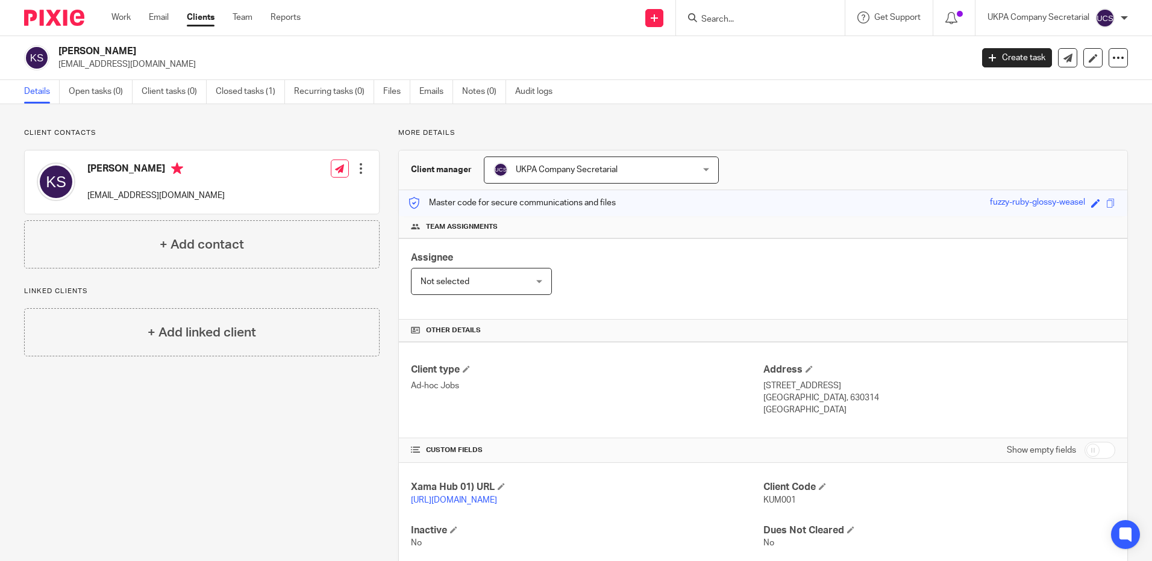
click at [744, 23] on input "Search" at bounding box center [754, 19] width 108 height 11
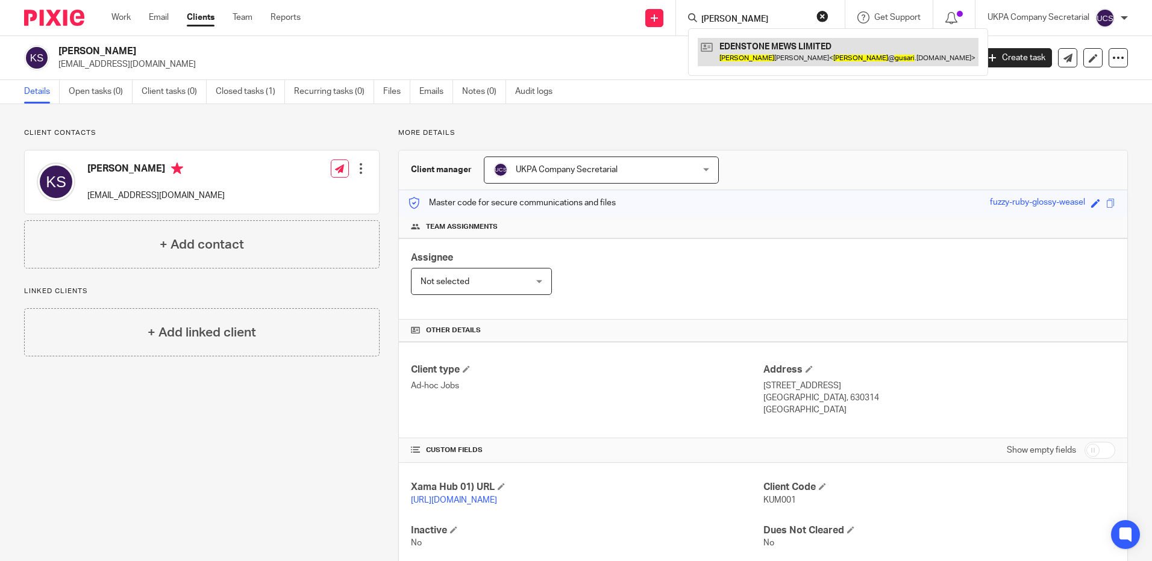
type input "[PERSON_NAME]"
click at [755, 58] on link at bounding box center [838, 52] width 281 height 28
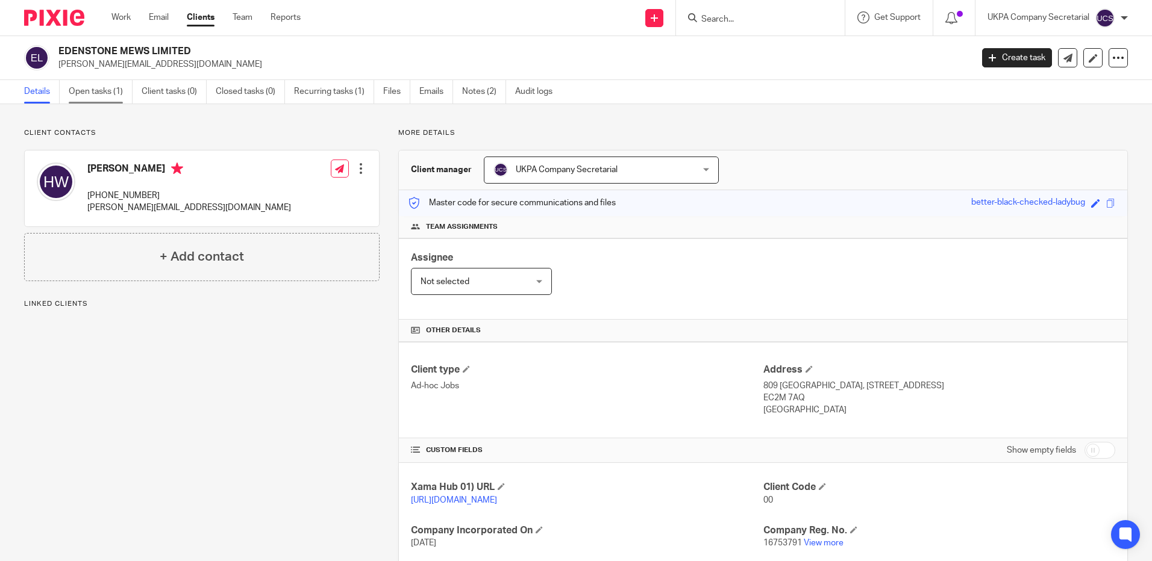
click at [90, 90] on link "Open tasks (1)" at bounding box center [101, 91] width 64 height 23
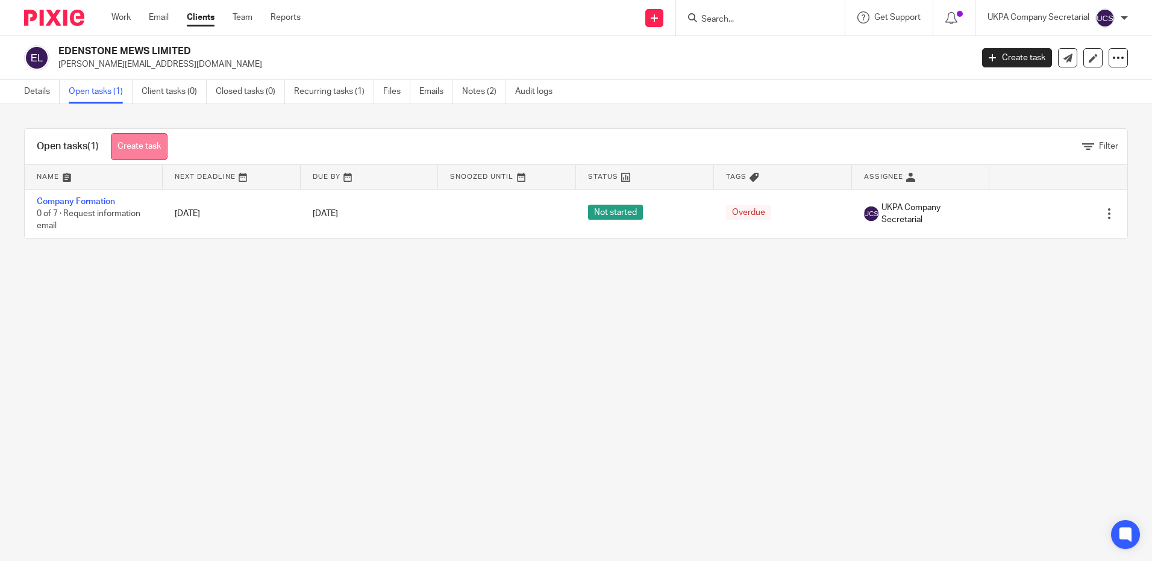
click at [139, 148] on link "Create task" at bounding box center [139, 146] width 57 height 27
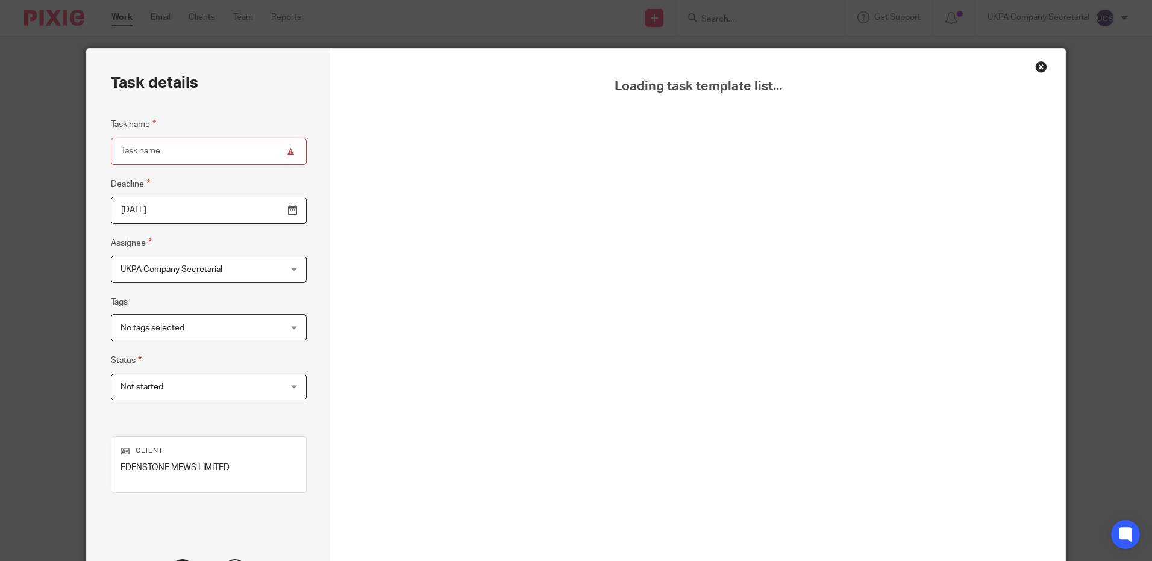
click at [1036, 71] on div "Close this dialog window" at bounding box center [1041, 67] width 12 height 12
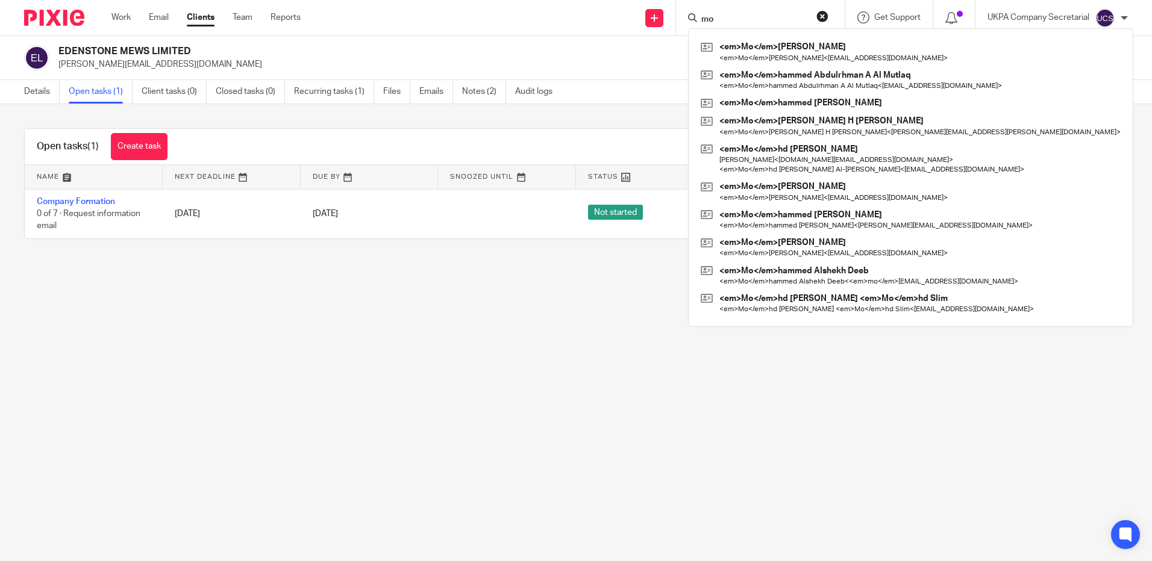
type input "m"
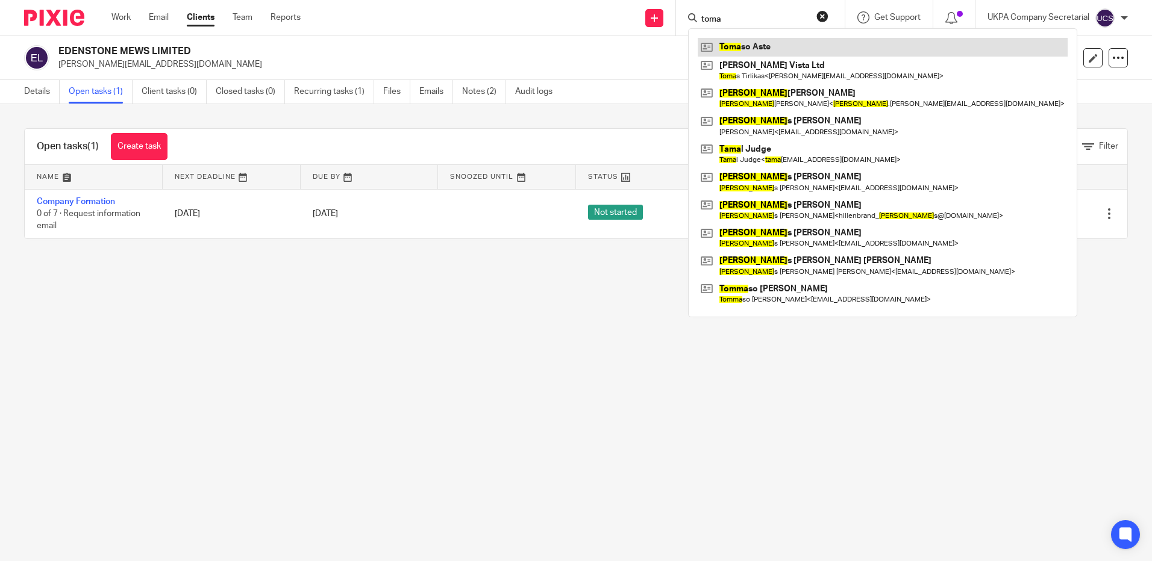
type input "toma"
click at [743, 48] on link at bounding box center [883, 47] width 370 height 18
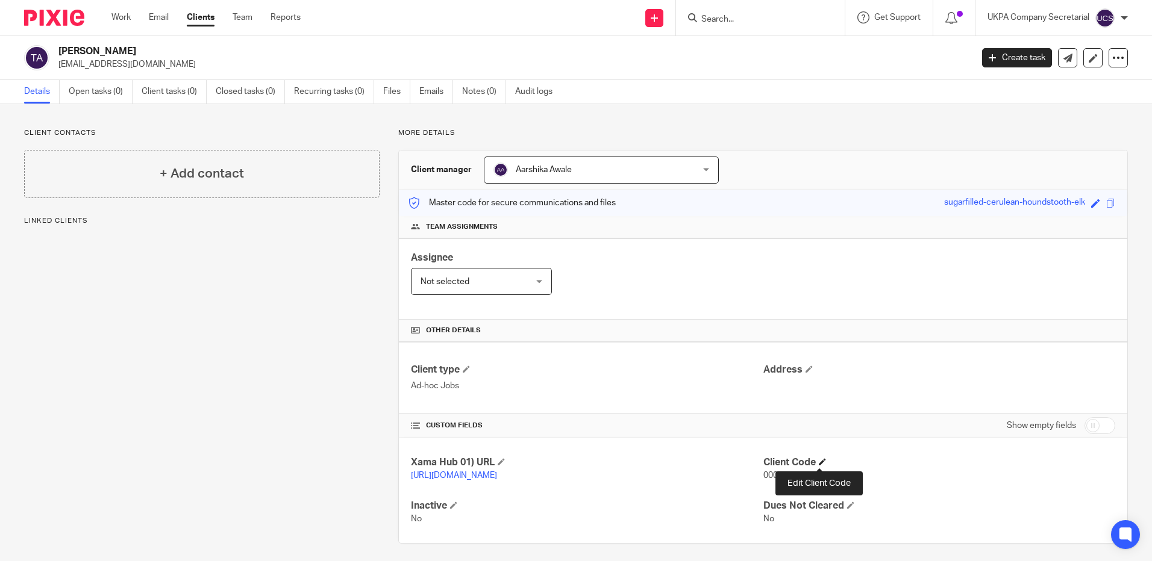
click at [819, 463] on span at bounding box center [822, 461] width 7 height 7
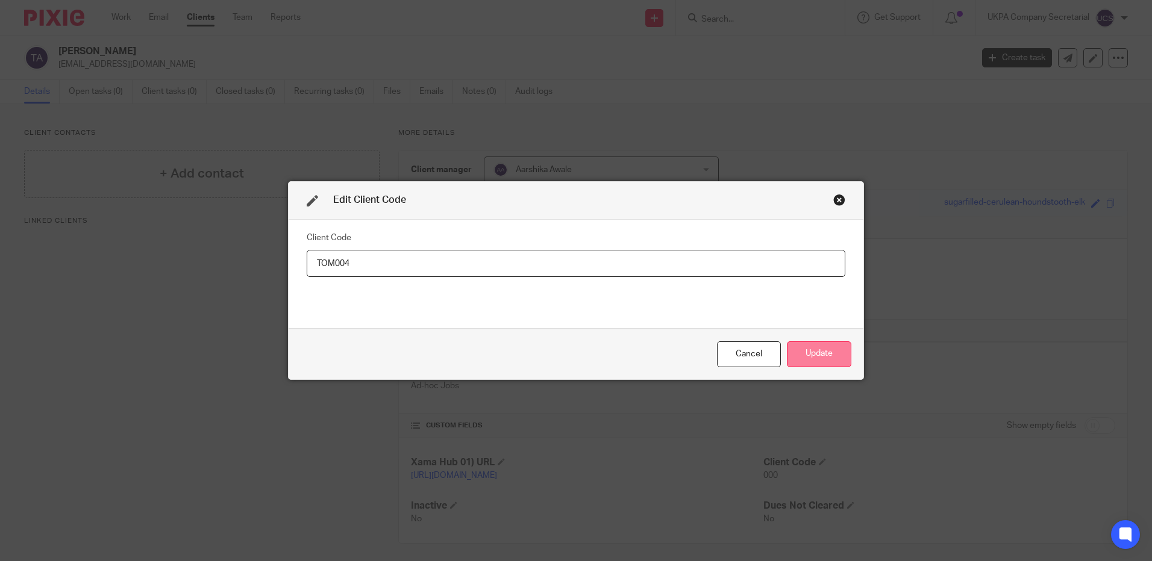
type input "TOM004"
click at [819, 361] on button "Update" at bounding box center [819, 355] width 64 height 26
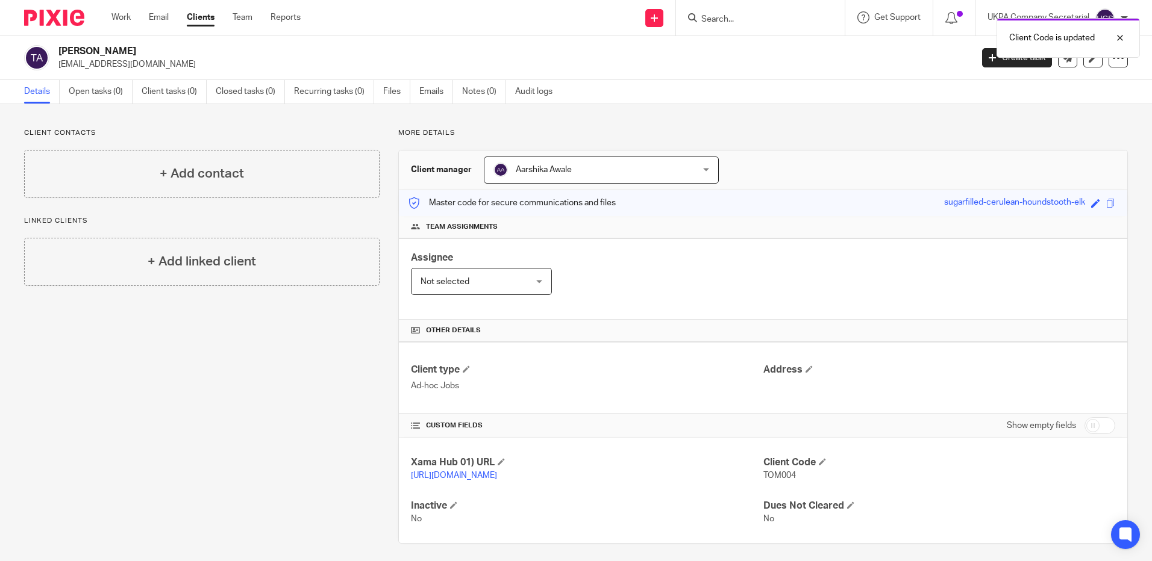
drag, startPoint x: 760, startPoint y: 463, endPoint x: 802, endPoint y: 487, distance: 48.3
click at [802, 482] on div "Client Code TOM004" at bounding box center [939, 469] width 352 height 25
copy div "Client Code TOM004"
drag, startPoint x: 864, startPoint y: 336, endPoint x: 860, endPoint y: 330, distance: 7.7
click at [863, 336] on h4 "Other details" at bounding box center [763, 331] width 704 height 10
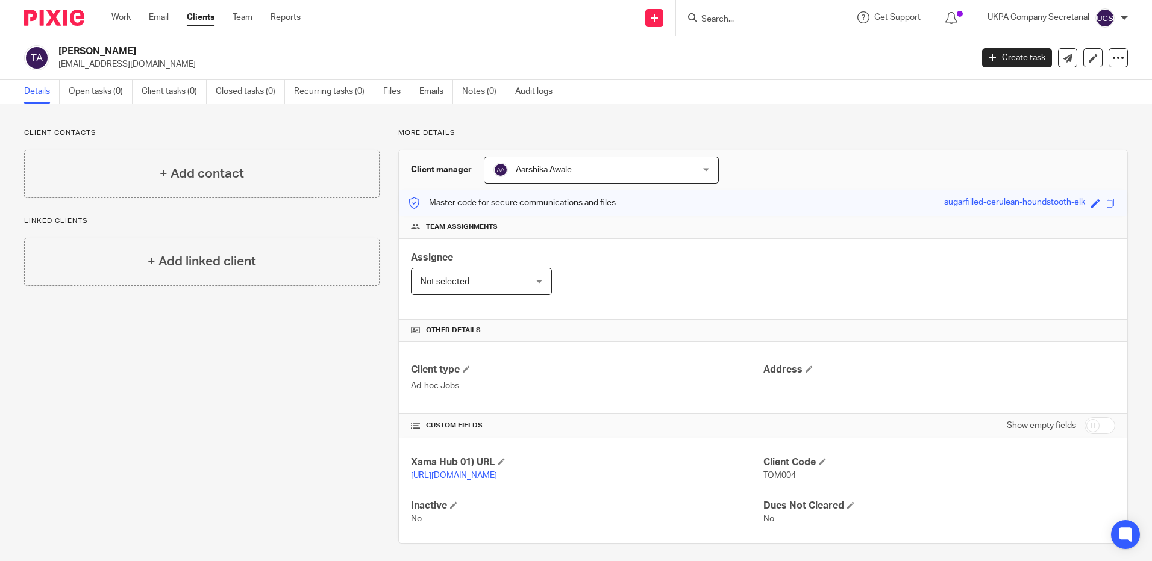
click at [743, 25] on input "Search" at bounding box center [754, 19] width 108 height 11
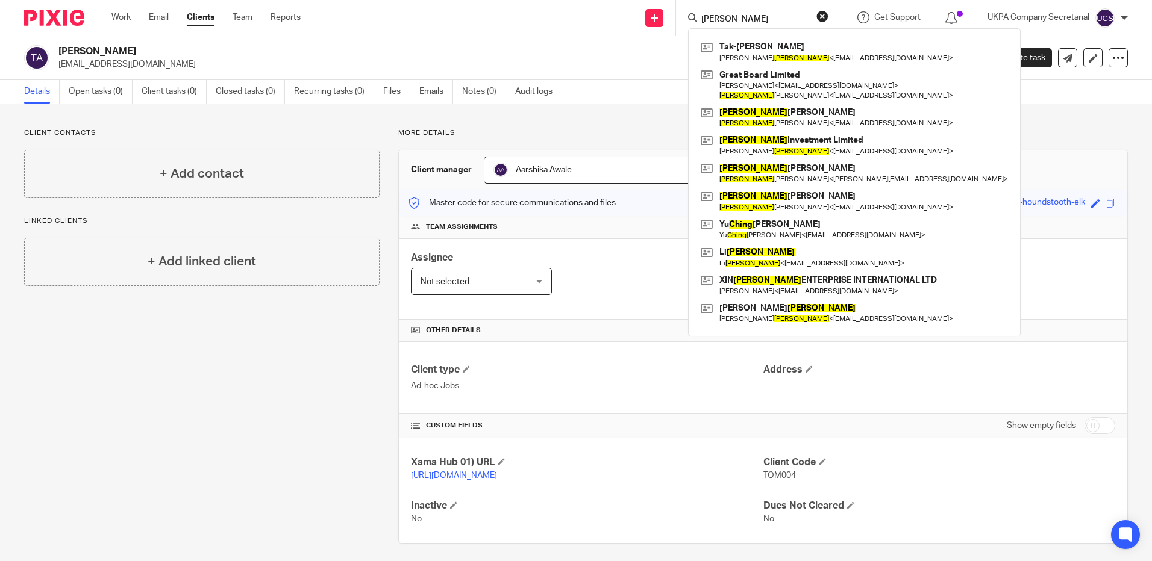
type input "chung"
drag, startPoint x: 822, startPoint y: 15, endPoint x: 791, endPoint y: 13, distance: 30.8
click at [822, 15] on button "reset" at bounding box center [822, 16] width 12 height 12
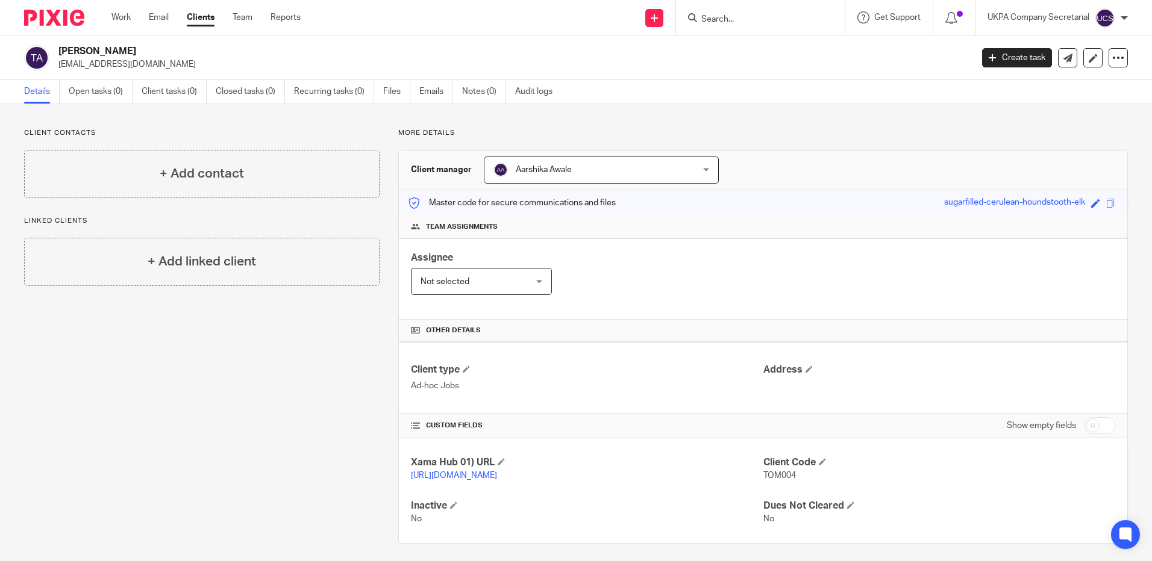
click at [766, 13] on form at bounding box center [764, 17] width 128 height 15
click at [758, 22] on input "Search" at bounding box center [754, 19] width 108 height 11
paste input "[EMAIL_ADDRESS][DOMAIN_NAME]"
type input "[EMAIL_ADDRESS][DOMAIN_NAME]"
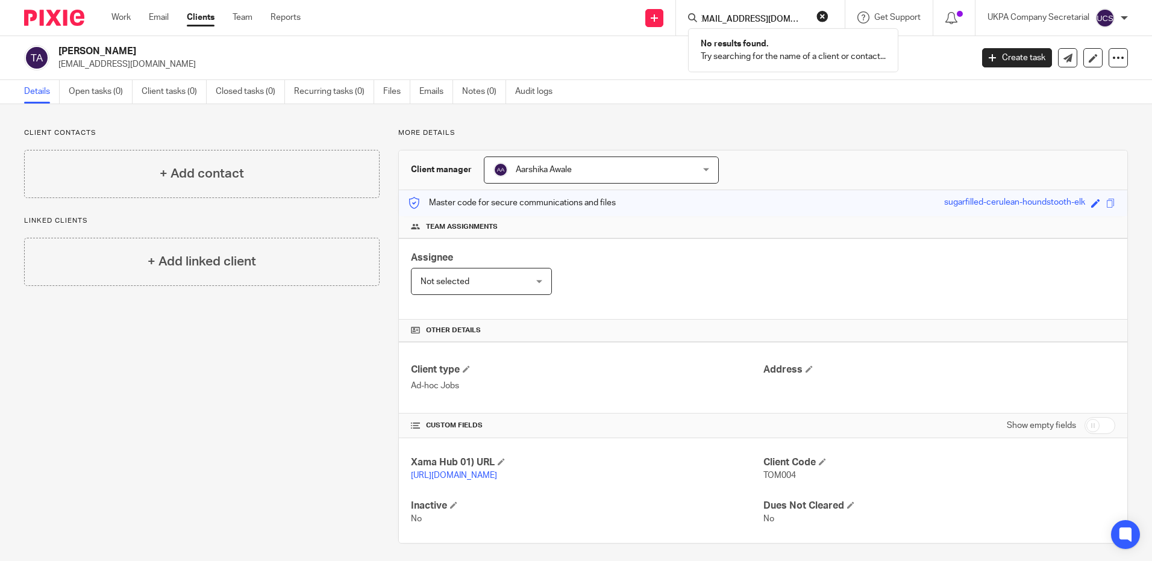
click button "submit" at bounding box center [0, 0] width 0 height 0
click at [627, 373] on h4 "Client type" at bounding box center [587, 370] width 352 height 13
click at [201, 16] on link "Clients" at bounding box center [201, 17] width 28 height 12
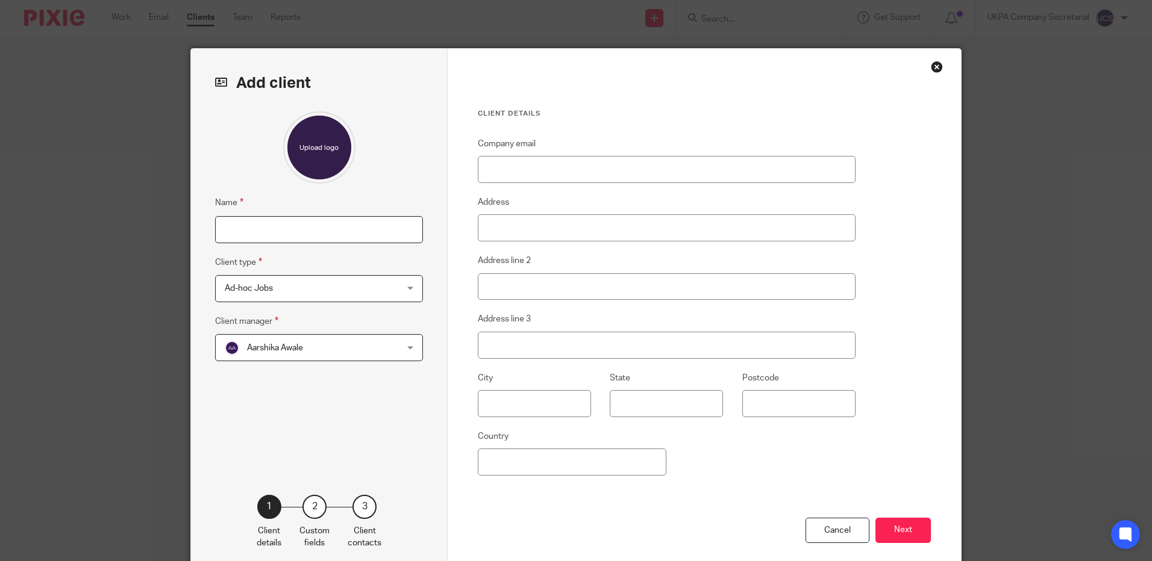
click at [260, 229] on input "Name" at bounding box center [319, 229] width 208 height 27
type input "[PERSON_NAME] [PERSON_NAME]"
click at [911, 534] on button "Next" at bounding box center [902, 531] width 55 height 26
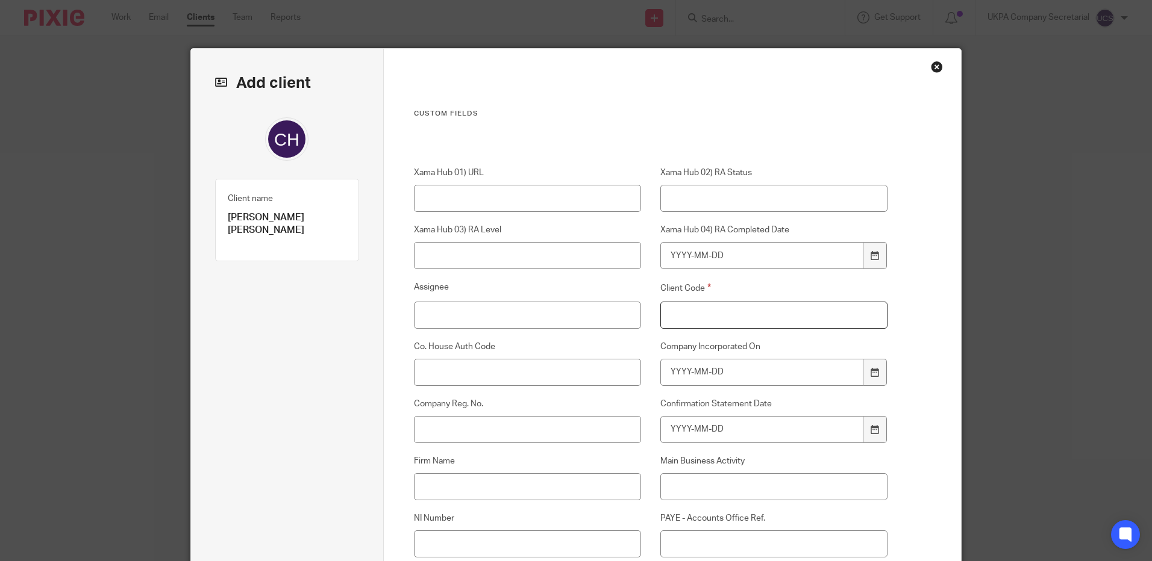
click at [749, 323] on input "Client Code" at bounding box center [774, 315] width 228 height 27
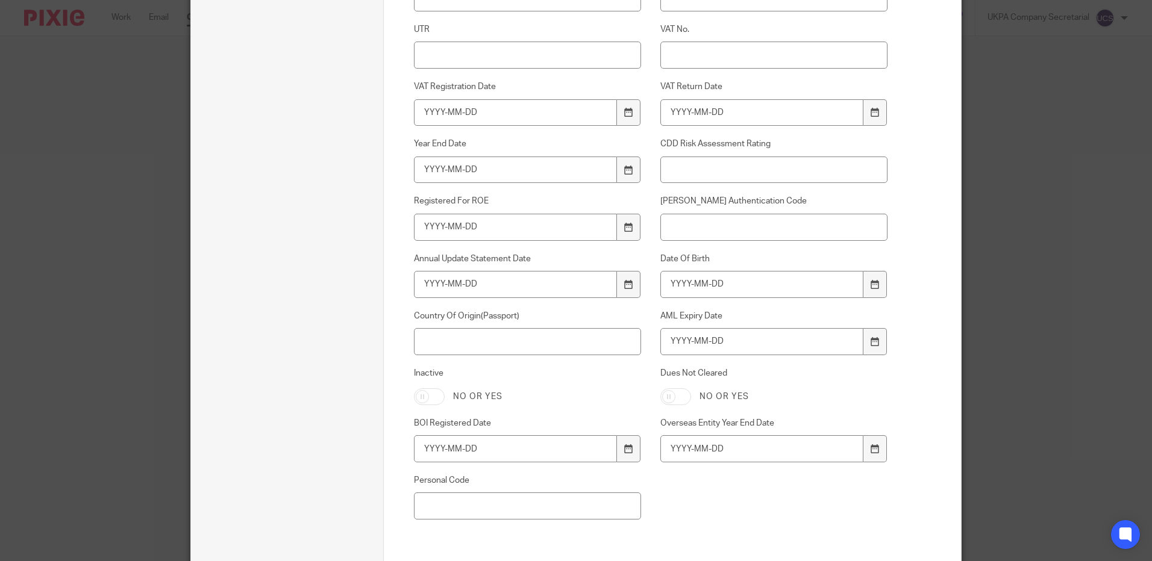
scroll to position [830, 0]
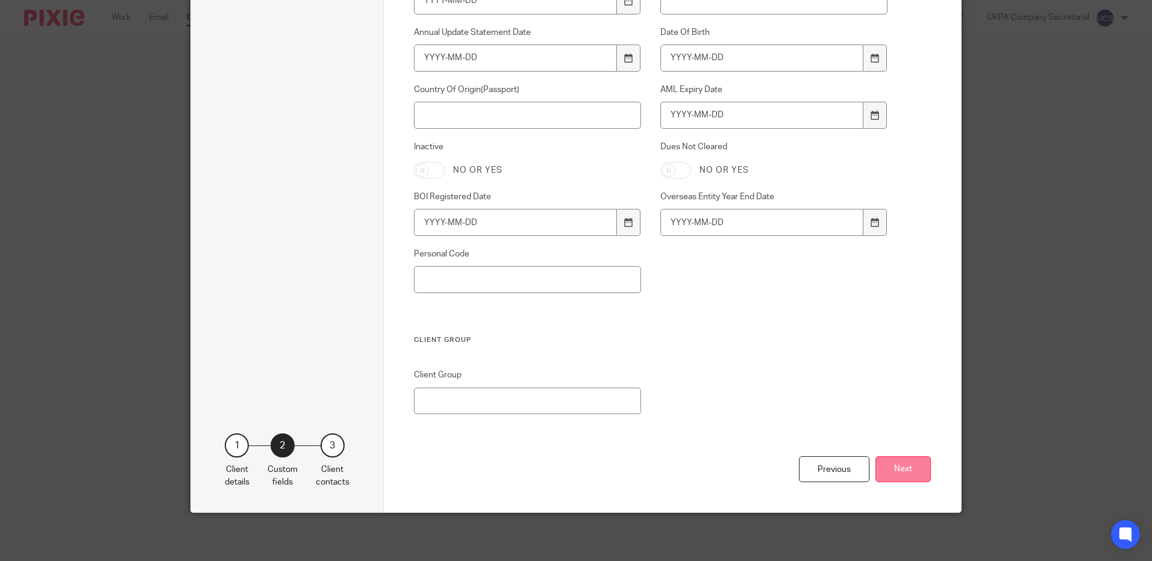
type input "00"
click at [895, 469] on button "Next" at bounding box center [902, 470] width 55 height 26
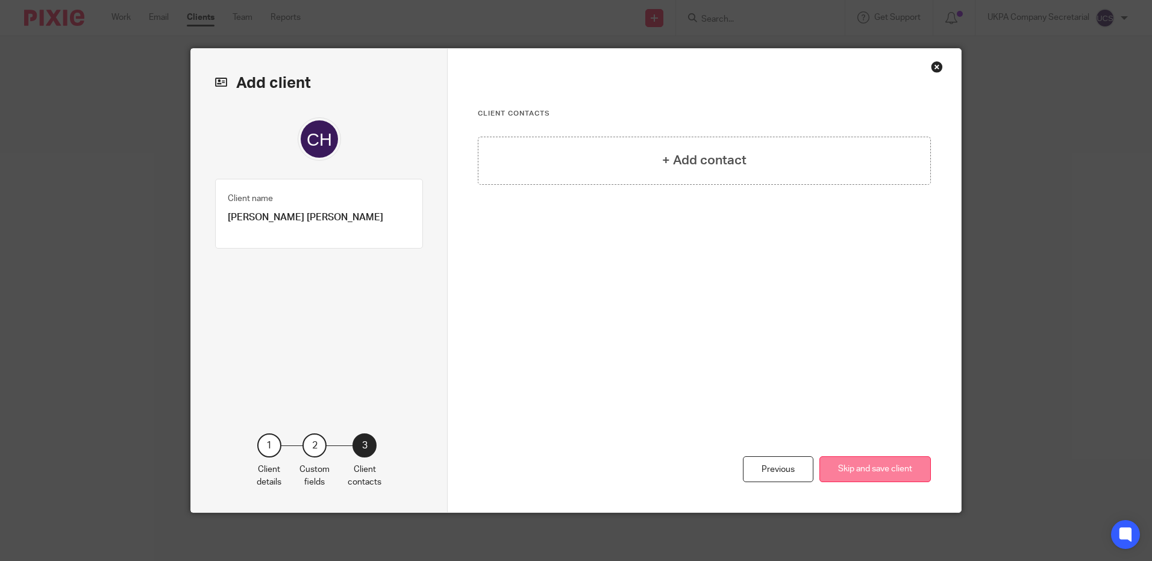
scroll to position [0, 0]
click at [893, 467] on button "Skip and save client" at bounding box center [874, 470] width 111 height 26
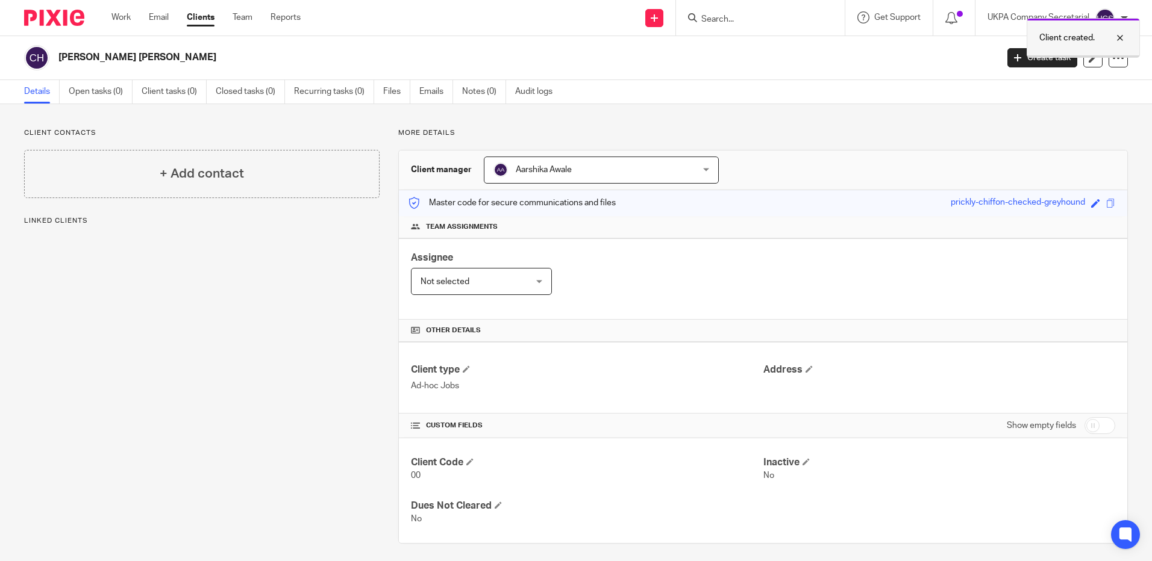
click at [1125, 34] on div at bounding box center [1111, 38] width 33 height 14
click at [1089, 61] on icon at bounding box center [1093, 58] width 9 height 9
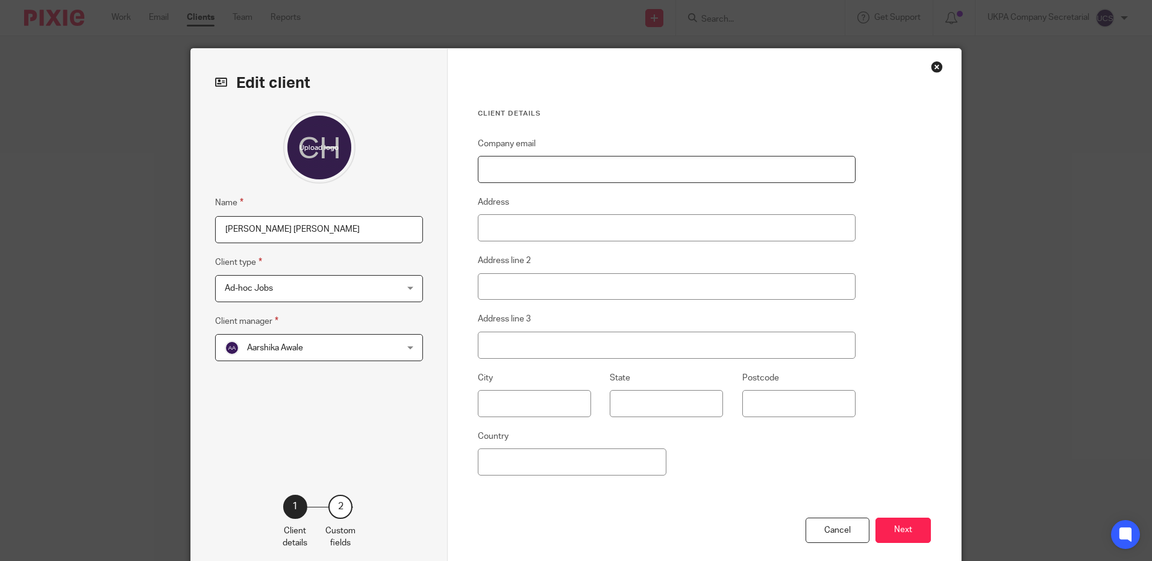
click at [496, 174] on input "Company email" at bounding box center [667, 169] width 378 height 27
paste input "[EMAIL_ADDRESS][DOMAIN_NAME]"
type input "[EMAIL_ADDRESS][DOMAIN_NAME]"
click at [888, 523] on button "Next" at bounding box center [902, 531] width 55 height 26
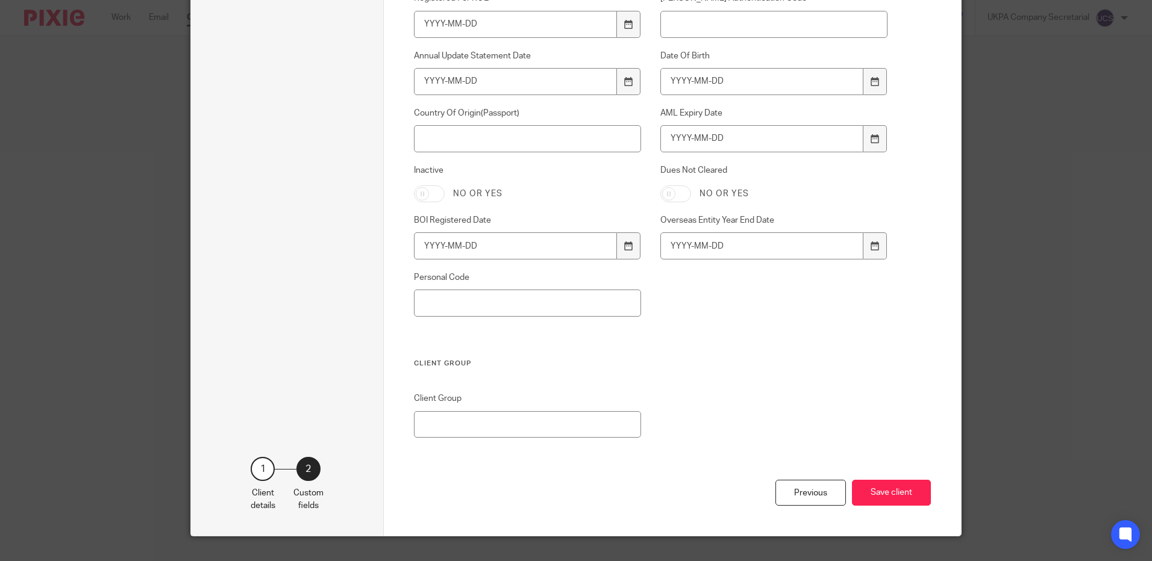
scroll to position [830, 0]
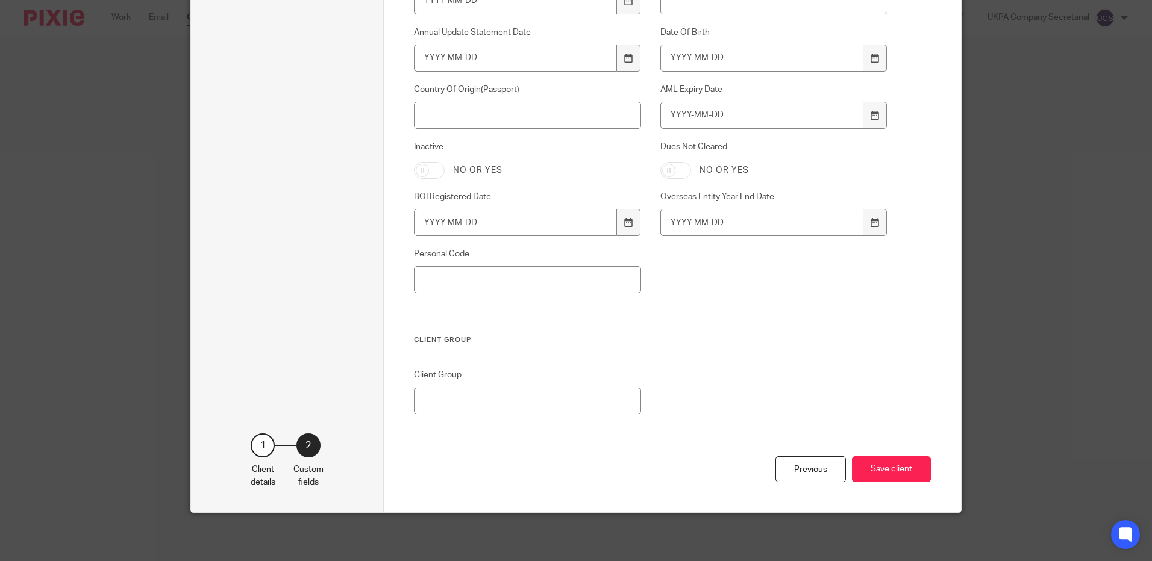
click at [894, 457] on div "Previous Save client" at bounding box center [672, 485] width 517 height 56
click at [887, 475] on button "Save client" at bounding box center [891, 470] width 79 height 26
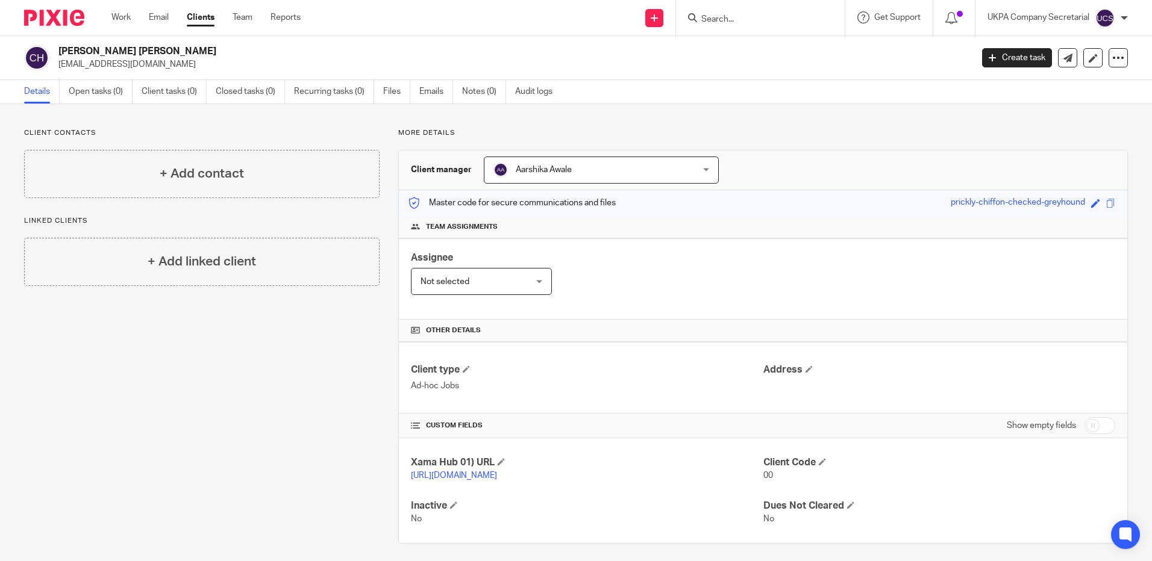
drag, startPoint x: 60, startPoint y: 53, endPoint x: 183, endPoint y: 52, distance: 123.5
click at [183, 52] on h2 "[PERSON_NAME] [PERSON_NAME]" at bounding box center [420, 51] width 724 height 13
copy h2 "[PERSON_NAME] [PERSON_NAME]"
drag, startPoint x: 425, startPoint y: 388, endPoint x: 545, endPoint y: 375, distance: 120.5
click at [428, 388] on p "Ad-hoc Jobs" at bounding box center [587, 386] width 352 height 12
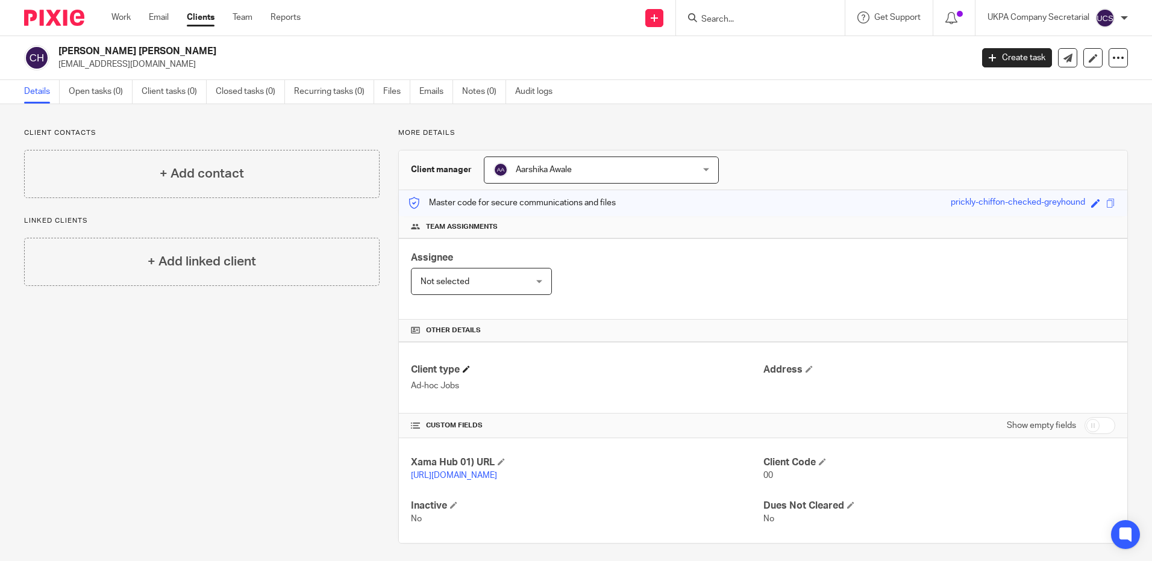
click at [577, 369] on h4 "Client type" at bounding box center [587, 370] width 352 height 13
click at [94, 92] on link "Open tasks (0)" at bounding box center [101, 91] width 64 height 23
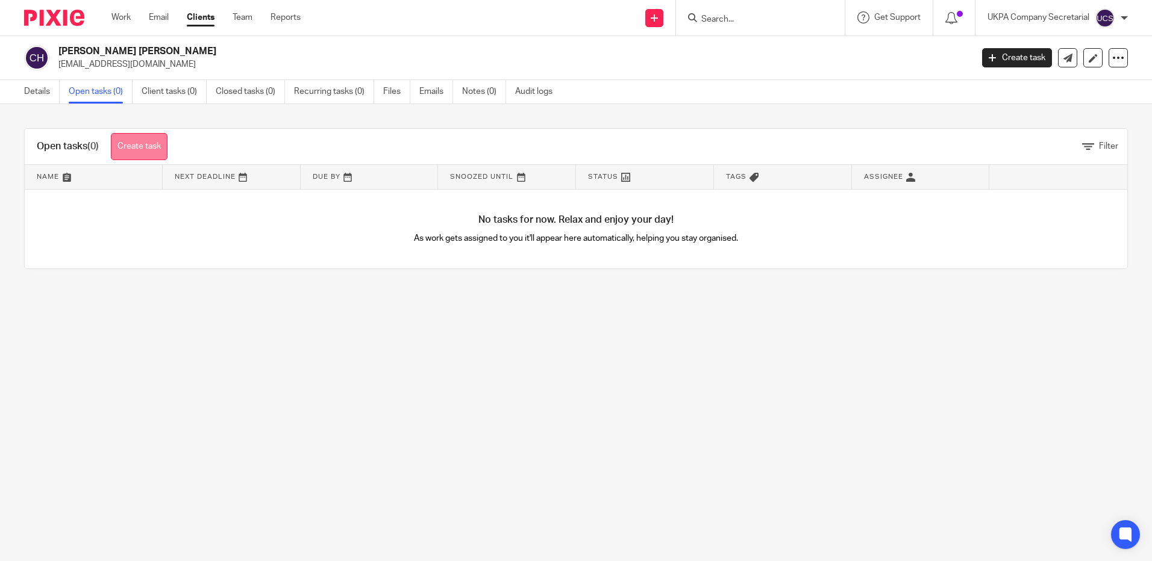
click at [143, 152] on link "Create task" at bounding box center [139, 146] width 57 height 27
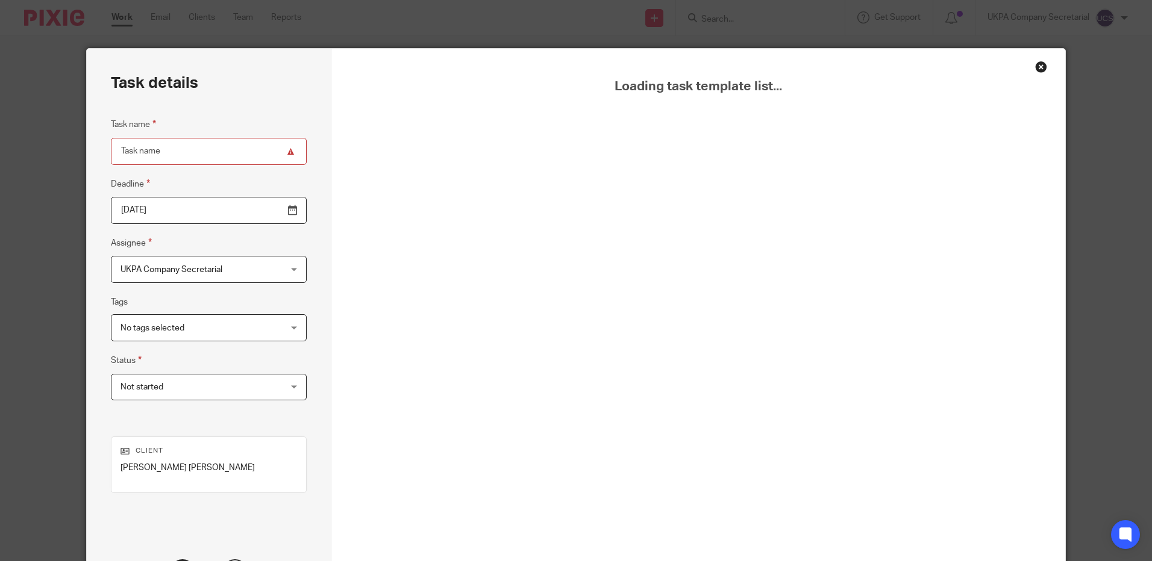
click at [1035, 70] on div "Close this dialog window" at bounding box center [1041, 67] width 12 height 12
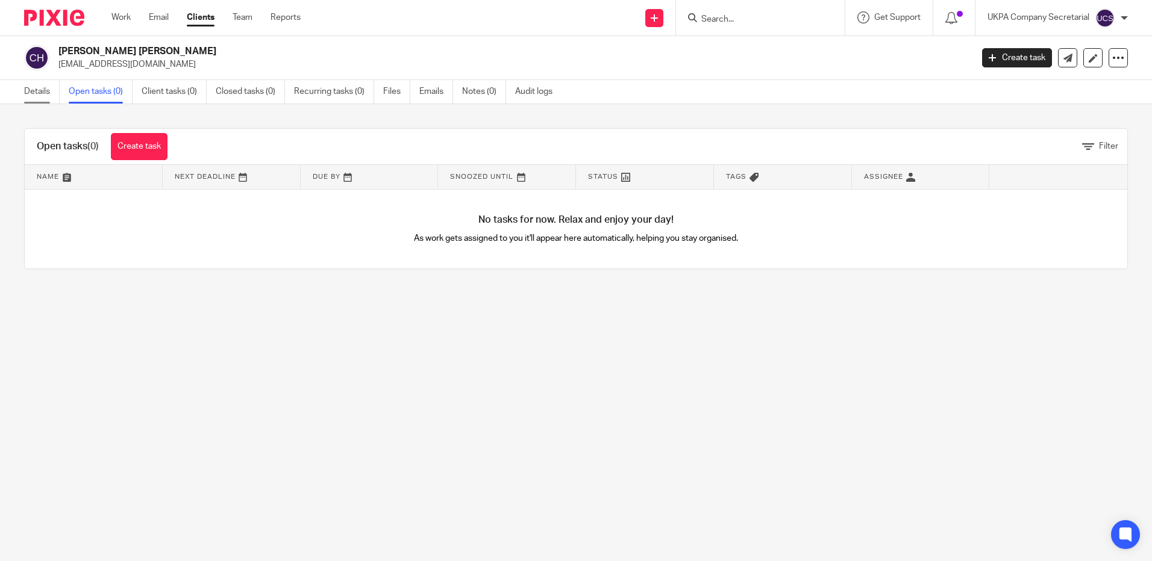
click at [27, 93] on link "Details" at bounding box center [42, 91] width 36 height 23
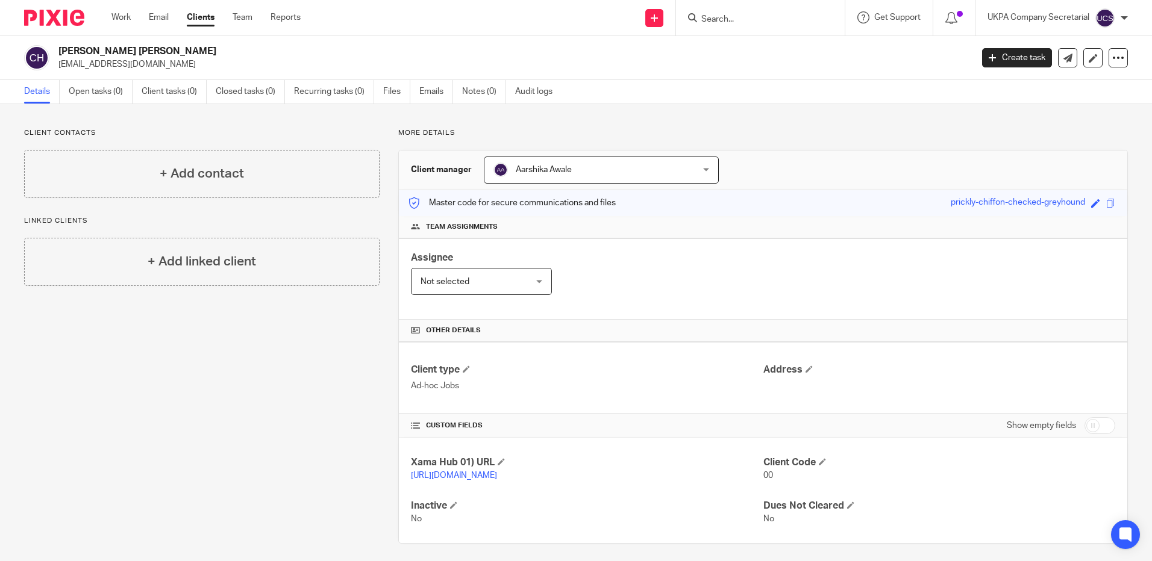
click at [640, 406] on div "Client type Ad-hoc Jobs Address" at bounding box center [763, 378] width 728 height 72
click at [737, 23] on input "Search" at bounding box center [754, 19] width 108 height 11
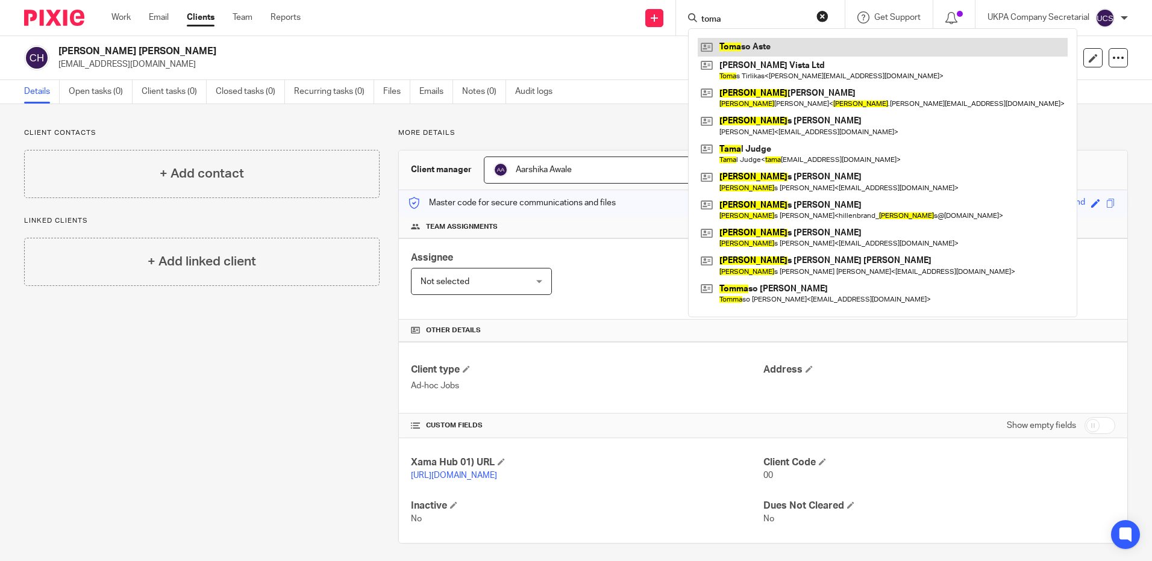
type input "toma"
click at [716, 45] on link at bounding box center [883, 47] width 370 height 18
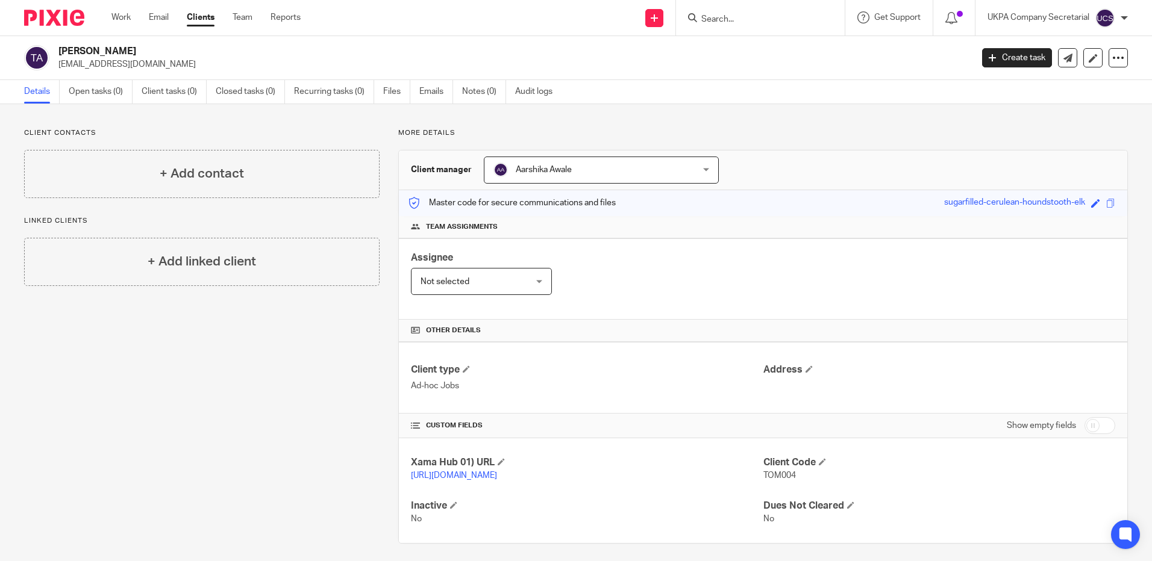
click at [734, 18] on input "Search" at bounding box center [754, 19] width 108 height 11
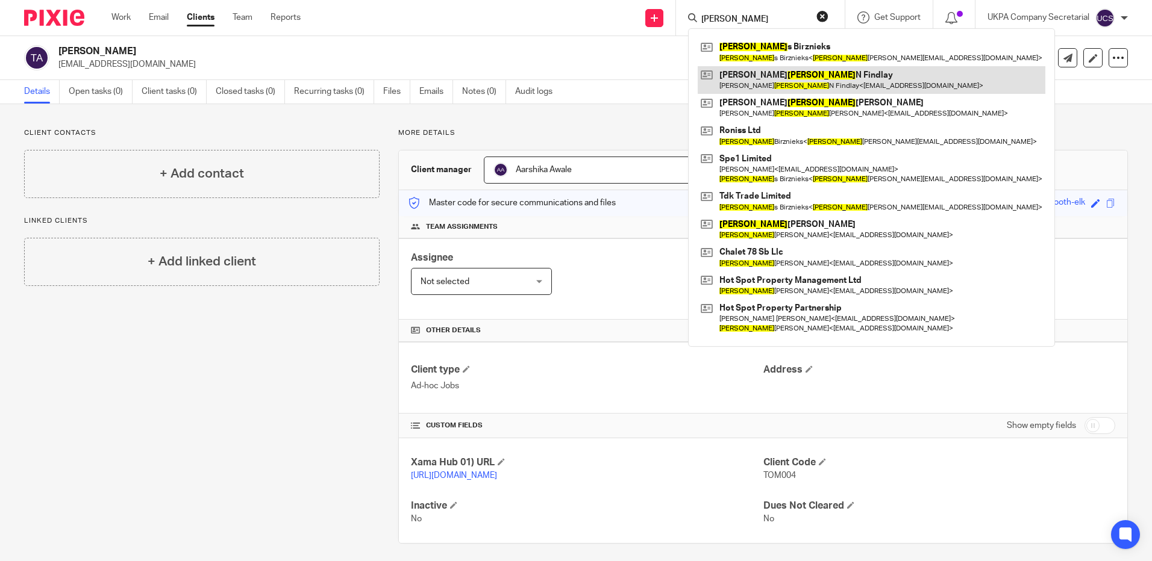
type input "ronald"
click at [829, 76] on link at bounding box center [872, 80] width 348 height 28
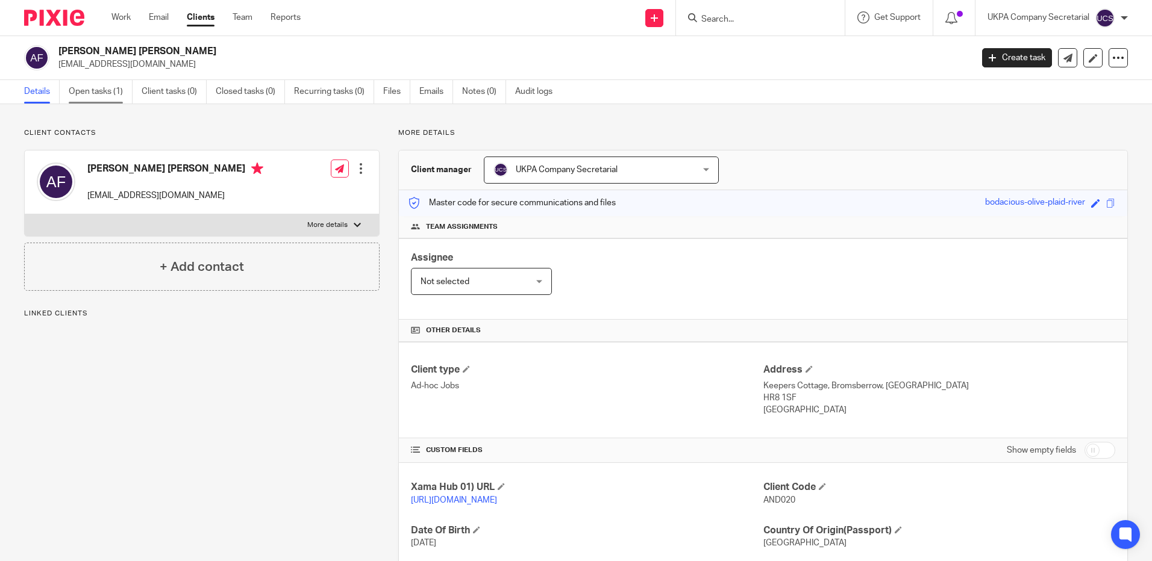
click at [103, 90] on link "Open tasks (1)" at bounding box center [101, 91] width 64 height 23
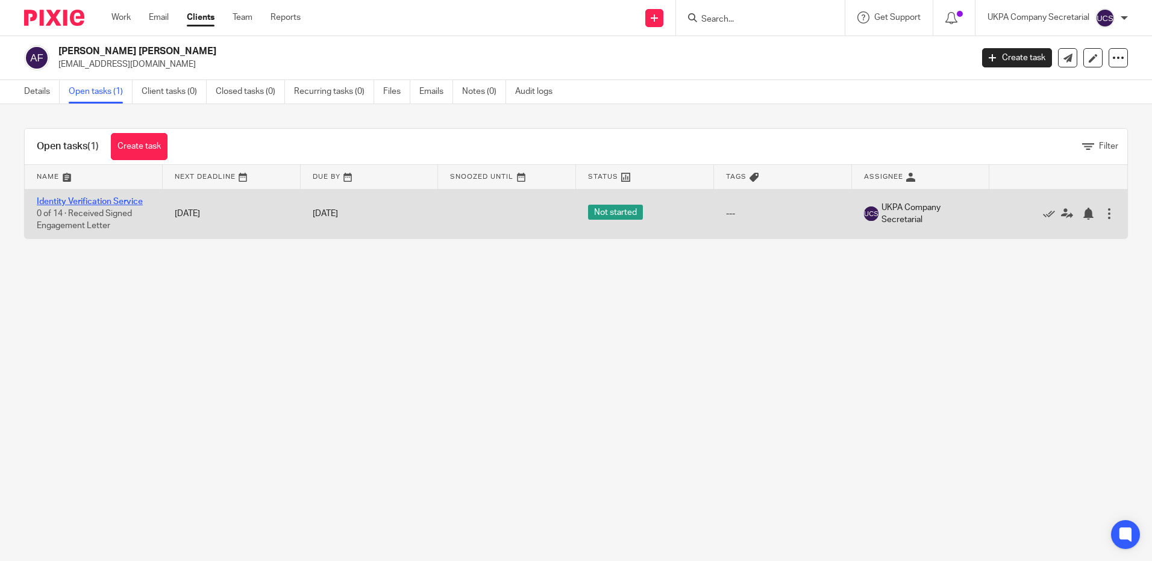
click at [72, 202] on link "Identity Verification Service" at bounding box center [90, 202] width 106 height 8
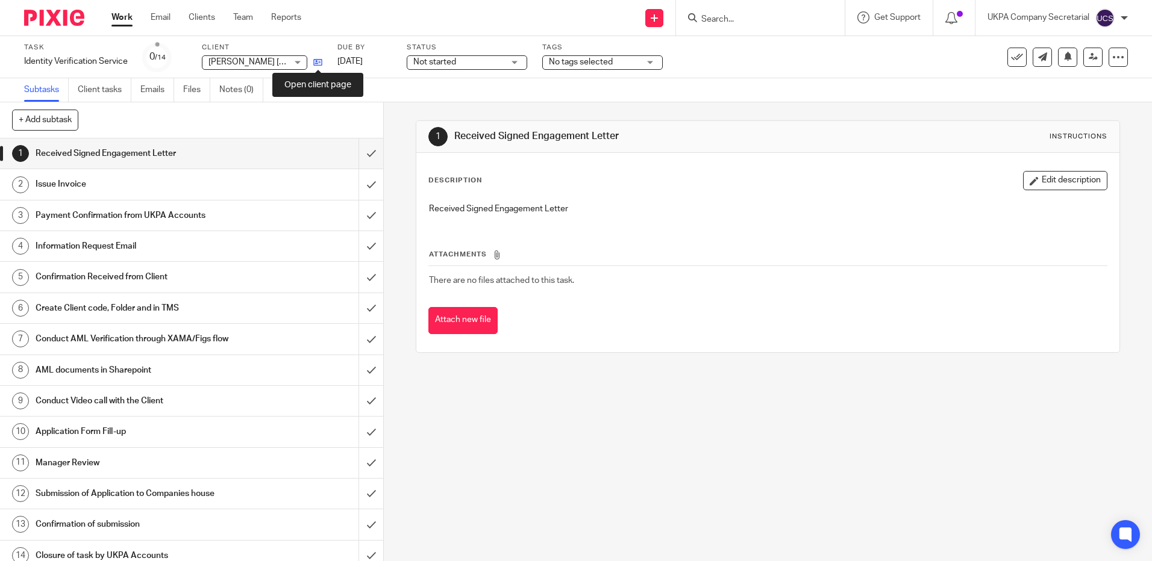
click at [320, 63] on icon at bounding box center [317, 62] width 9 height 9
click at [317, 63] on icon at bounding box center [317, 62] width 9 height 9
click at [713, 22] on input "Search" at bounding box center [754, 19] width 108 height 11
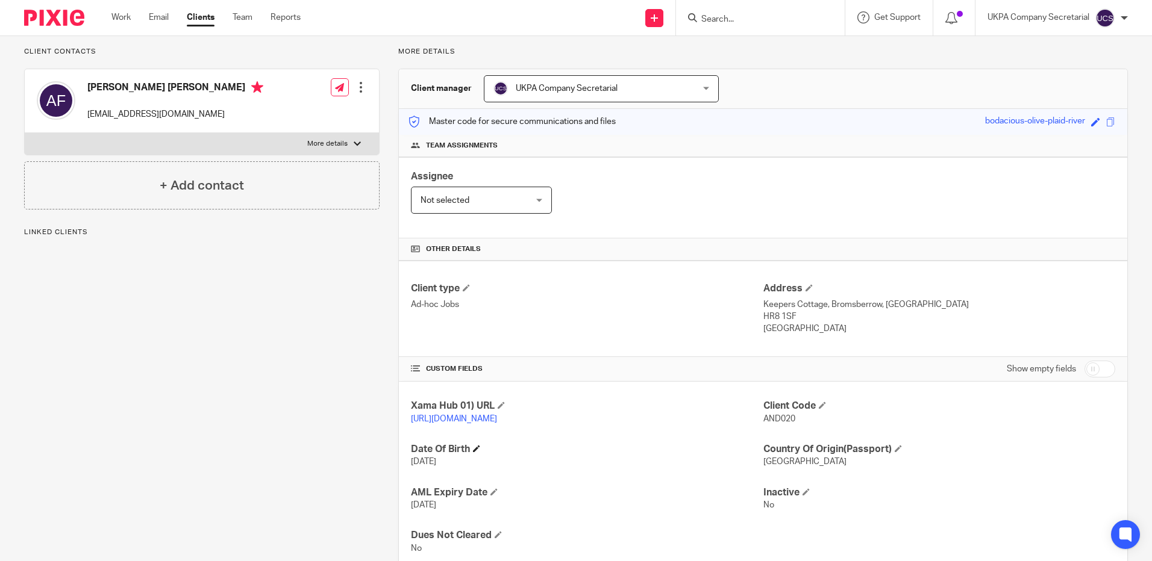
scroll to position [60, 0]
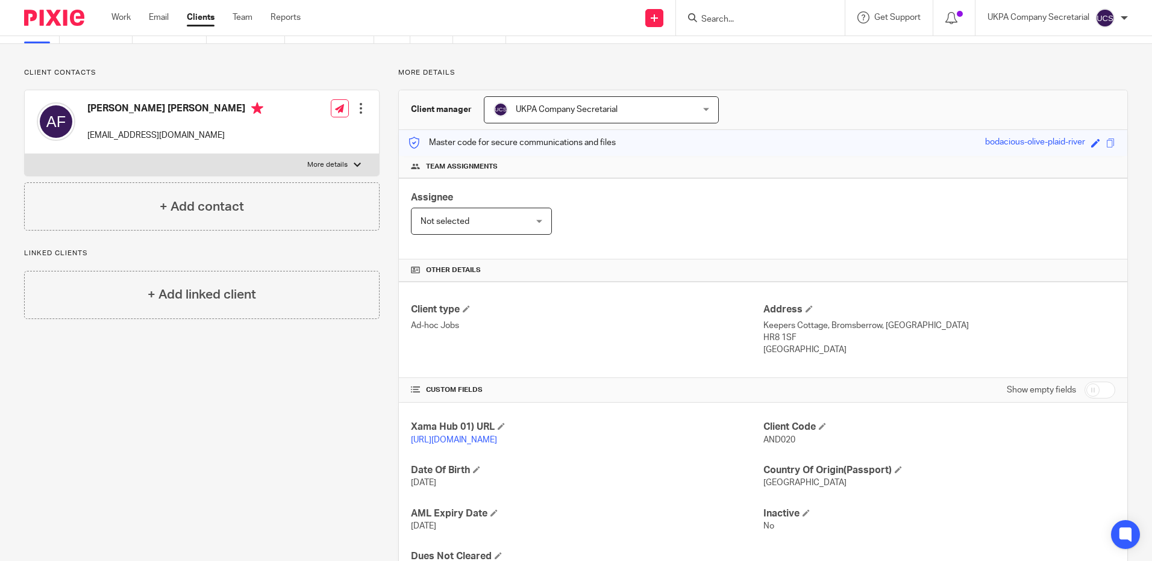
click at [751, 23] on input "Search" at bounding box center [754, 19] width 108 height 11
type input "c"
type input "s"
click at [751, 23] on input "Search" at bounding box center [754, 19] width 108 height 11
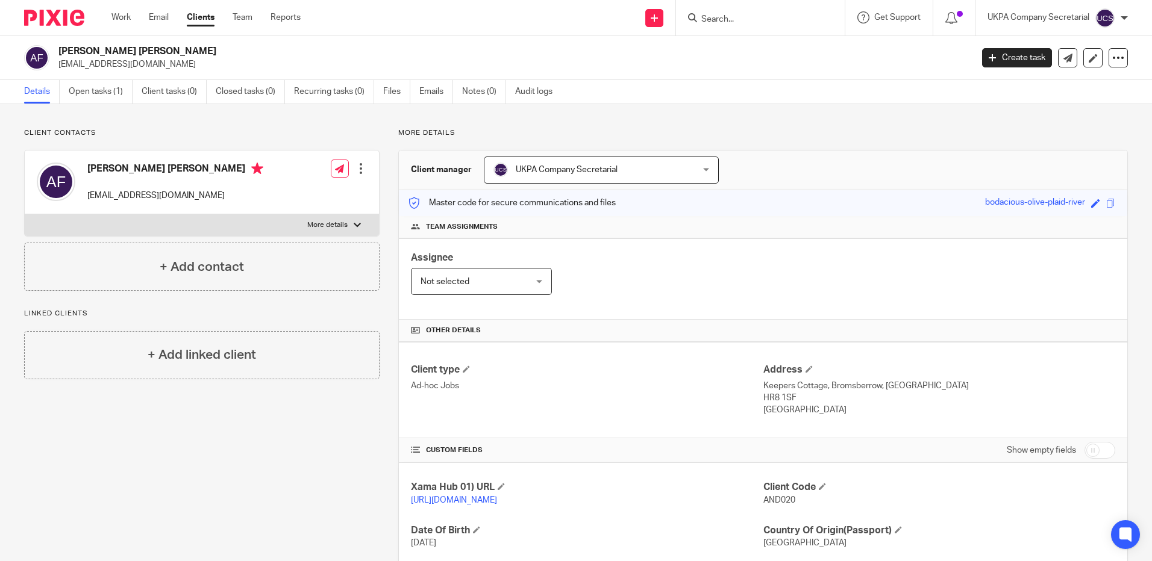
click at [781, 17] on input "Search" at bounding box center [754, 19] width 108 height 11
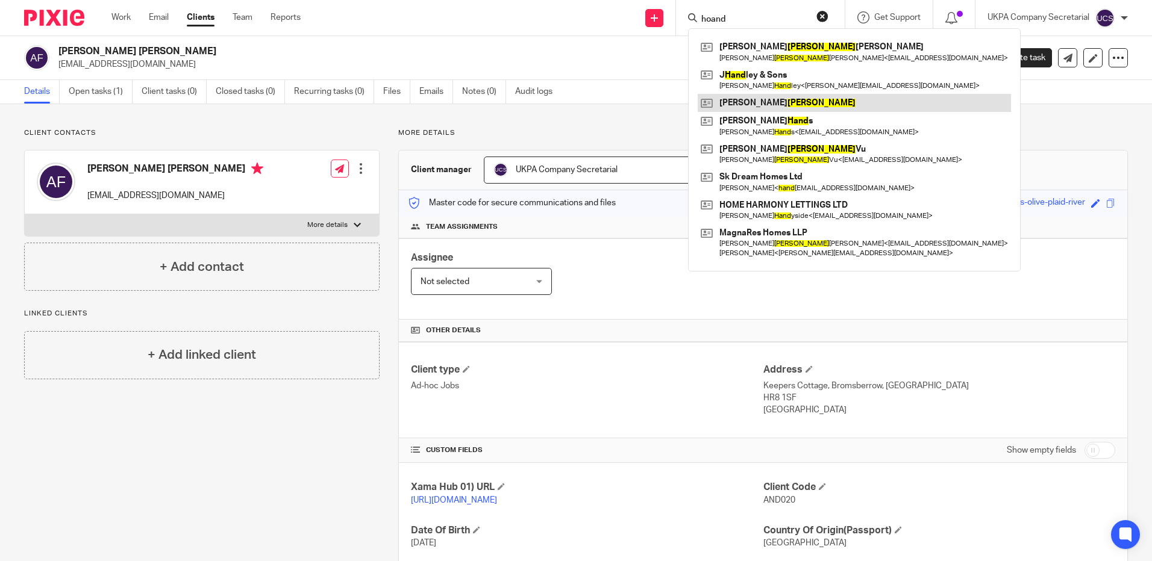
type input "hoand"
click at [777, 96] on link at bounding box center [854, 103] width 313 height 18
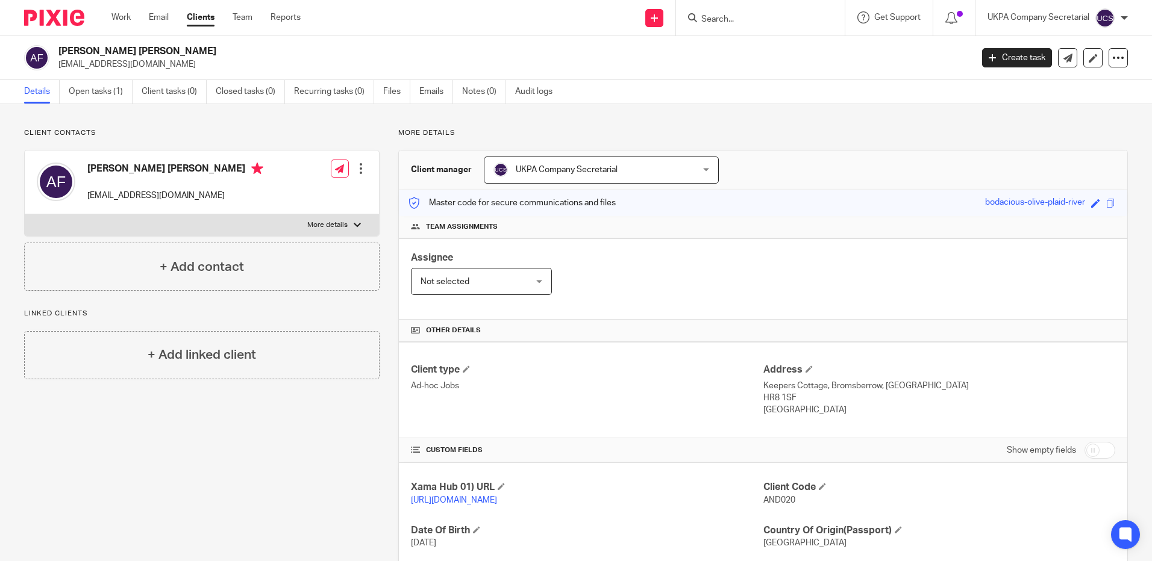
click at [724, 22] on input "Search" at bounding box center [754, 19] width 108 height 11
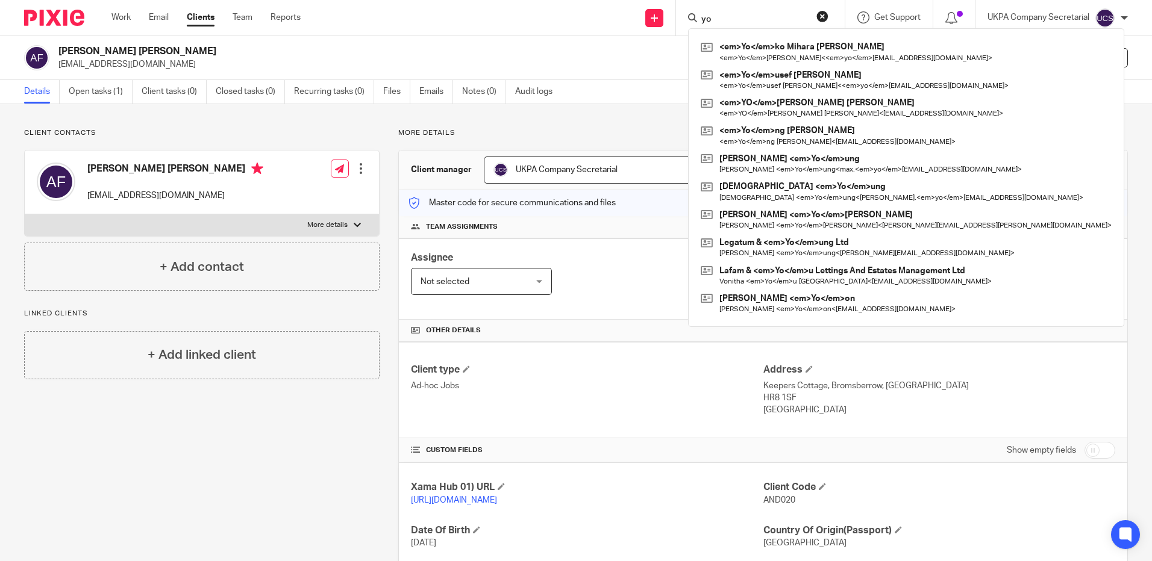
type input "y"
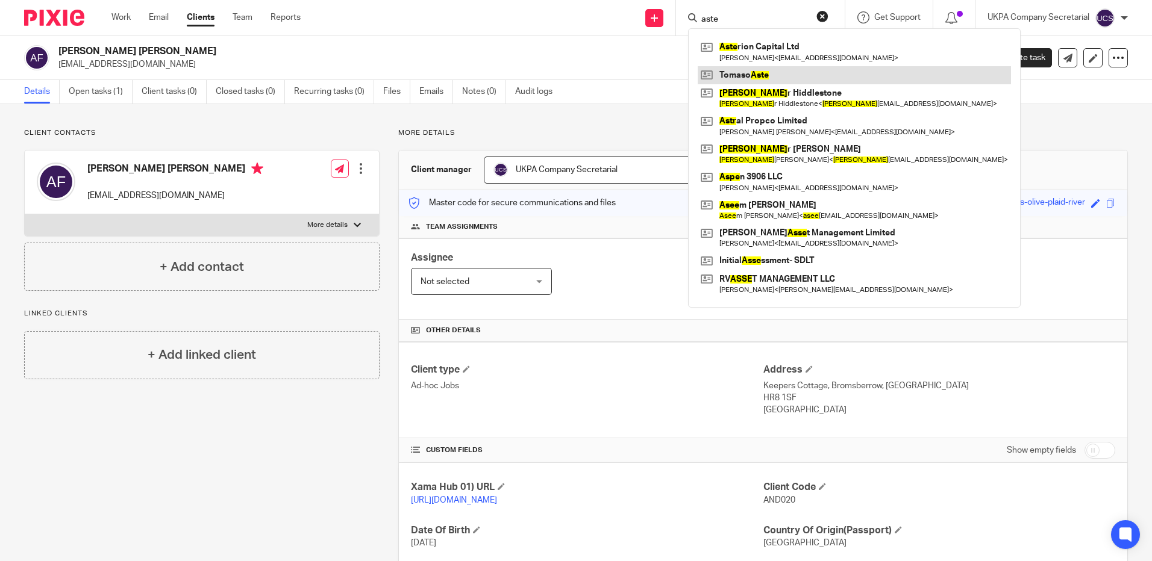
type input "aste"
click at [793, 77] on link at bounding box center [854, 75] width 313 height 18
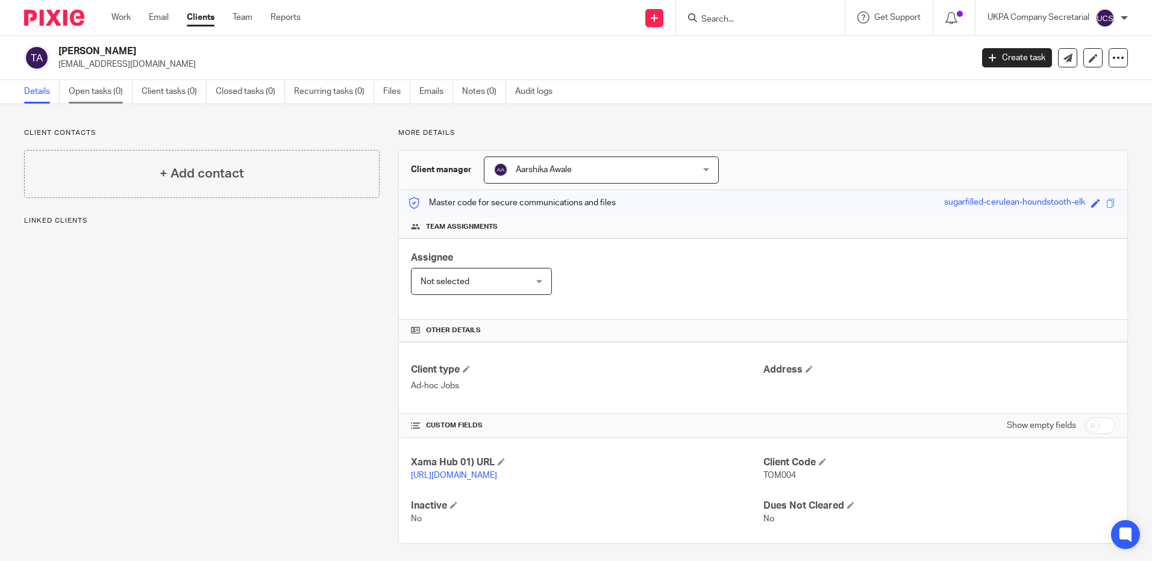
click at [84, 89] on link "Open tasks (0)" at bounding box center [101, 91] width 64 height 23
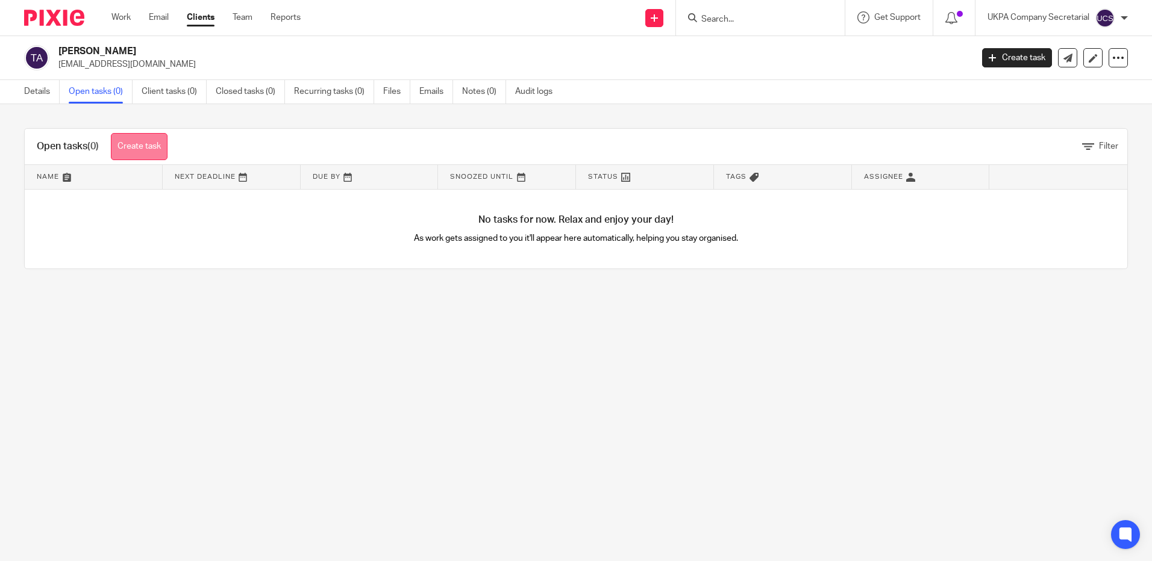
click at [150, 149] on link "Create task" at bounding box center [139, 146] width 57 height 27
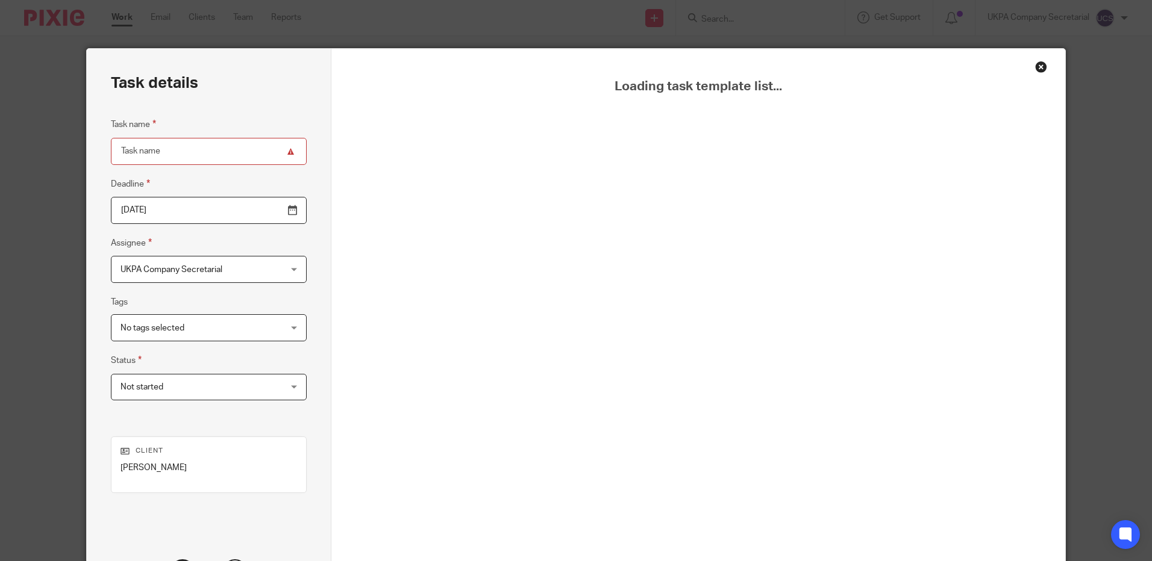
click at [1036, 67] on div "Close this dialog window" at bounding box center [1041, 67] width 12 height 12
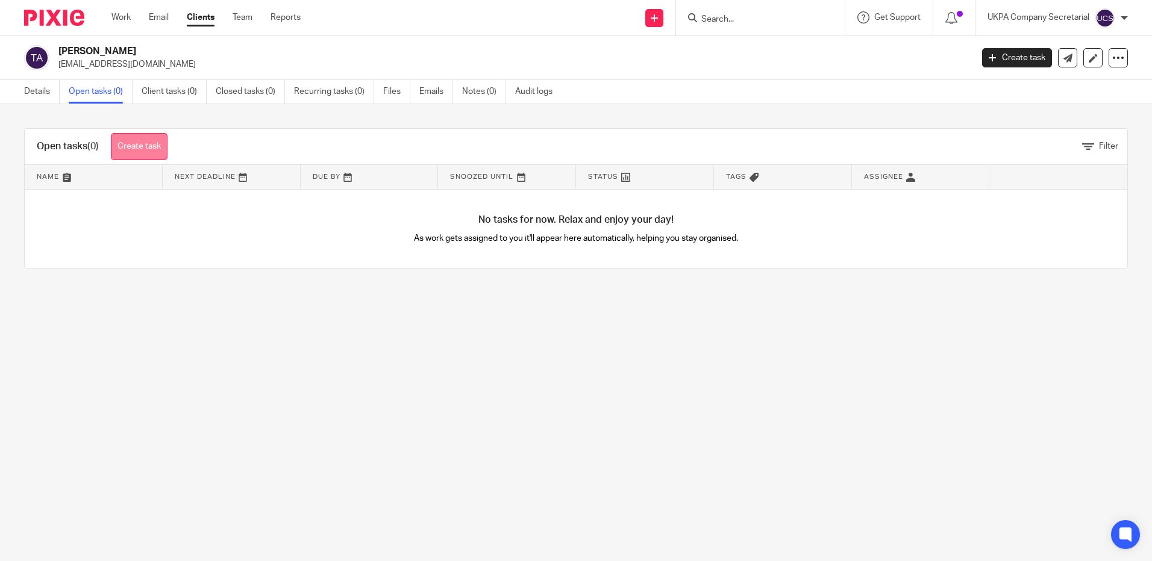
click at [131, 148] on link "Create task" at bounding box center [139, 146] width 57 height 27
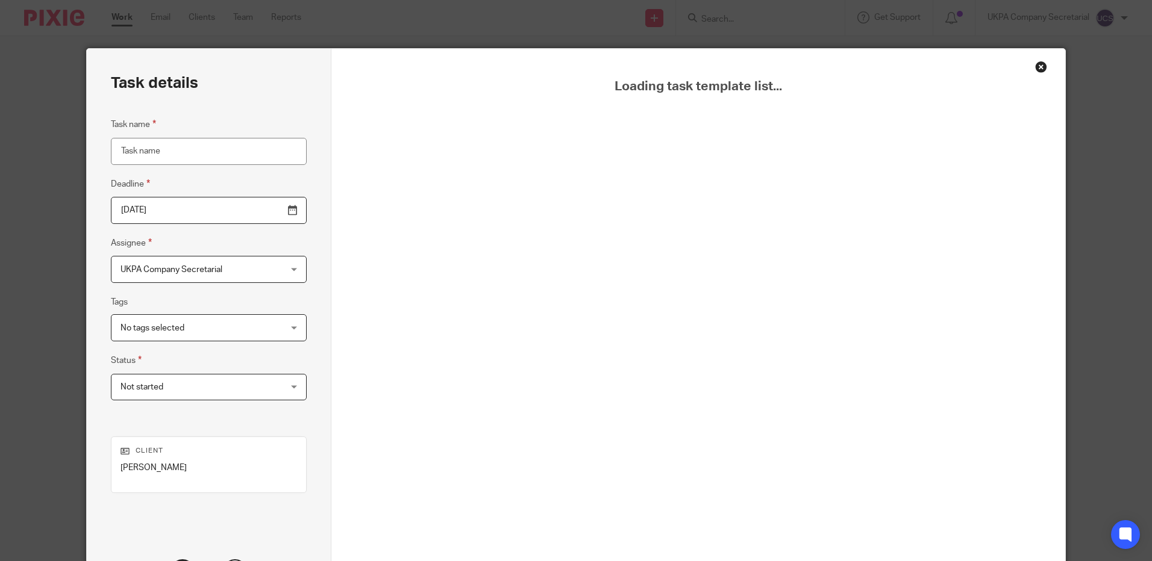
click at [1043, 66] on div "Loading task template list..." at bounding box center [697, 336] width 733 height 574
click at [1042, 68] on div "Close this dialog window" at bounding box center [1041, 67] width 12 height 12
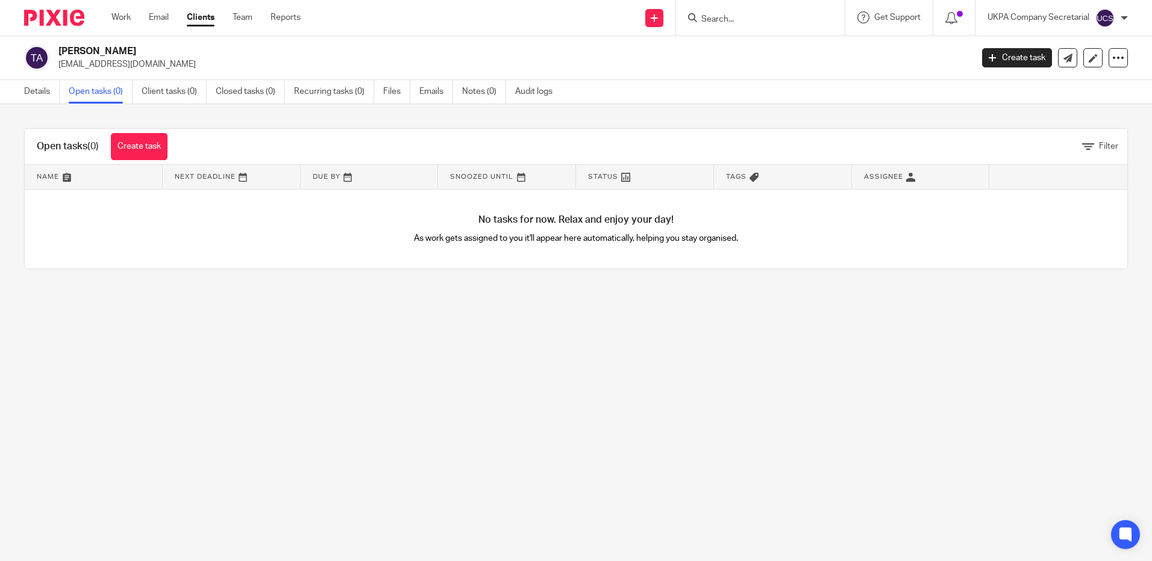
click at [772, 22] on input "Search" at bounding box center [754, 19] width 108 height 11
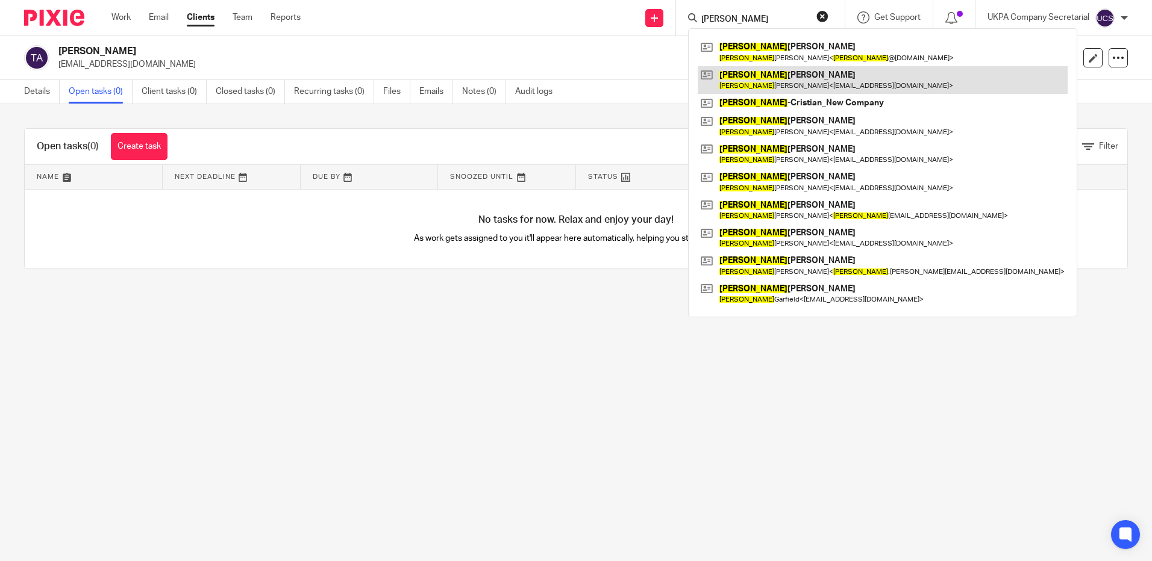
type input "andrew"
click at [814, 74] on link at bounding box center [883, 80] width 370 height 28
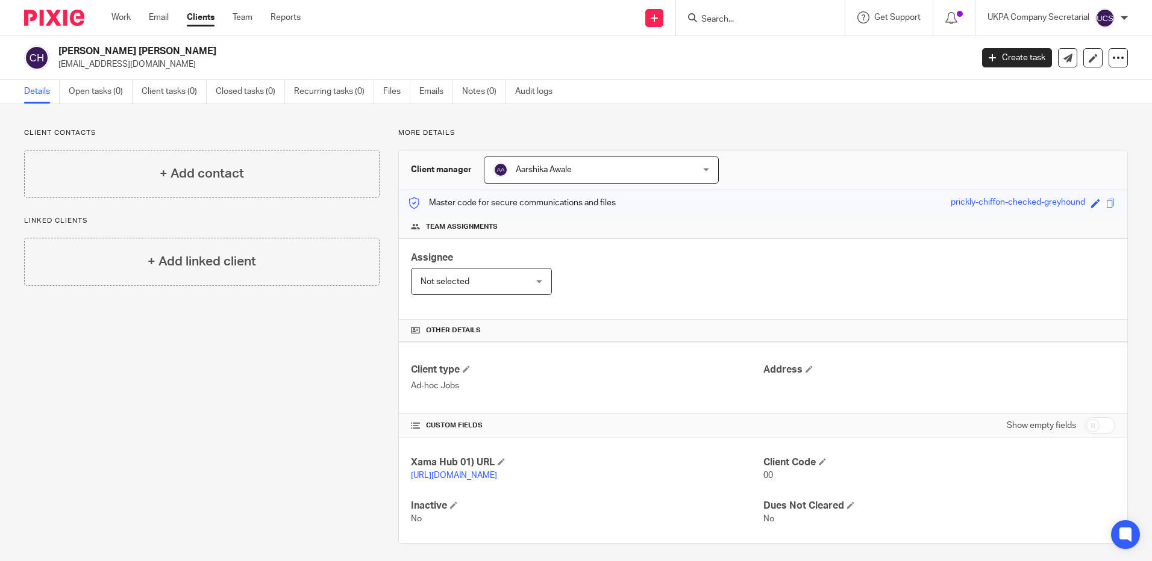
drag, startPoint x: 57, startPoint y: 48, endPoint x: 204, endPoint y: 48, distance: 147.0
click at [204, 48] on div "[PERSON_NAME] [PERSON_NAME] [EMAIL_ADDRESS][DOMAIN_NAME]" at bounding box center [494, 57] width 940 height 25
copy h2 "[PERSON_NAME] [PERSON_NAME]"
click at [634, 370] on h4 "Client type" at bounding box center [587, 370] width 352 height 13
click at [761, 22] on input "Search" at bounding box center [754, 19] width 108 height 11
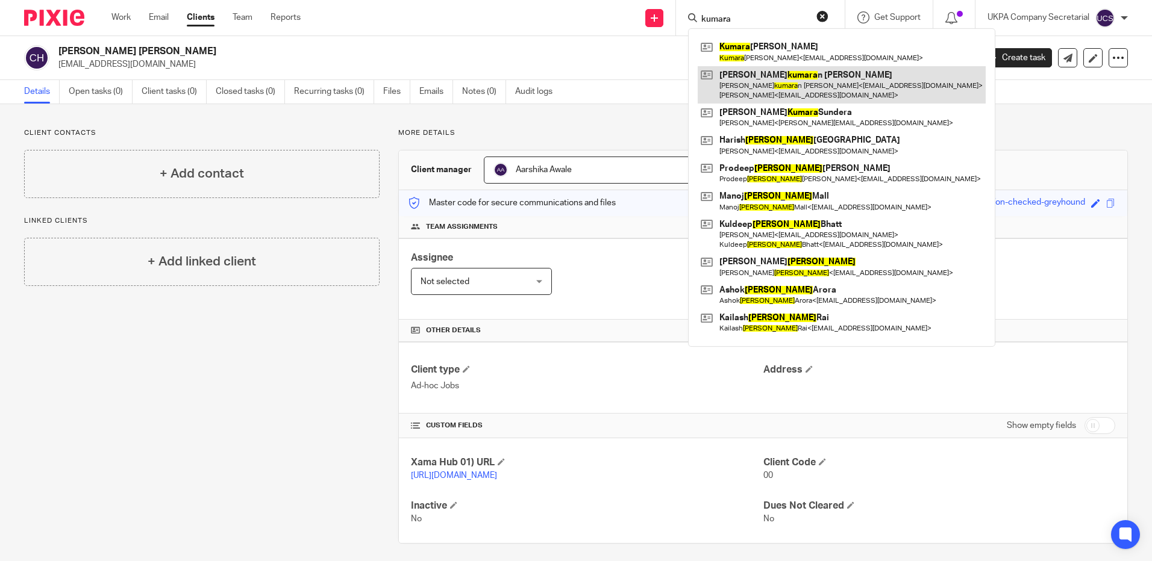
type input "kumara"
click at [759, 66] on link at bounding box center [842, 84] width 288 height 37
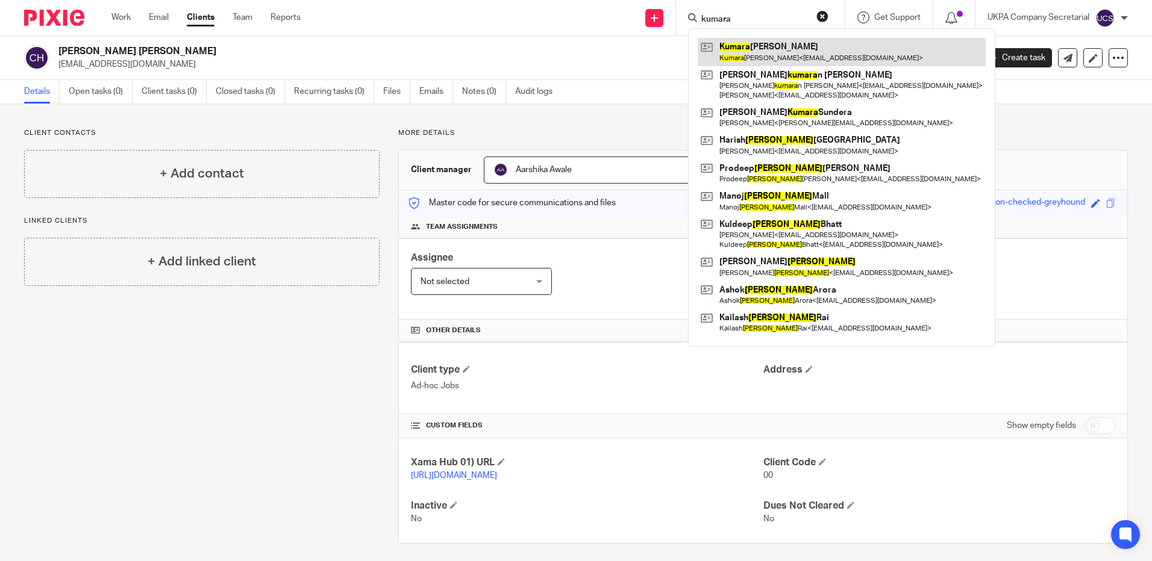
click at [758, 52] on link at bounding box center [842, 52] width 288 height 28
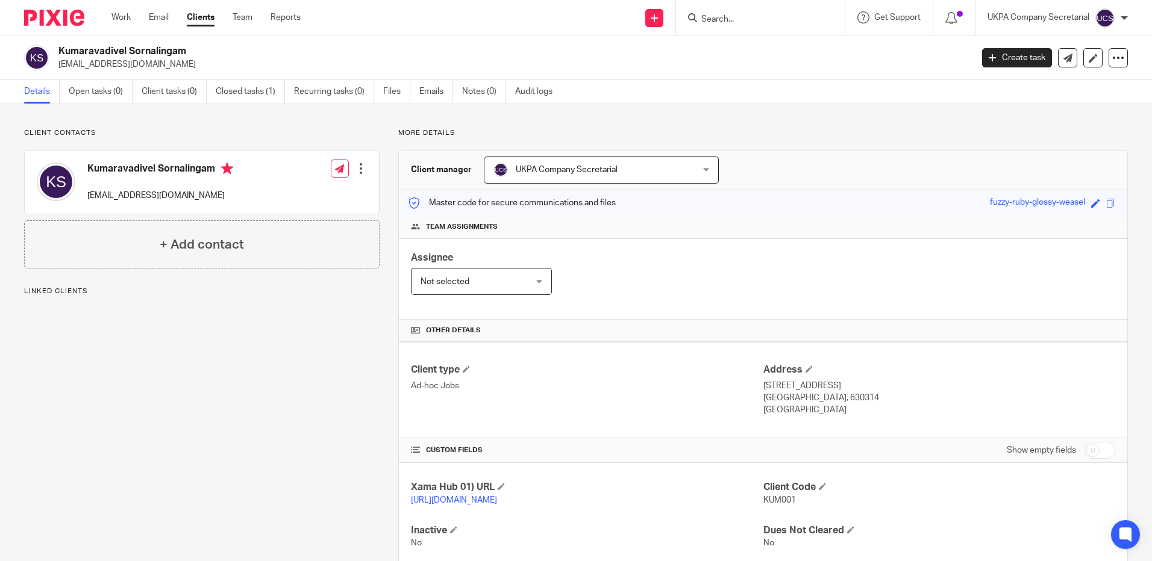
drag, startPoint x: 60, startPoint y: 67, endPoint x: 190, endPoint y: 61, distance: 130.3
click at [190, 61] on p "cumarvl2009@yahoo.co.uk" at bounding box center [510, 64] width 905 height 12
copy p "cumarvl2009@yahoo.co.uk"
click at [645, 342] on div "Client type Ad-hoc Jobs Address 7, 31A, Kandadevi Post, Devakotai Tamil Nadu, 6…" at bounding box center [763, 390] width 728 height 96
click at [92, 92] on link "Open tasks (0)" at bounding box center [101, 91] width 64 height 23
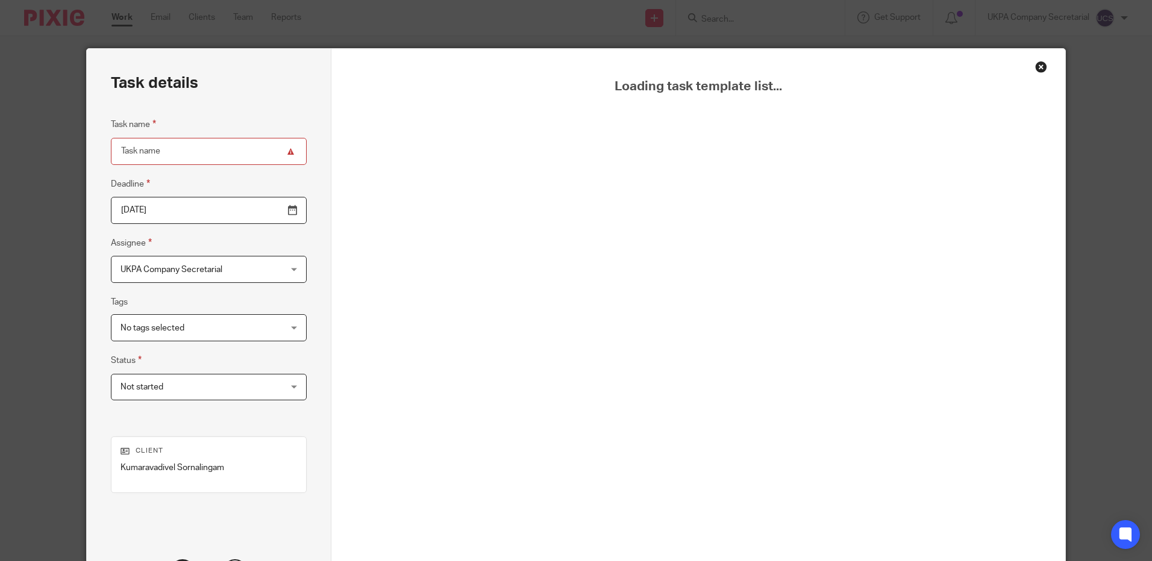
click at [619, 323] on div "Loading task template list..." at bounding box center [697, 351] width 673 height 544
click at [1040, 62] on div "Close this dialog window" at bounding box center [1041, 67] width 12 height 12
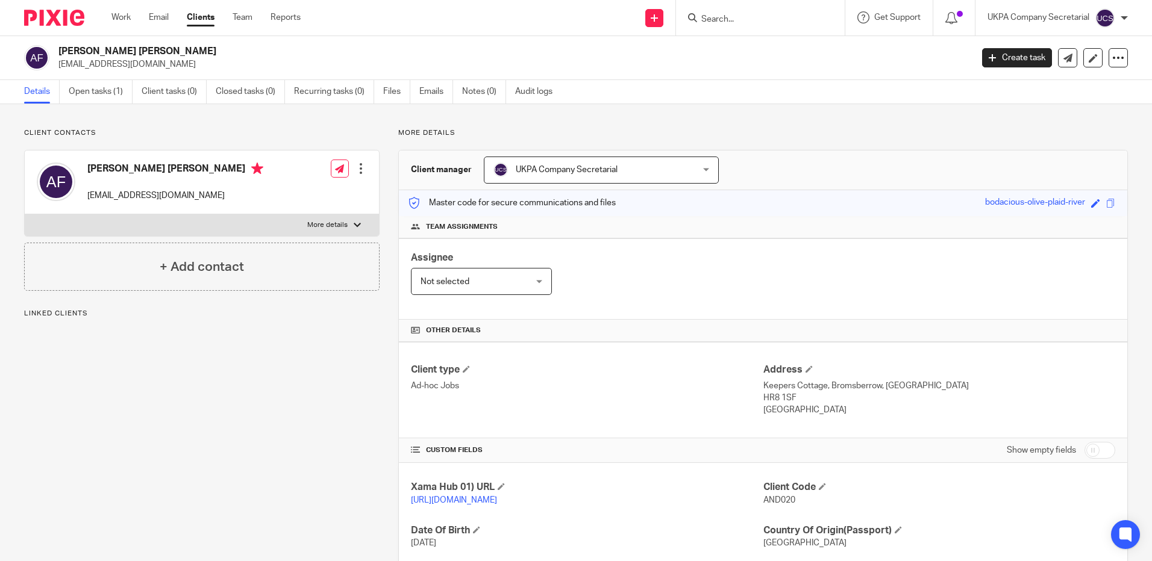
drag, startPoint x: 61, startPoint y: 65, endPoint x: 166, endPoint y: 67, distance: 104.8
click at [166, 67] on p "growingmetal@aol.com" at bounding box center [510, 64] width 905 height 12
drag, startPoint x: 166, startPoint y: 67, endPoint x: 612, endPoint y: 310, distance: 507.8
click at [723, 398] on div "Client type Ad-hoc Jobs" at bounding box center [587, 390] width 352 height 53
drag, startPoint x: 57, startPoint y: 64, endPoint x: 199, endPoint y: 73, distance: 142.5
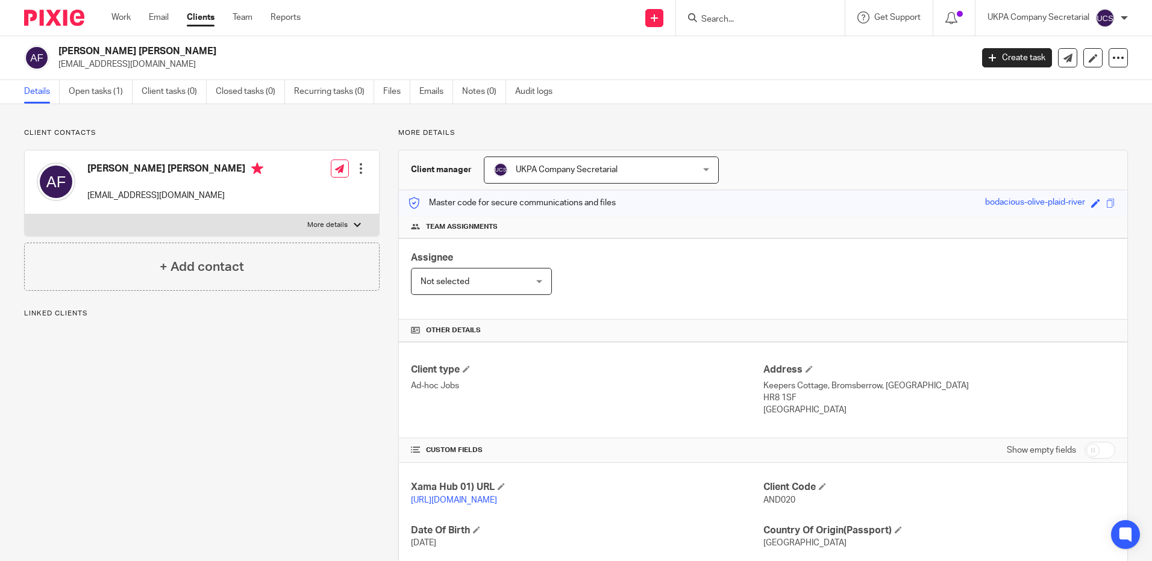
click at [199, 73] on div "Andrew Ronald N Findlay growingmetal@aol.com Create task Update from Companies …" at bounding box center [576, 58] width 1152 height 44
copy p "growingmetal@aol.com"
drag, startPoint x: 705, startPoint y: 236, endPoint x: 678, endPoint y: 232, distance: 27.4
click at [702, 237] on div "Team assignments" at bounding box center [763, 227] width 728 height 22
click at [716, 23] on input "Search" at bounding box center [754, 19] width 108 height 11
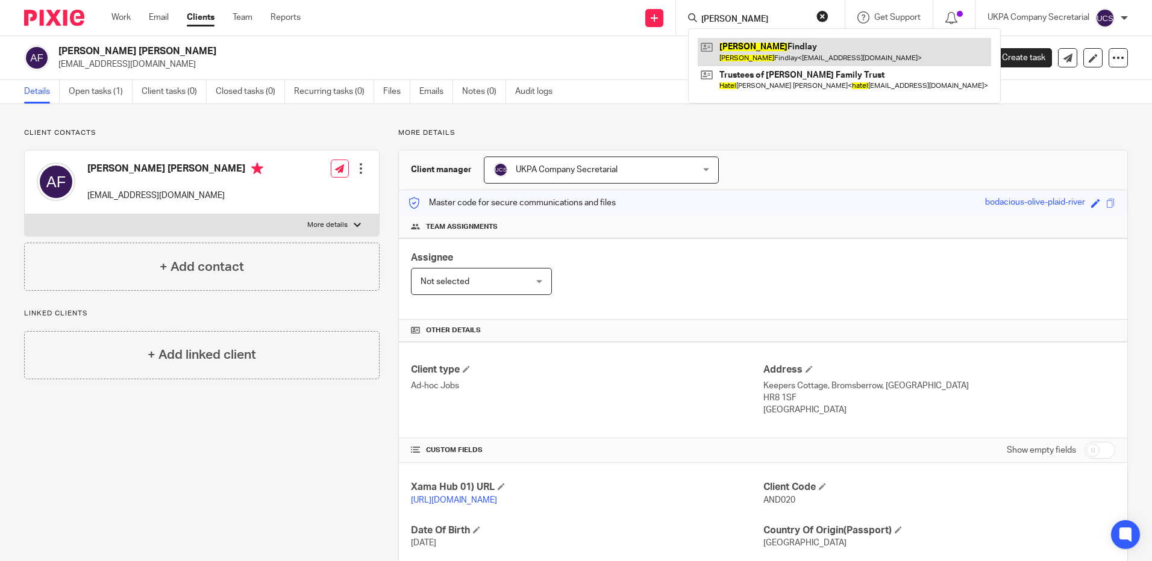
type input "hazel"
click at [746, 48] on link at bounding box center [844, 52] width 293 height 28
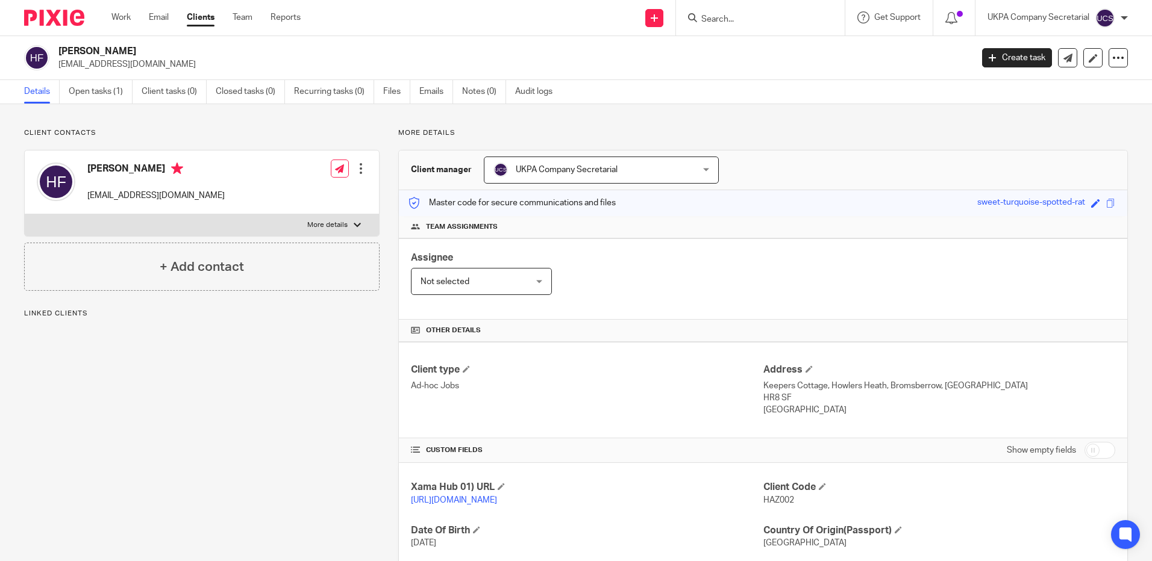
drag, startPoint x: 58, startPoint y: 67, endPoint x: 167, endPoint y: 75, distance: 109.3
click at [167, 75] on div "[PERSON_NAME] [EMAIL_ADDRESS][DOMAIN_NAME] Create task Update from Companies Ho…" at bounding box center [576, 58] width 1152 height 44
copy p "[EMAIL_ADDRESS][DOMAIN_NAME]"
drag, startPoint x: 552, startPoint y: 332, endPoint x: 443, endPoint y: 139, distance: 221.7
click at [552, 332] on h4 "Other details" at bounding box center [763, 331] width 704 height 10
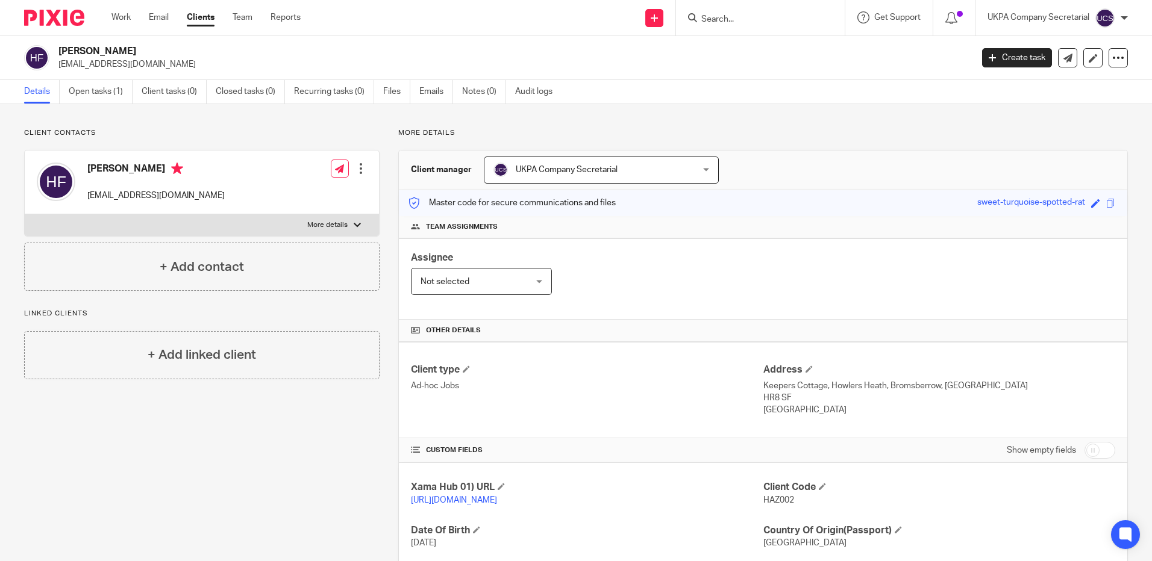
click at [780, 25] on input "Search" at bounding box center [754, 19] width 108 height 11
click at [750, 19] on input "Search" at bounding box center [754, 19] width 108 height 11
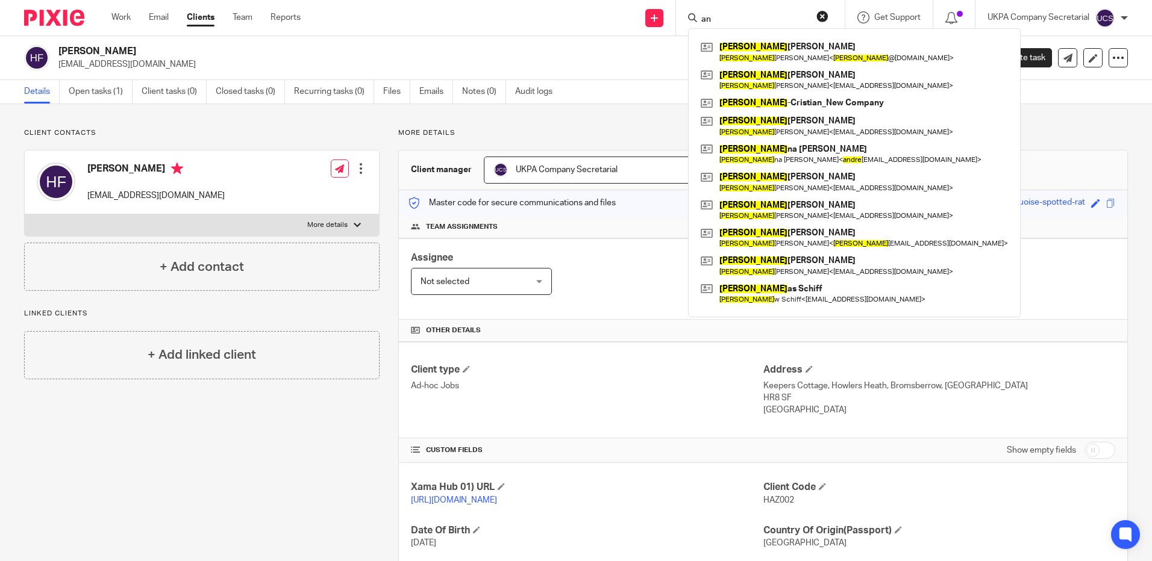
type input "a"
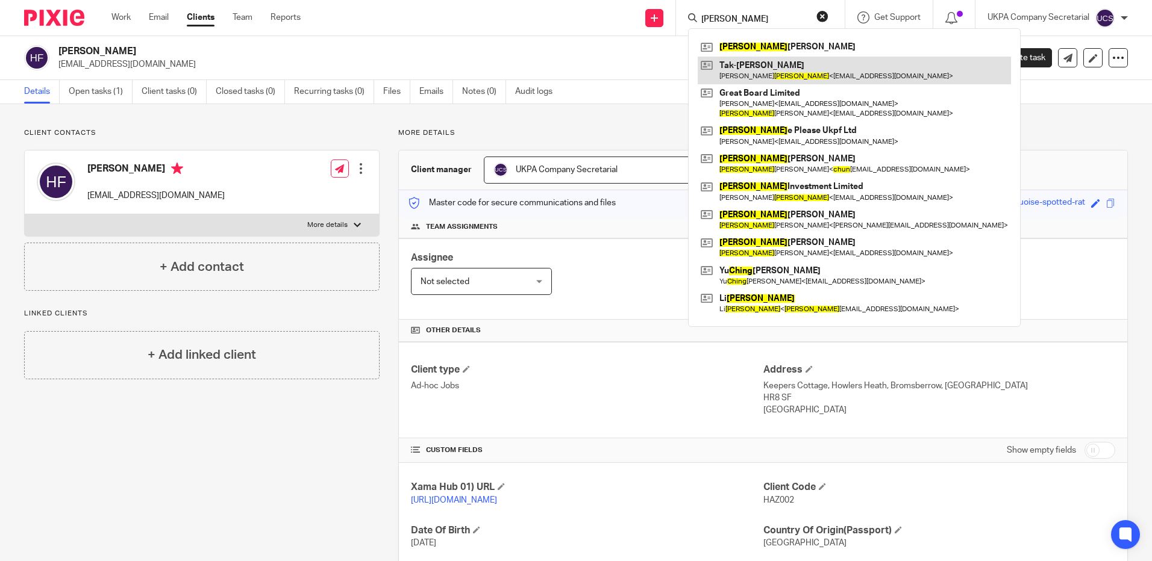
type input "chung"
click at [762, 58] on link at bounding box center [854, 71] width 313 height 28
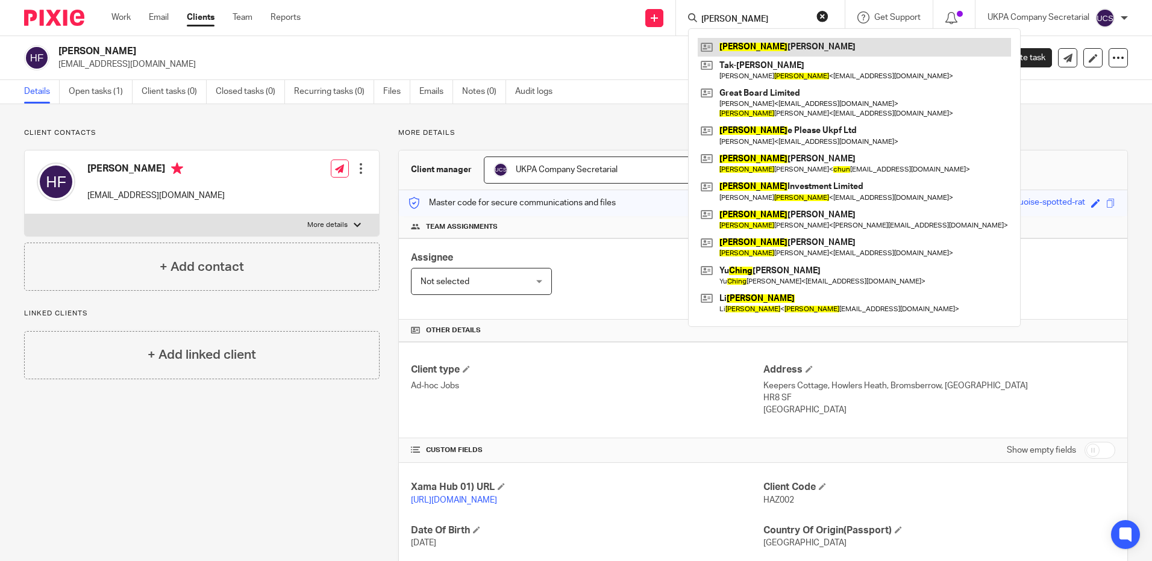
click at [761, 52] on link at bounding box center [854, 47] width 313 height 18
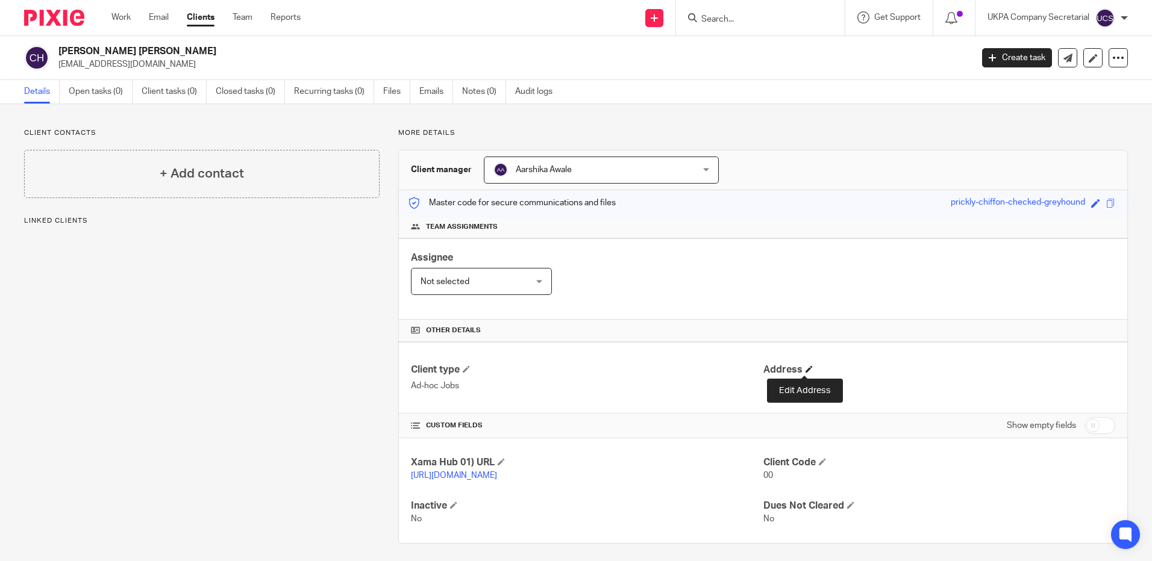
click at [805, 370] on span at bounding box center [808, 369] width 7 height 7
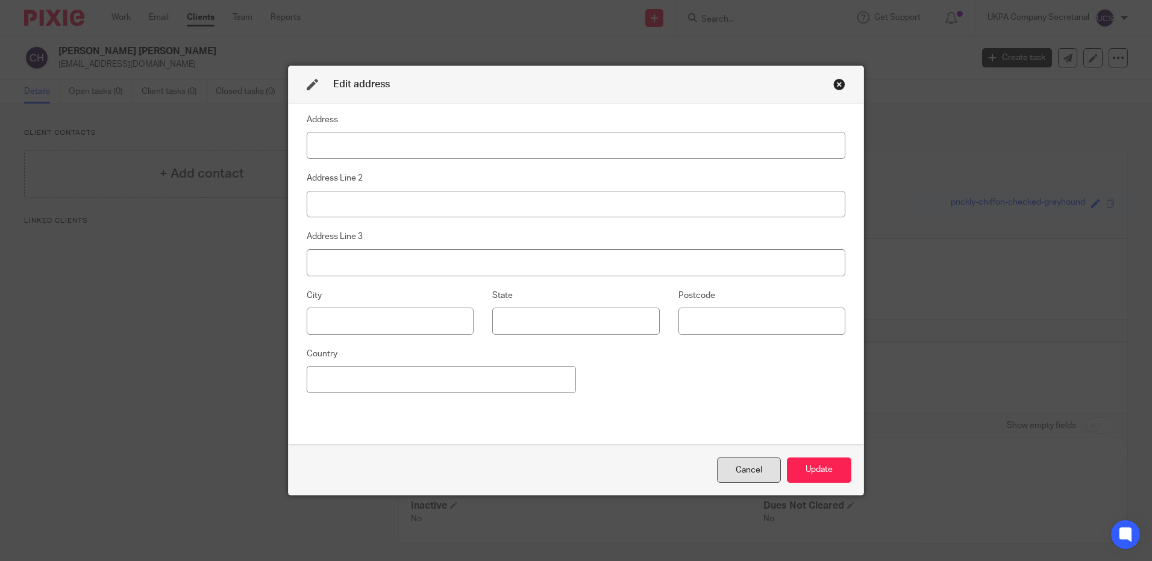
click at [747, 468] on div "Cancel" at bounding box center [749, 471] width 64 height 26
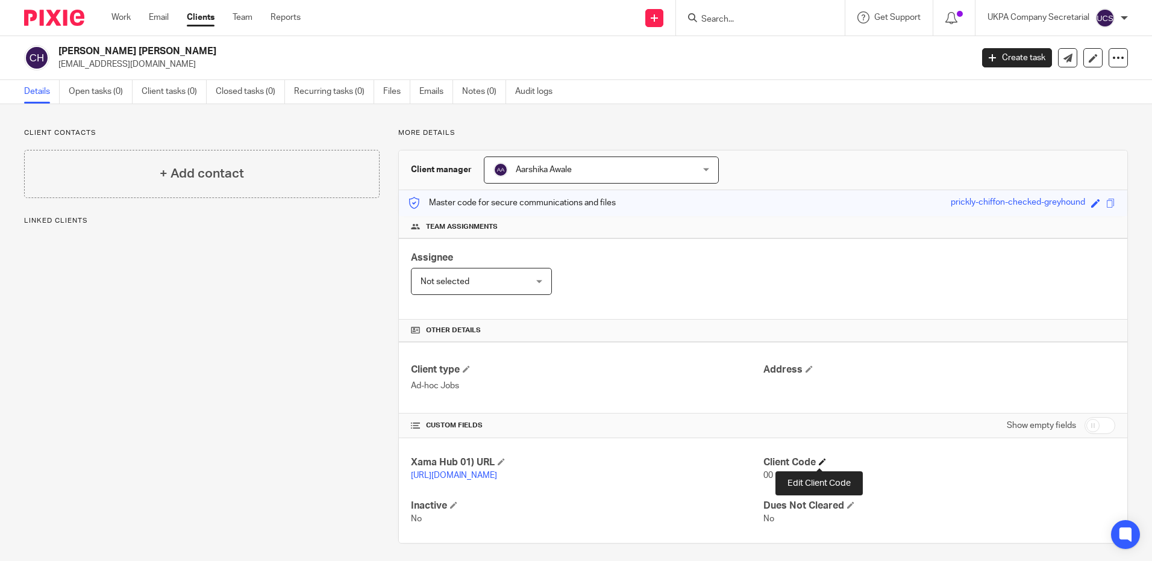
click at [820, 464] on span at bounding box center [822, 461] width 7 height 7
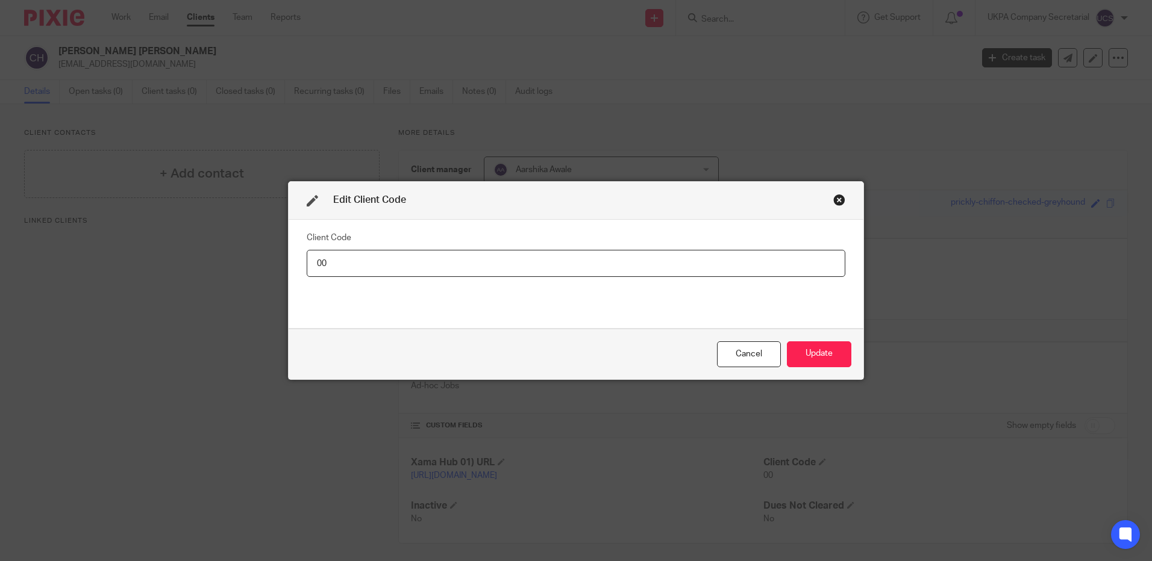
type input "0"
type input "CHU006"
click at [805, 358] on button "Update" at bounding box center [819, 355] width 64 height 26
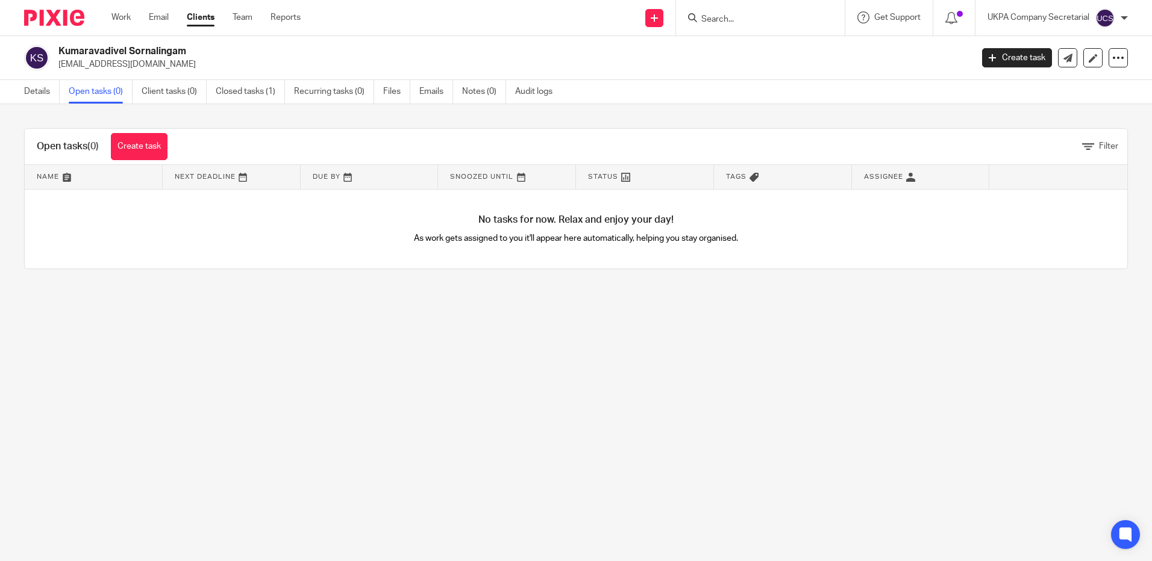
click at [713, 18] on input "Search" at bounding box center [754, 19] width 108 height 11
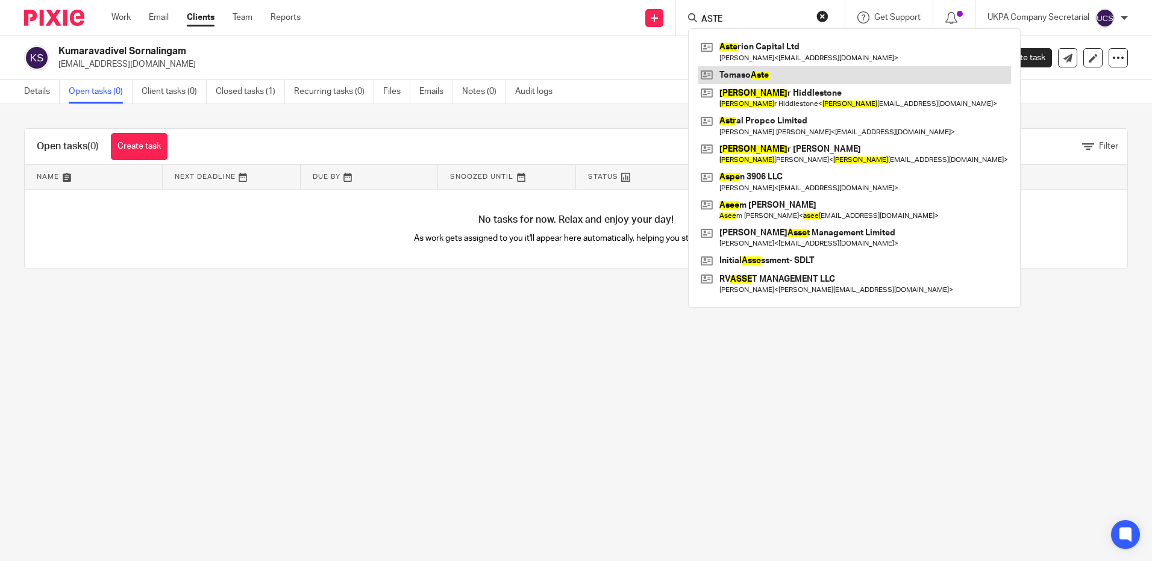
type input "ASTE"
click at [816, 79] on link at bounding box center [854, 75] width 313 height 18
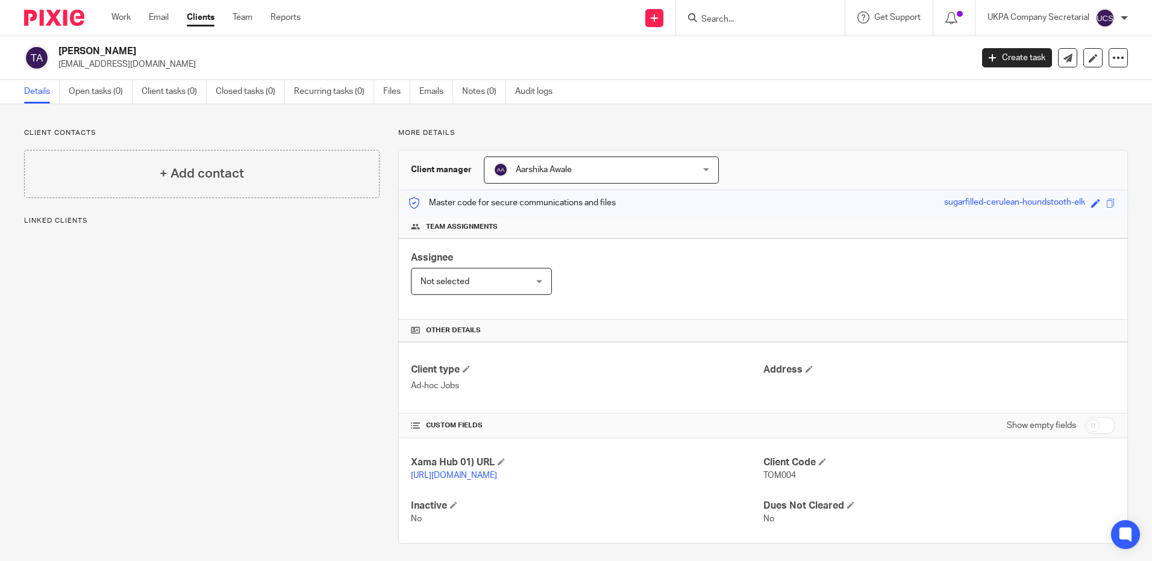
drag, startPoint x: 58, startPoint y: 67, endPoint x: 180, endPoint y: 75, distance: 121.9
click at [180, 75] on div "[PERSON_NAME] [EMAIL_ADDRESS][DOMAIN_NAME] Create task Update from Companies Ho…" at bounding box center [576, 58] width 1152 height 44
copy p "[EMAIL_ADDRESS][DOMAIN_NAME]"
drag, startPoint x: 689, startPoint y: 405, endPoint x: 611, endPoint y: 351, distance: 94.9
click at [689, 404] on div "Client type Ad-hoc Jobs Address" at bounding box center [763, 378] width 728 height 72
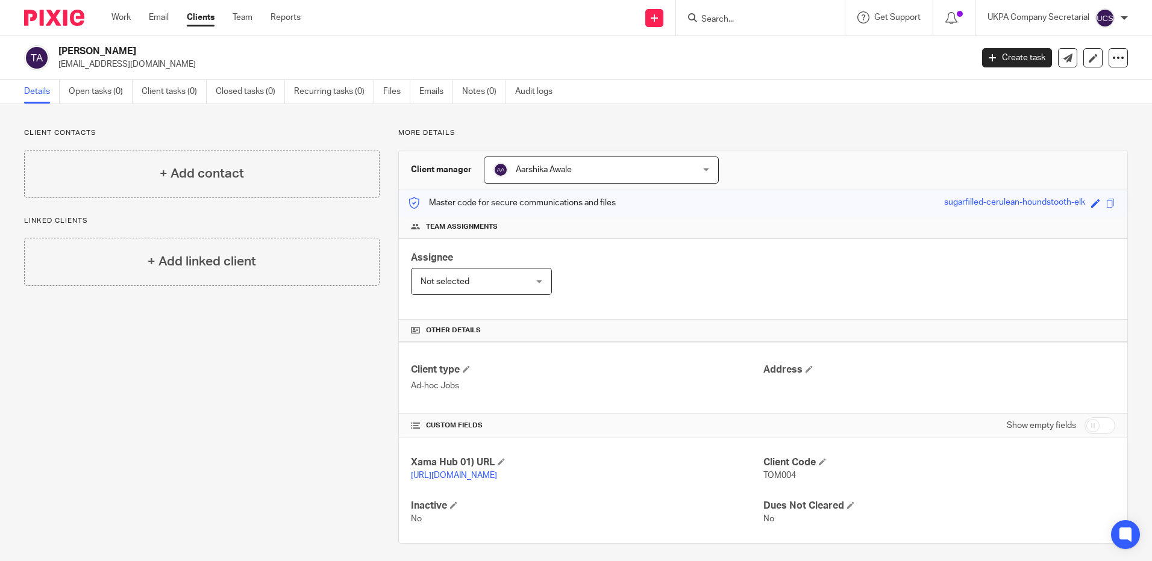
click at [758, 17] on input "Search" at bounding box center [754, 19] width 108 height 11
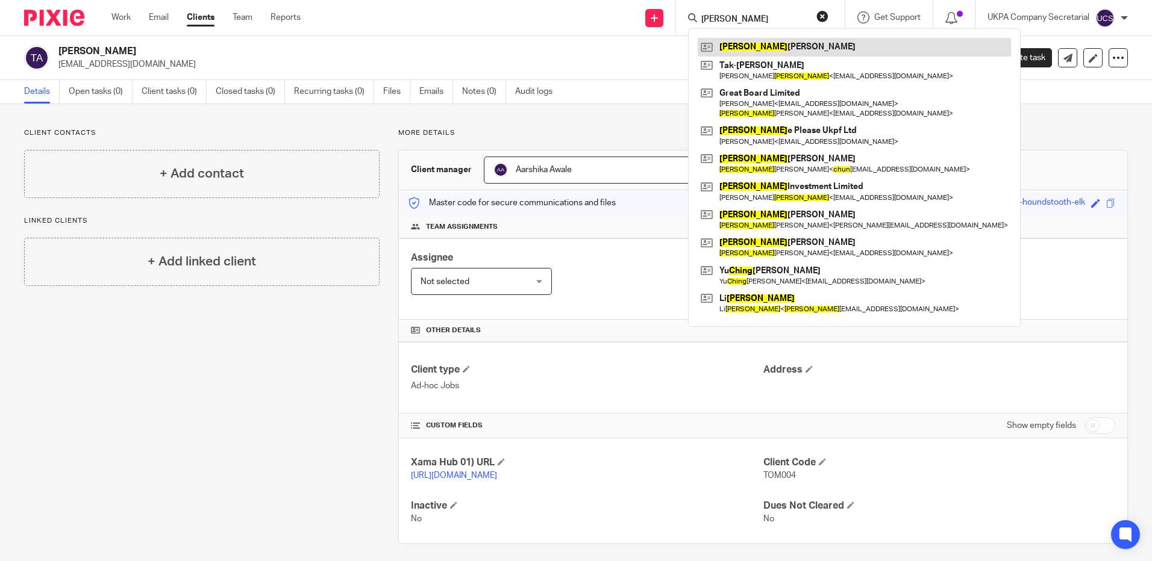
type input "[PERSON_NAME]"
click at [776, 39] on link at bounding box center [854, 47] width 313 height 18
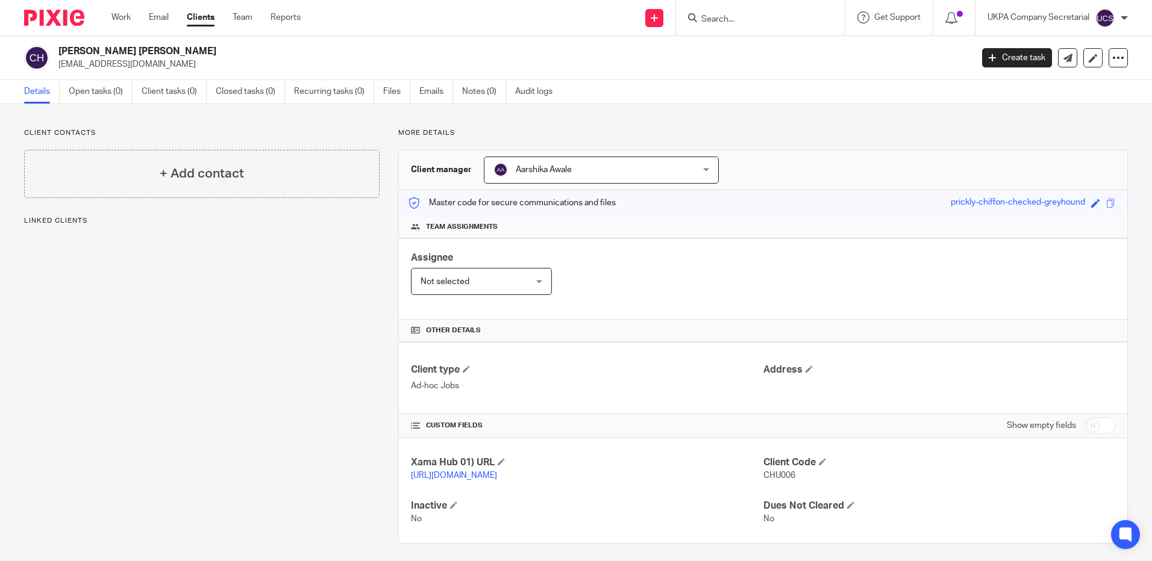
drag, startPoint x: 50, startPoint y: 64, endPoint x: 163, endPoint y: 63, distance: 112.7
click at [163, 63] on div "Chung Hung Hoang hunghoang888@yahoo.co.uk" at bounding box center [494, 57] width 940 height 25
drag, startPoint x: 696, startPoint y: 377, endPoint x: 54, endPoint y: 198, distance: 665.9
click at [696, 375] on h4 "Client type" at bounding box center [587, 370] width 352 height 13
drag, startPoint x: 57, startPoint y: 61, endPoint x: 183, endPoint y: 70, distance: 126.2
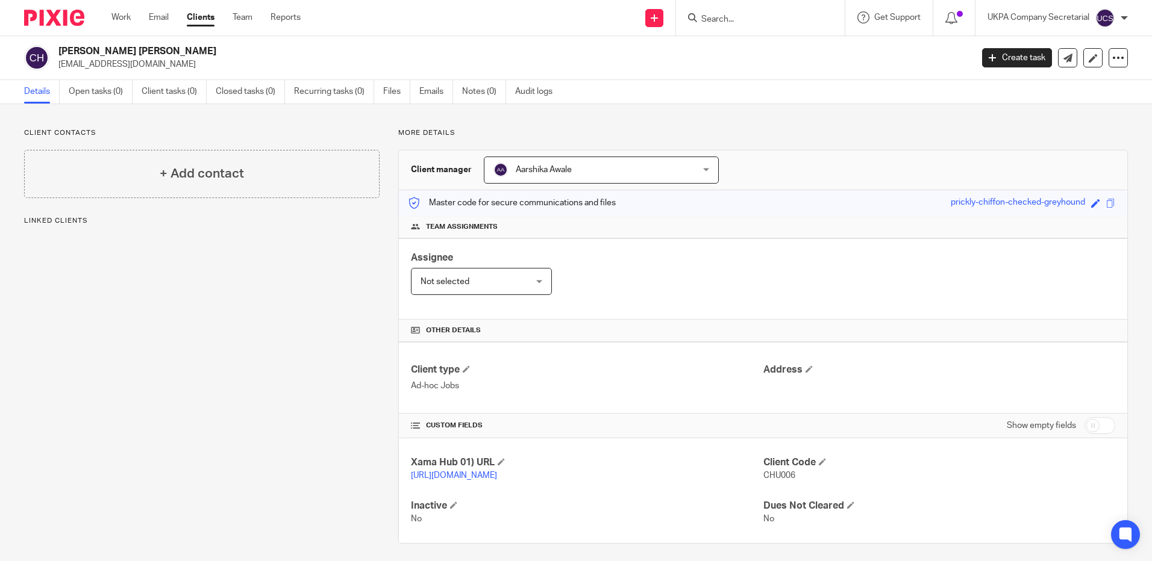
click at [183, 70] on div "Chung Hung Hoang hunghoang888@yahoo.co.uk" at bounding box center [494, 57] width 940 height 25
copy p "hunghoang888@yahoo.co.uk"
click at [734, 19] on input "Search" at bounding box center [754, 19] width 108 height 11
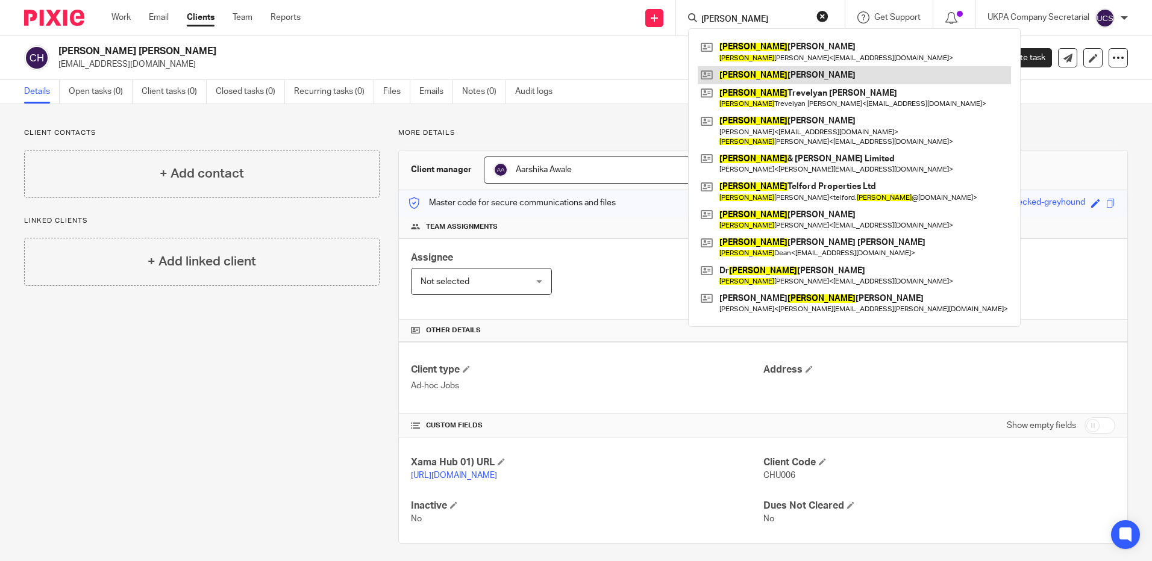
type input "robert"
click at [758, 80] on link at bounding box center [854, 75] width 313 height 18
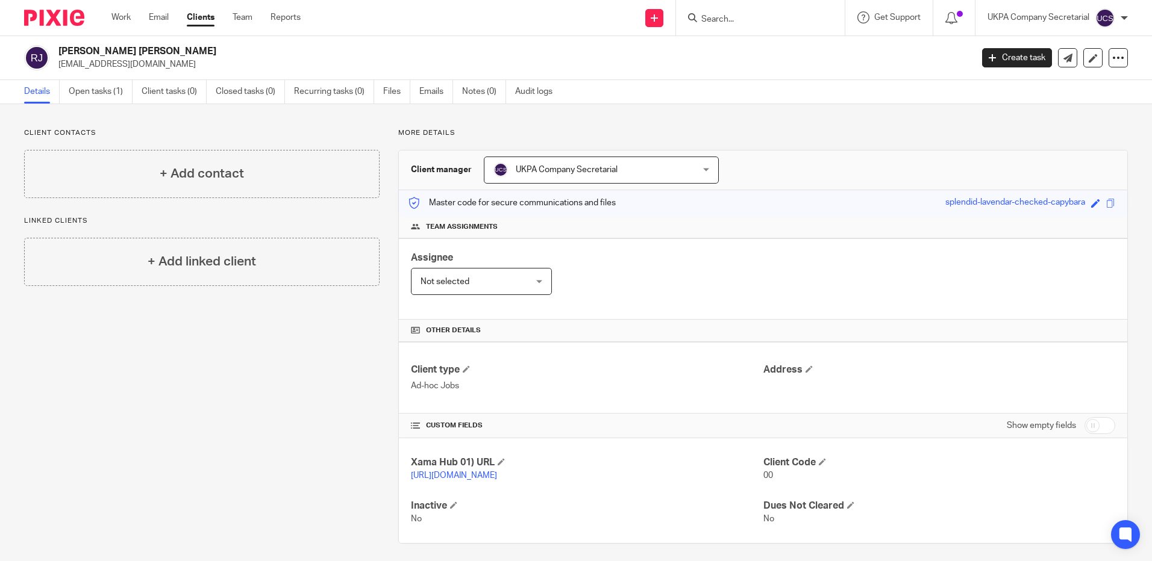
drag, startPoint x: 58, startPoint y: 66, endPoint x: 219, endPoint y: 67, distance: 160.8
click at [219, 67] on p "[EMAIL_ADDRESS][DOMAIN_NAME]" at bounding box center [510, 64] width 905 height 12
copy p "[EMAIL_ADDRESS][DOMAIN_NAME]"
drag, startPoint x: 573, startPoint y: 337, endPoint x: 595, endPoint y: 366, distance: 35.7
click at [570, 340] on div "Other details" at bounding box center [763, 331] width 728 height 22
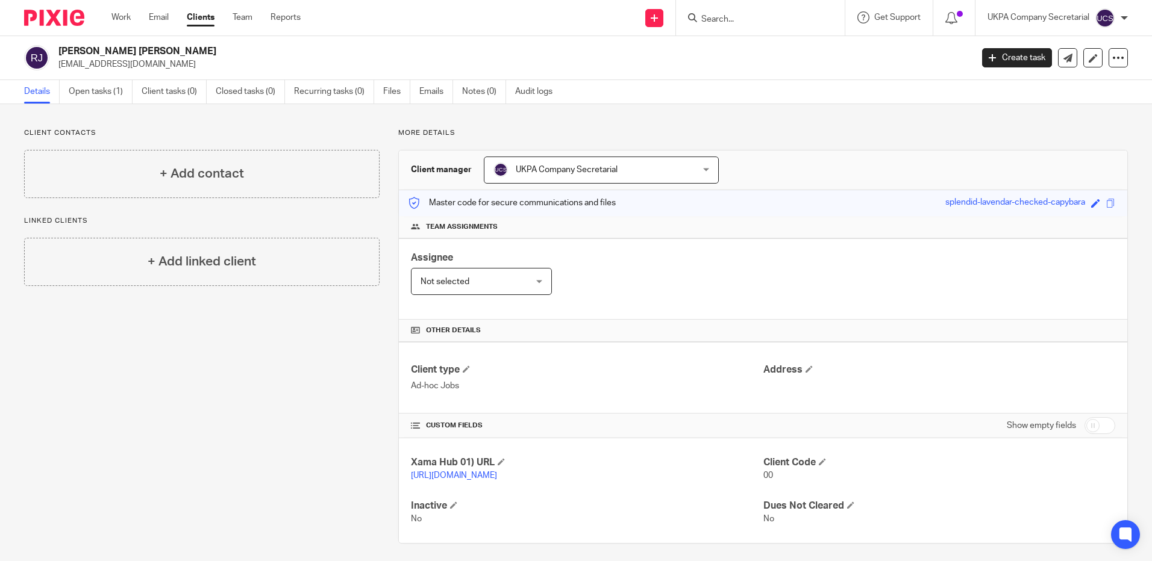
drag, startPoint x: 57, startPoint y: 52, endPoint x: 146, endPoint y: 56, distance: 89.8
click at [146, 56] on div "Robert CY Jones producers@speed-of-light.co.uk" at bounding box center [494, 57] width 940 height 25
copy h2 "Robert CY Jones"
drag, startPoint x: 722, startPoint y: 357, endPoint x: 305, endPoint y: 259, distance: 428.1
click at [722, 357] on div "Client type Ad-hoc Jobs Address" at bounding box center [763, 378] width 728 height 72
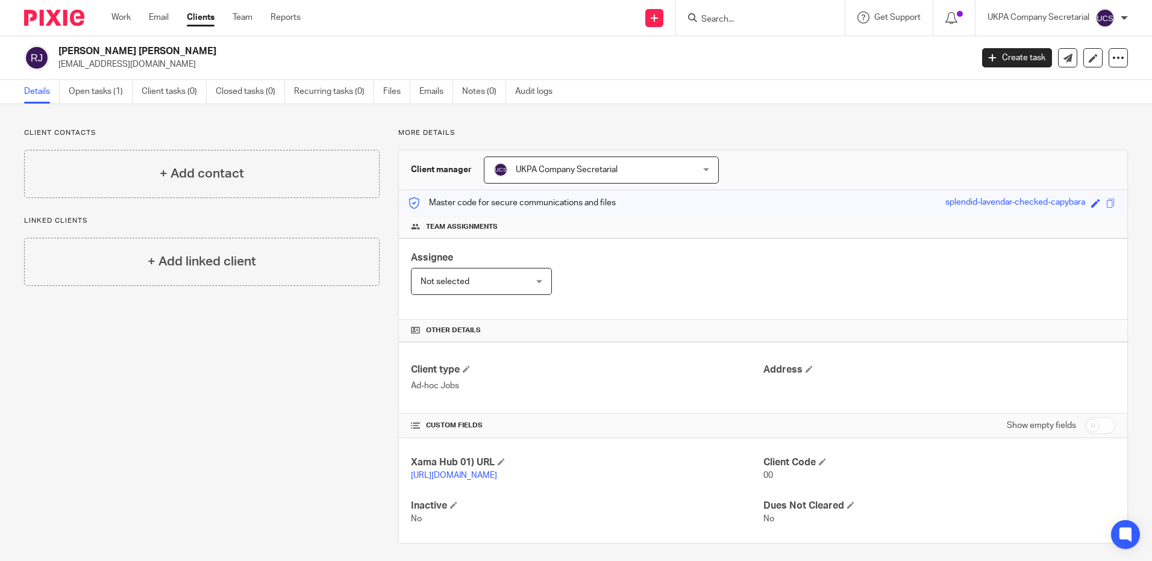
drag, startPoint x: 55, startPoint y: 65, endPoint x: 219, endPoint y: 65, distance: 163.3
click at [219, 65] on div "Robert CY Jones producers@speed-of-light.co.uk" at bounding box center [494, 57] width 940 height 25
copy p "producers@speed-of-light.co.uk"
click at [631, 369] on h4 "Client type" at bounding box center [587, 370] width 352 height 13
click at [822, 458] on span at bounding box center [822, 461] width 7 height 7
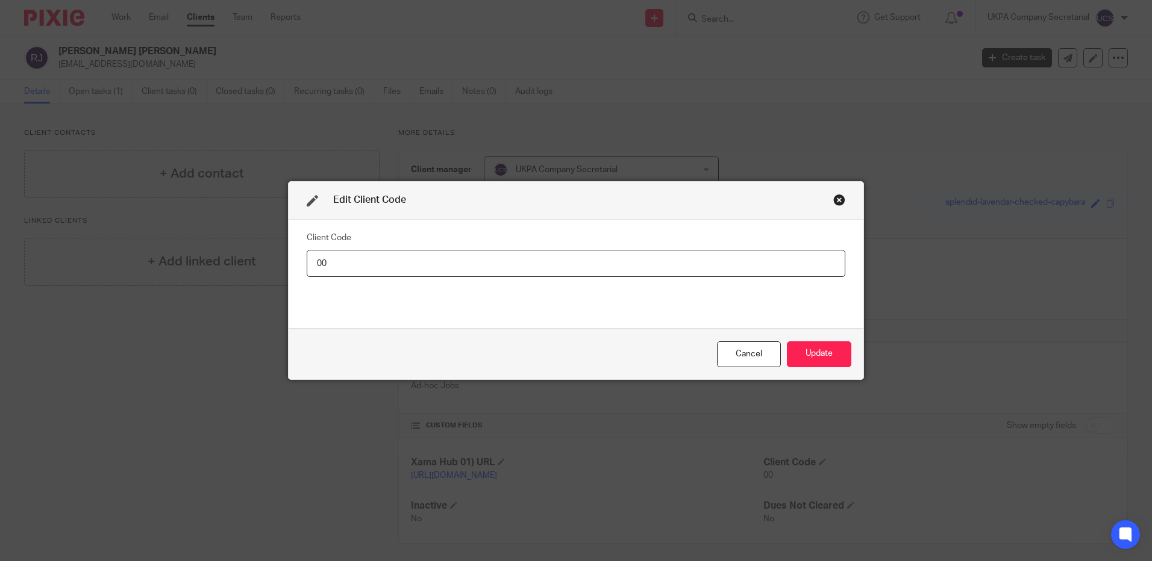
click at [383, 250] on input "00" at bounding box center [576, 263] width 539 height 27
type input "0"
type input "ROB013"
click at [816, 357] on button "Update" at bounding box center [819, 355] width 64 height 26
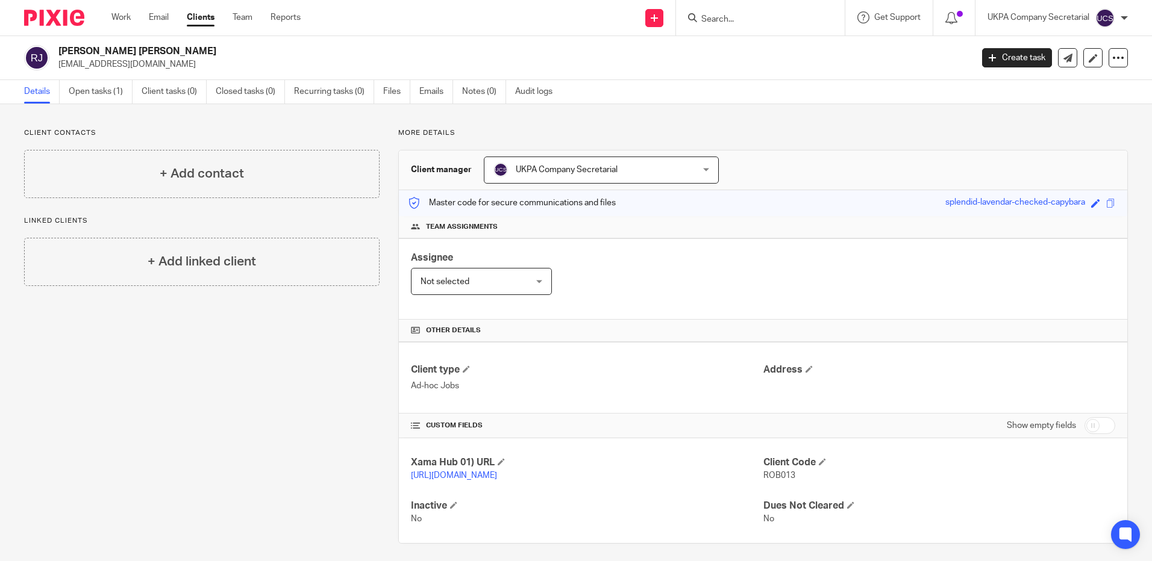
click at [775, 24] on input "Search" at bounding box center [754, 19] width 108 height 11
type input "ASTE"
click at [731, 51] on link at bounding box center [772, 47] width 149 height 18
drag, startPoint x: 56, startPoint y: 50, endPoint x: 151, endPoint y: 43, distance: 95.4
click at [151, 43] on div "[PERSON_NAME] [EMAIL_ADDRESS][DOMAIN_NAME] Create task Update from Companies Ho…" at bounding box center [576, 58] width 1152 height 44
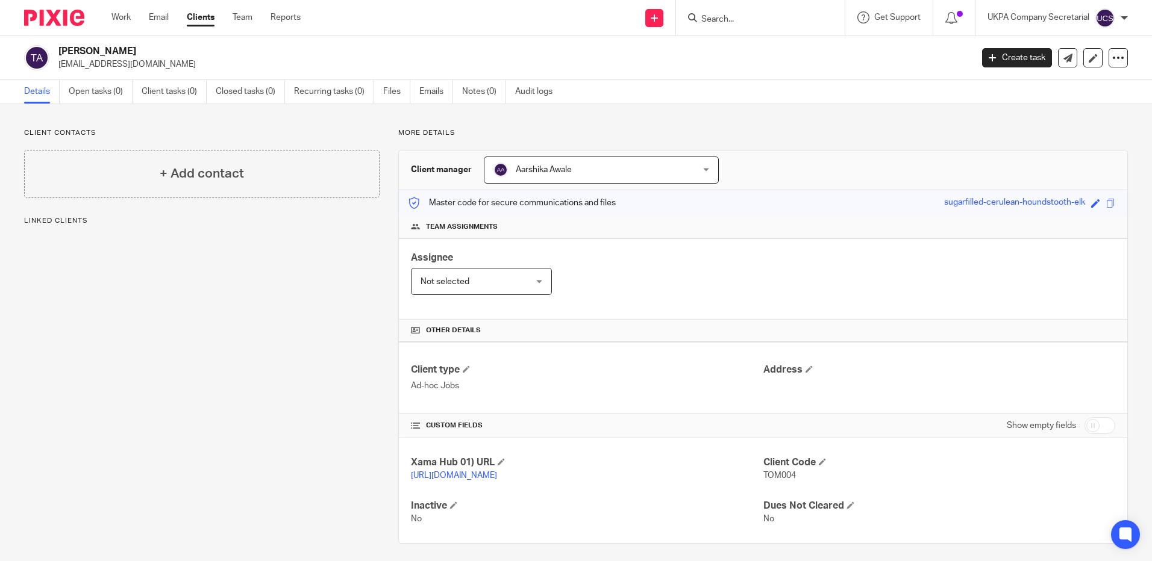
copy h2 "[PERSON_NAME]"
drag, startPoint x: 677, startPoint y: 359, endPoint x: 688, endPoint y: 377, distance: 20.9
click at [677, 359] on div "Client type Ad-hoc Jobs Address" at bounding box center [763, 378] width 728 height 72
drag, startPoint x: 751, startPoint y: 12, endPoint x: 757, endPoint y: 29, distance: 17.9
click at [756, 28] on div at bounding box center [760, 18] width 169 height 36
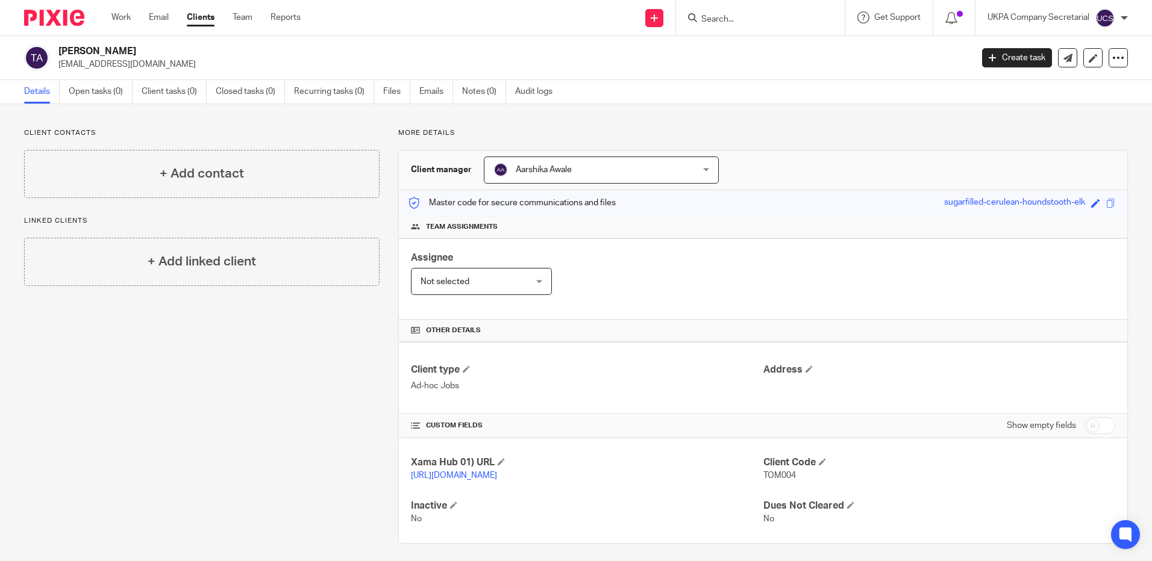
drag, startPoint x: 757, startPoint y: 29, endPoint x: 756, endPoint y: 22, distance: 7.3
click at [757, 22] on input "Search" at bounding box center [754, 19] width 108 height 11
click at [756, 21] on input "Search" at bounding box center [754, 19] width 108 height 11
type input "STEVEN VAN"
drag, startPoint x: 827, startPoint y: 14, endPoint x: 814, endPoint y: 17, distance: 13.0
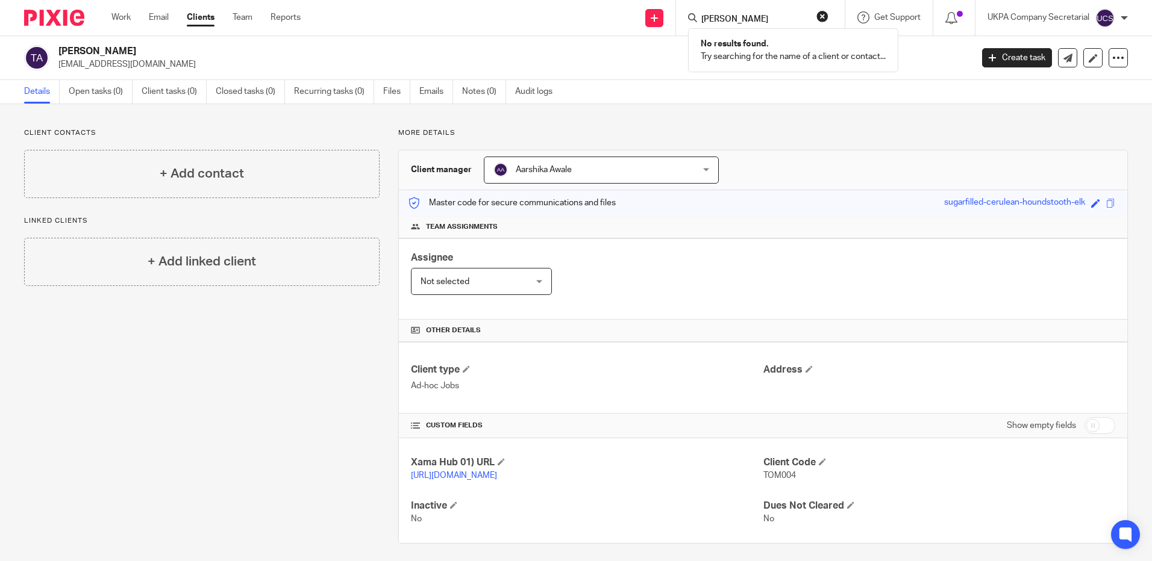
click at [827, 14] on div "STEVEN VAN No results found. Try searching for the name of a client or contact.…" at bounding box center [760, 18] width 169 height 36
click at [758, 18] on input "STEVEN VAN" at bounding box center [754, 19] width 108 height 11
click at [825, 17] on button "reset" at bounding box center [822, 16] width 12 height 12
click at [802, 17] on input "Search" at bounding box center [754, 19] width 108 height 11
type input "S"
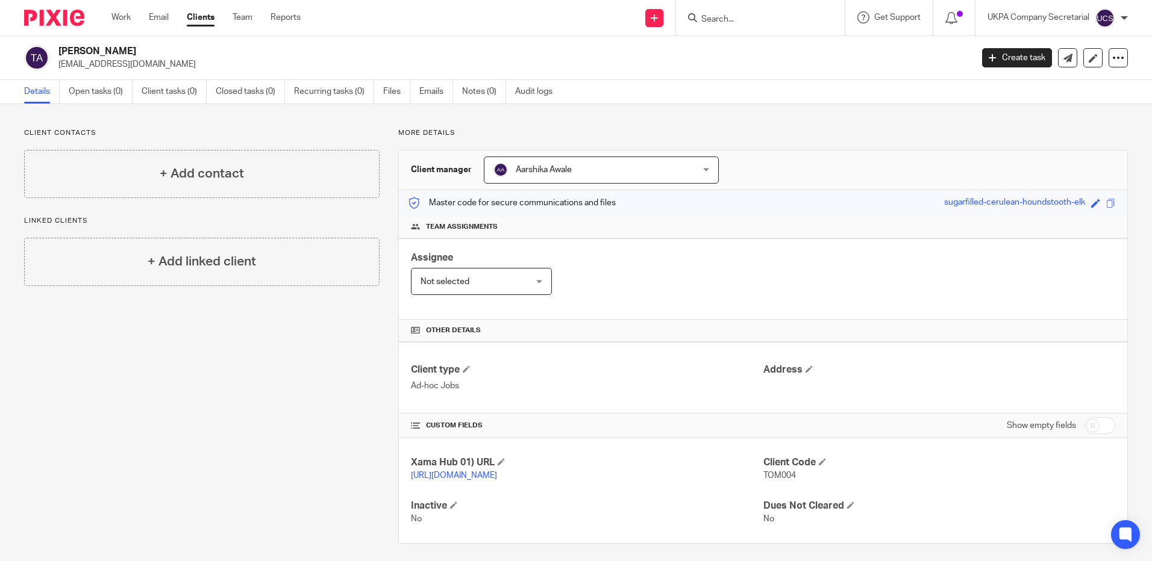
click at [745, 17] on input "Search" at bounding box center [754, 19] width 108 height 11
type input "i"
click at [591, 393] on div "Client type Ad-hoc Jobs Address" at bounding box center [763, 378] width 728 height 72
click at [761, 23] on input "Search" at bounding box center [754, 19] width 108 height 11
paste input "steven@vaningelgem.be"
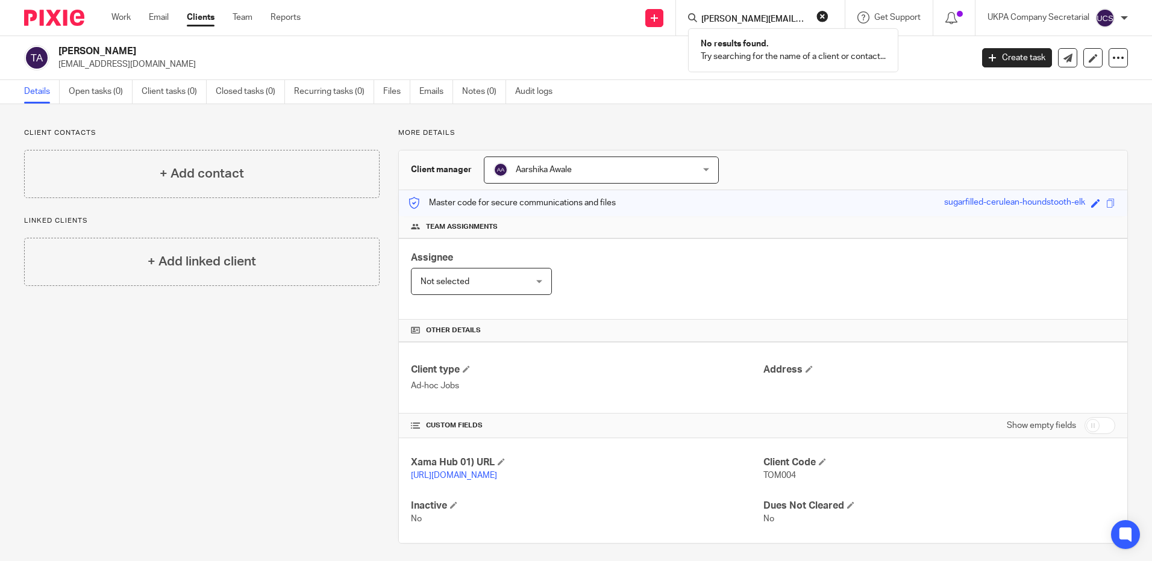
type input "steven@vaningelgem.be"
click at [634, 313] on div "Assignee Not selected Not selected Not selected Aarshika Awale Aayush Niraula A…" at bounding box center [763, 279] width 728 height 81
click at [211, 19] on link "Clients" at bounding box center [201, 17] width 28 height 12
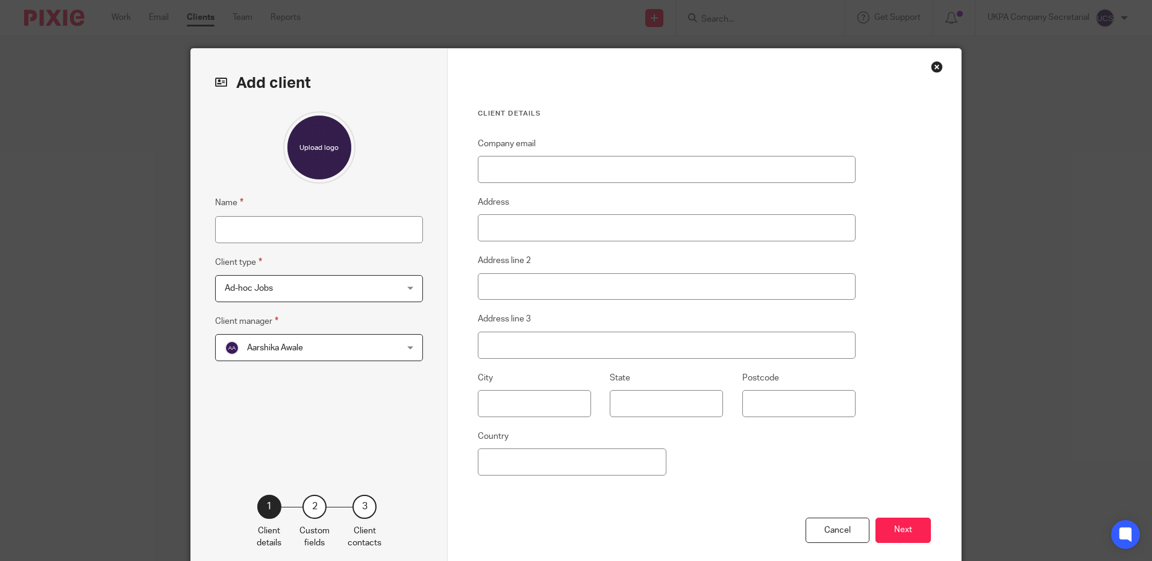
click at [931, 66] on div "Close this dialog window" at bounding box center [937, 67] width 12 height 12
click at [933, 65] on div "Close this dialog window" at bounding box center [937, 67] width 12 height 12
